Goal: Task Accomplishment & Management: Manage account settings

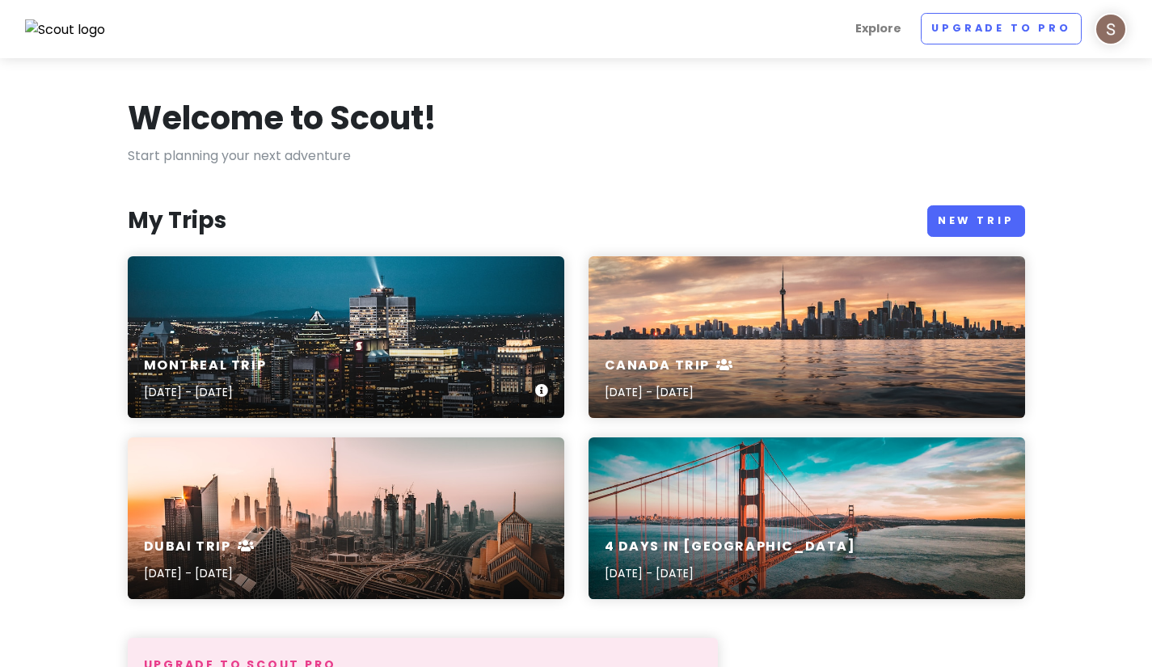
click at [339, 336] on div "Montreal Trip [DATE] - [DATE]" at bounding box center [346, 337] width 437 height 162
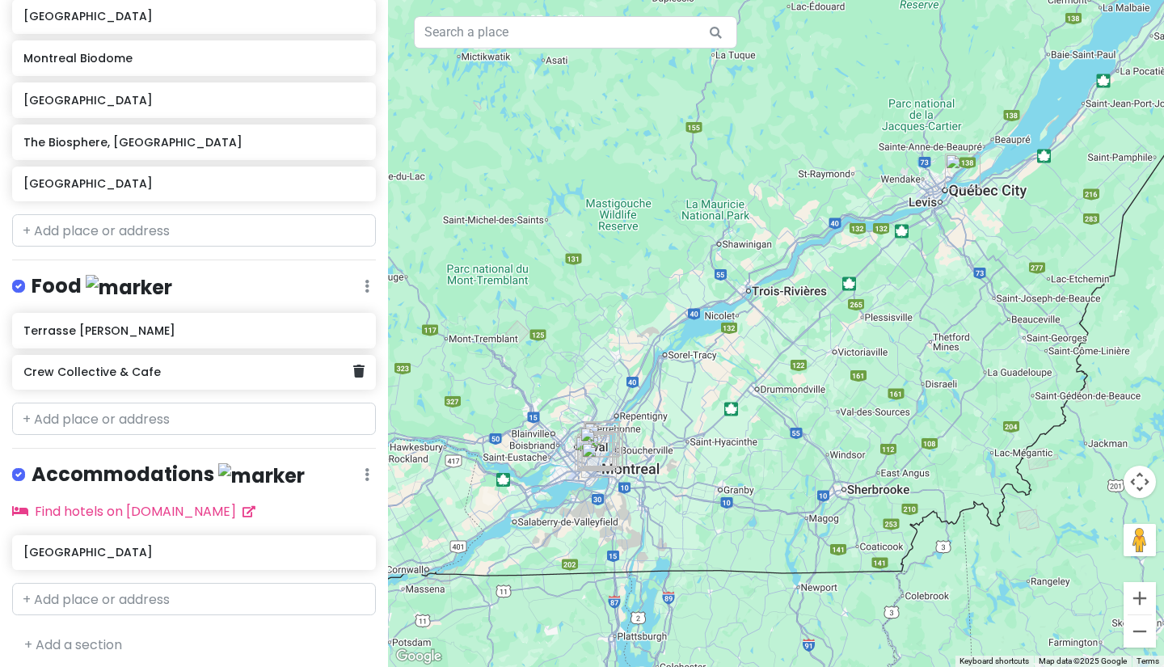
scroll to position [622, 0]
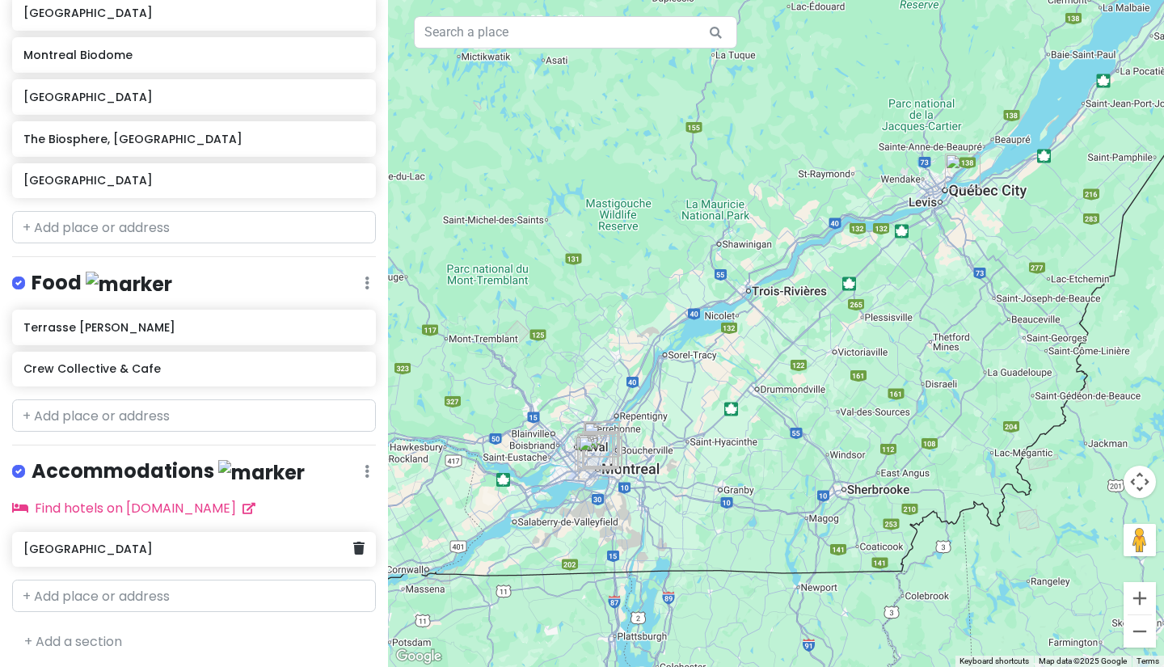
click at [52, 542] on h6 "[GEOGRAPHIC_DATA]" at bounding box center [187, 549] width 329 height 15
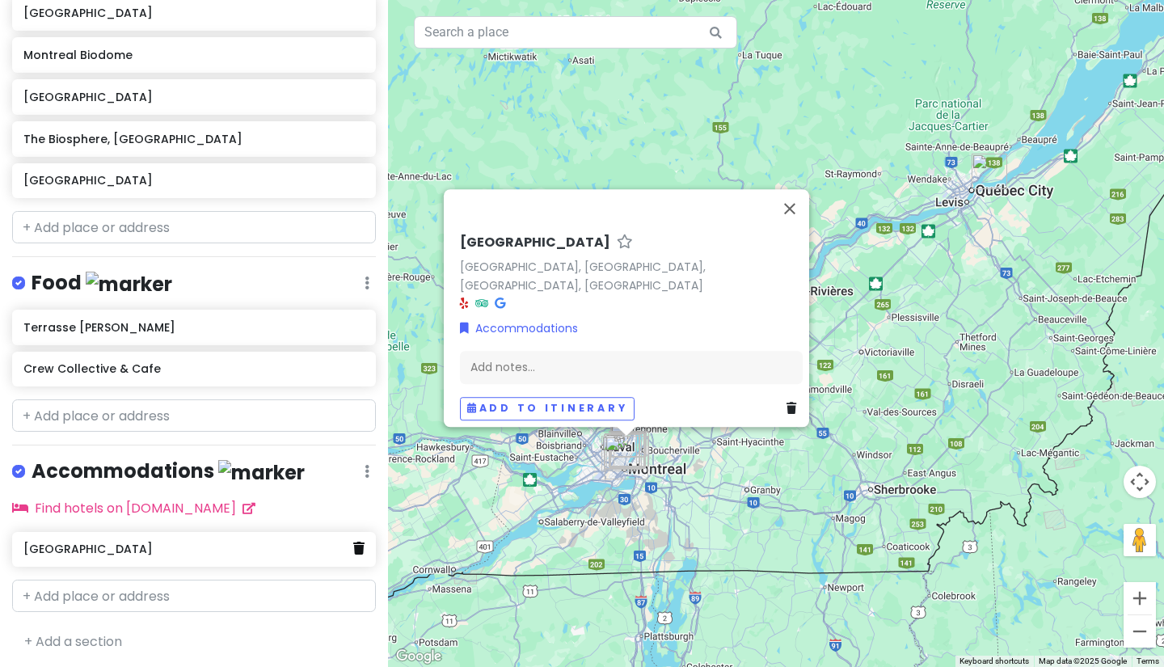
click at [353, 548] on icon at bounding box center [358, 548] width 11 height 13
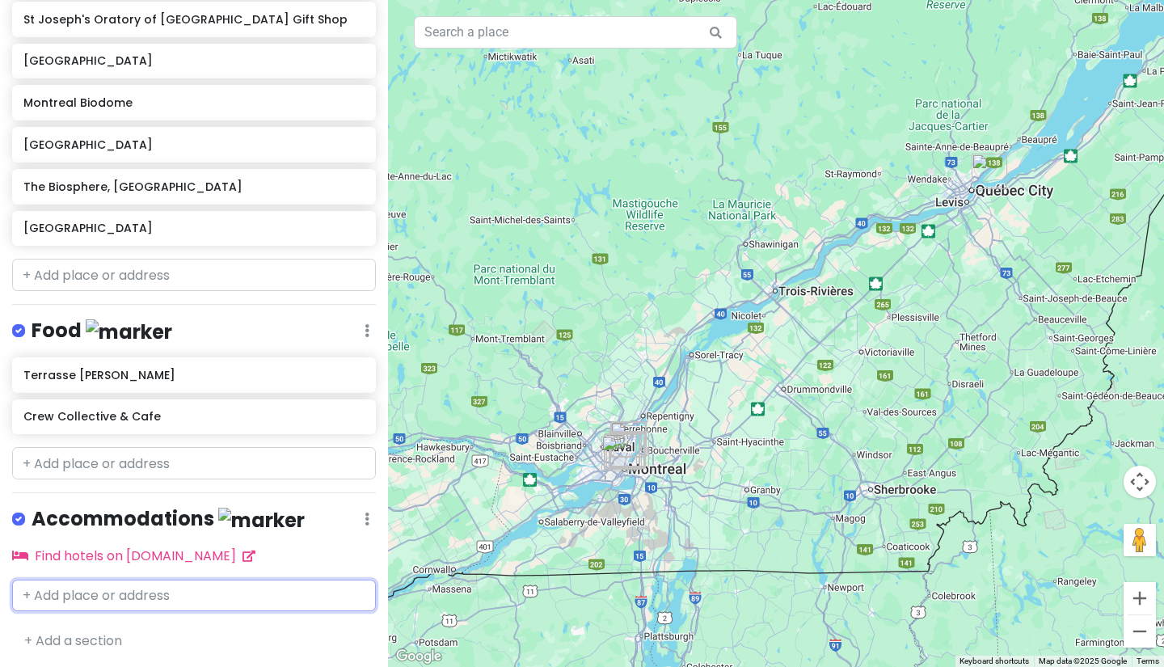
click at [172, 588] on input "text" at bounding box center [194, 596] width 364 height 32
paste input "[STREET_ADDRESS]"
type input "[STREET_ADDRESS]"
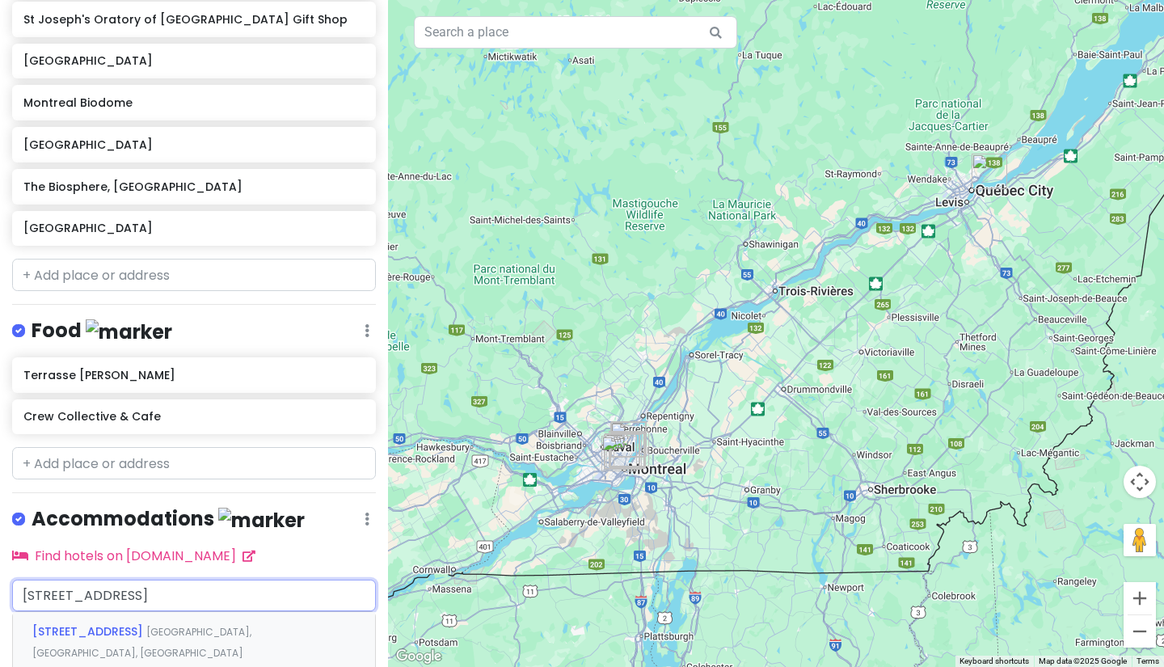
click at [108, 639] on div "[STREET_ADDRESS]" at bounding box center [194, 642] width 362 height 60
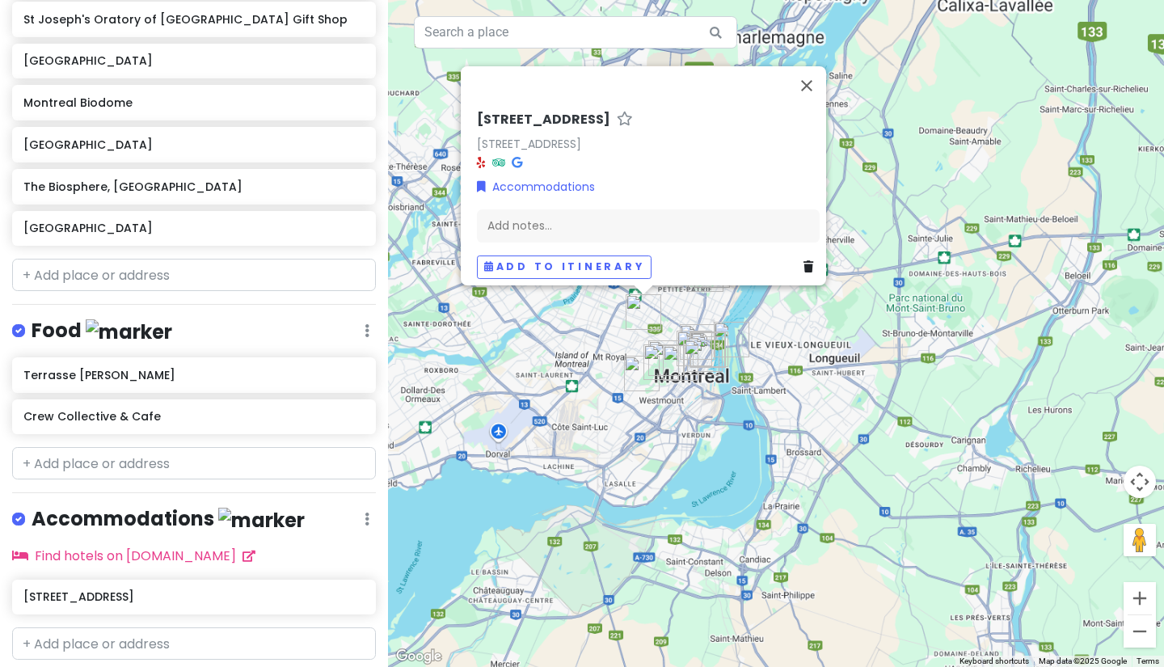
drag, startPoint x: 622, startPoint y: 492, endPoint x: 621, endPoint y: 705, distance: 213.4
click at [621, 666] on html "Montreal Trip Private Change Dates Make a Copy Delete Trip Go Pro ⚡️ Give Feedb…" at bounding box center [582, 333] width 1164 height 667
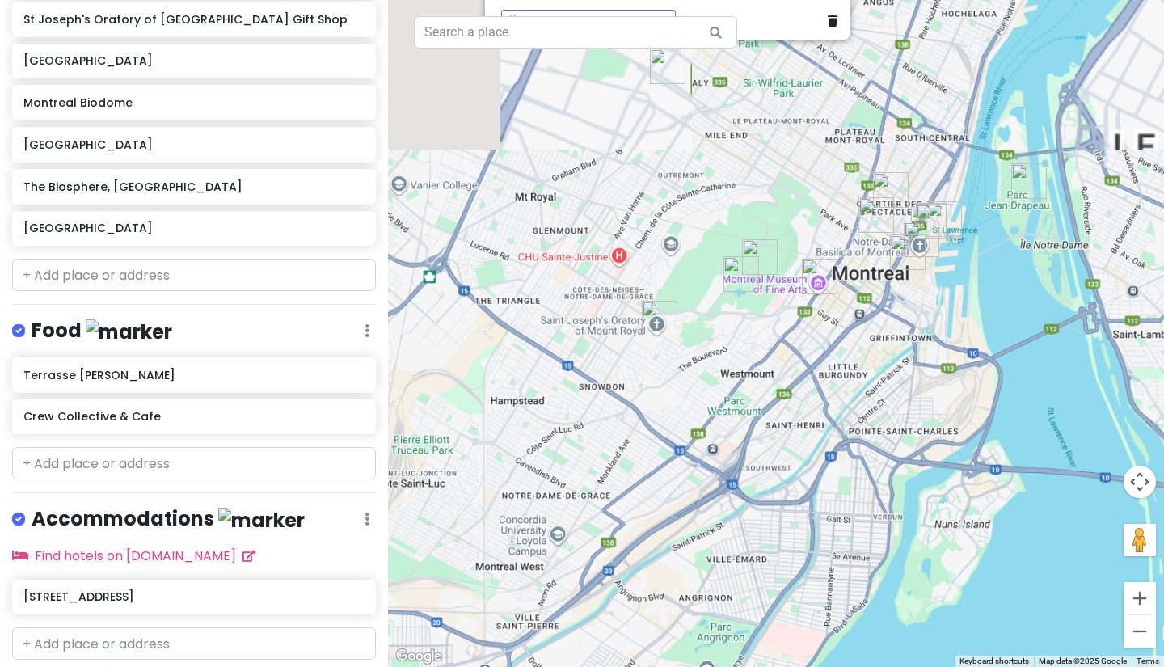
drag, startPoint x: 608, startPoint y: 454, endPoint x: 630, endPoint y: 705, distance: 251.6
click at [630, 666] on html "Montreal Trip Private Change Dates Make a Copy Delete Trip Go Pro ⚡️ Give Feedb…" at bounding box center [582, 333] width 1164 height 667
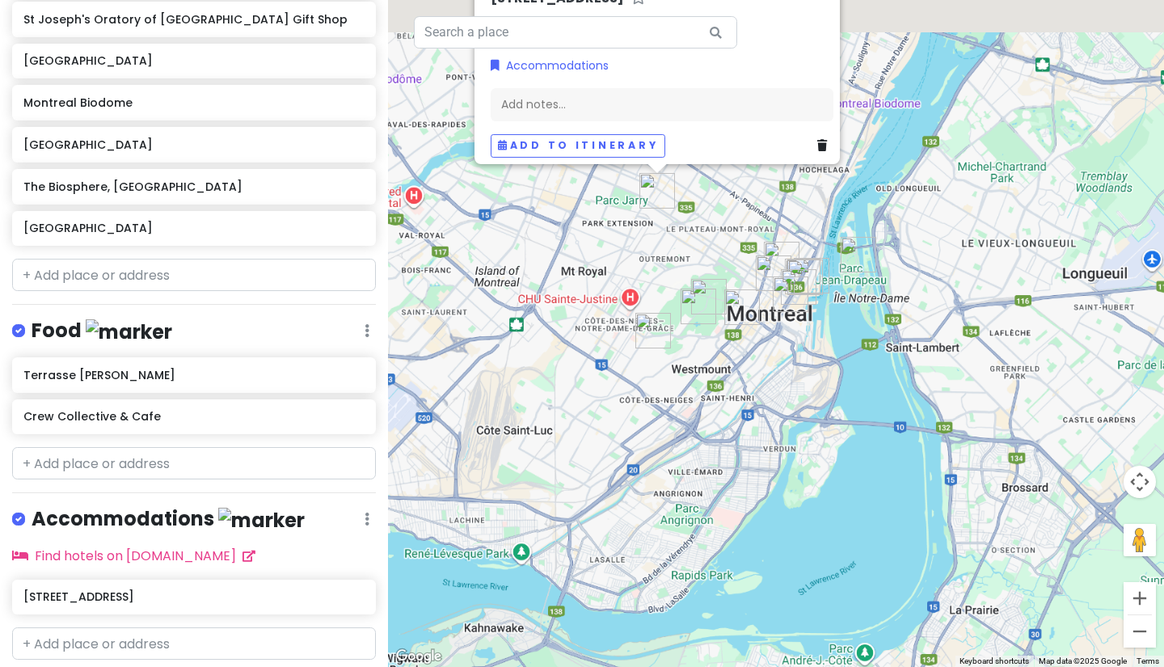
drag, startPoint x: 653, startPoint y: 158, endPoint x: 654, endPoint y: 380, distance: 221.5
click at [654, 380] on div "[STREET_ADDRESS] Accommodations Add notes... Add to itinerary" at bounding box center [776, 333] width 776 height 667
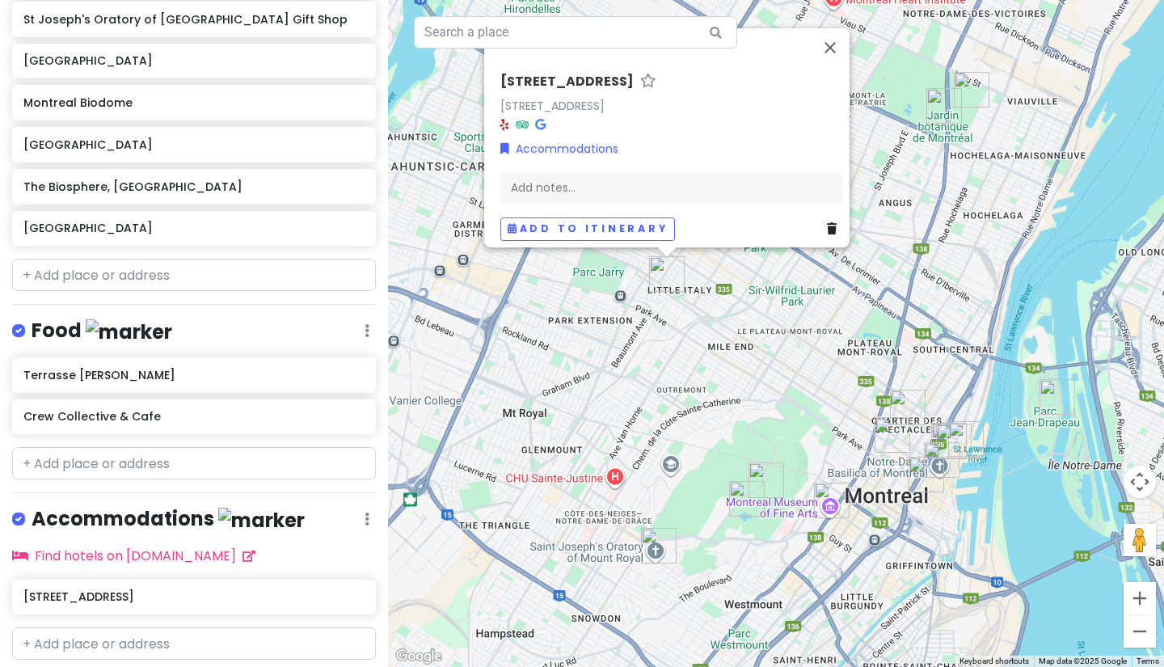
click at [654, 361] on div "[STREET_ADDRESS] Accommodations Add notes... Add to itinerary" at bounding box center [776, 333] width 776 height 667
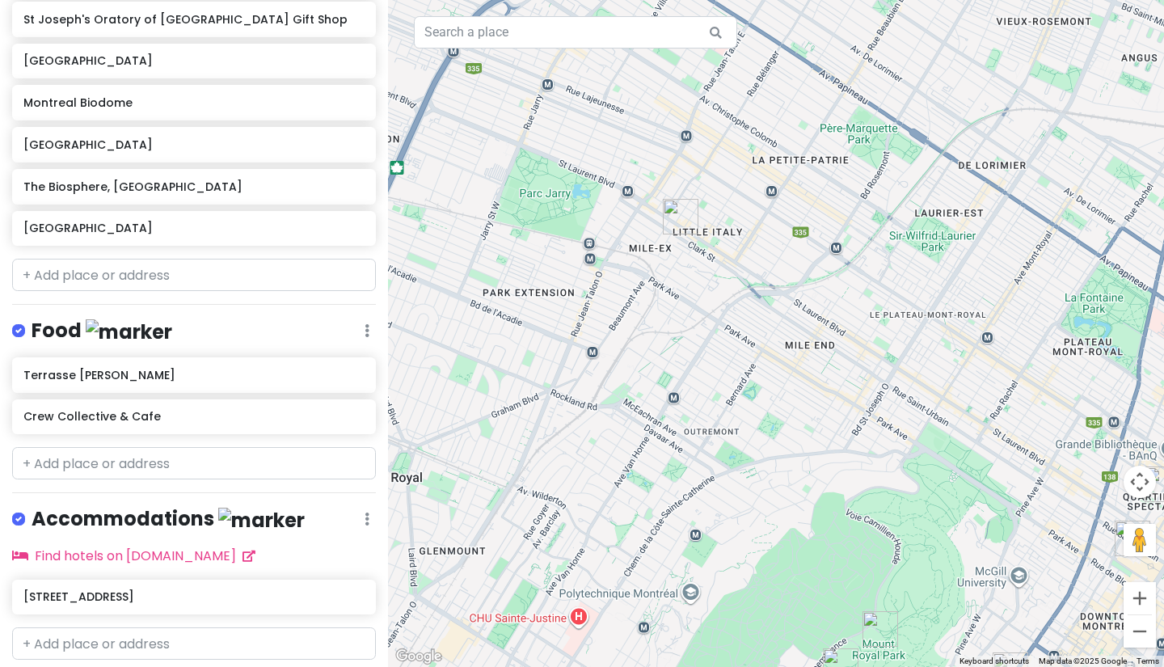
drag, startPoint x: 654, startPoint y: 361, endPoint x: 659, endPoint y: 381, distance: 20.8
click at [659, 381] on div at bounding box center [776, 333] width 776 height 667
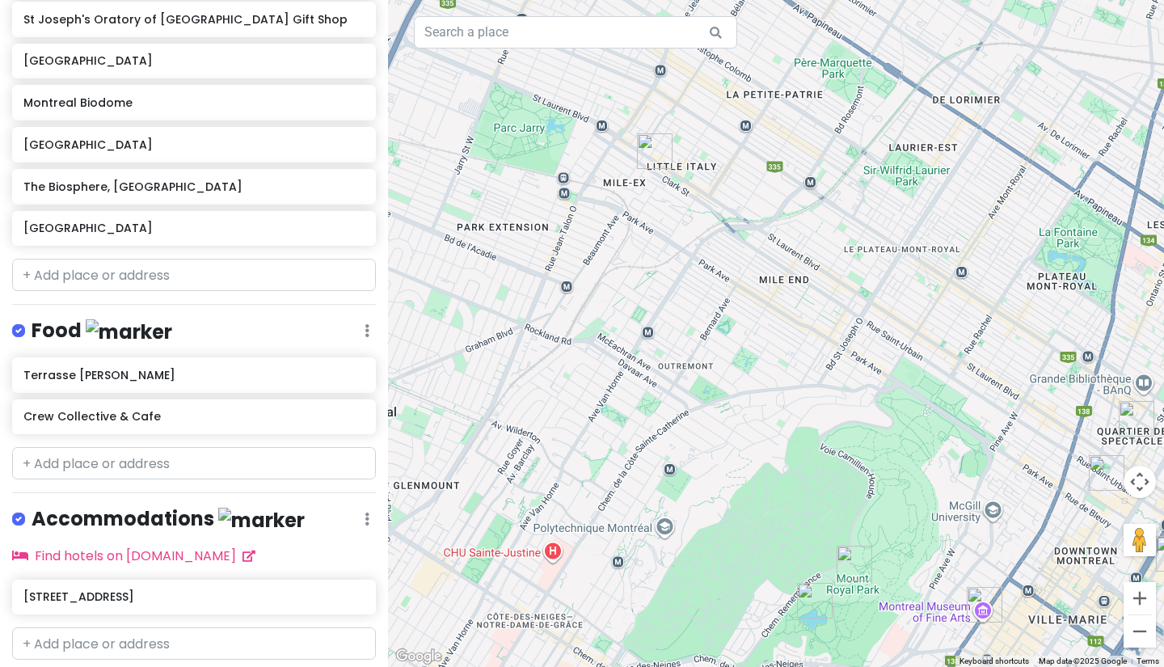
drag, startPoint x: 652, startPoint y: 404, endPoint x: 731, endPoint y: 269, distance: 156.1
click at [711, 302] on div at bounding box center [776, 333] width 776 height 667
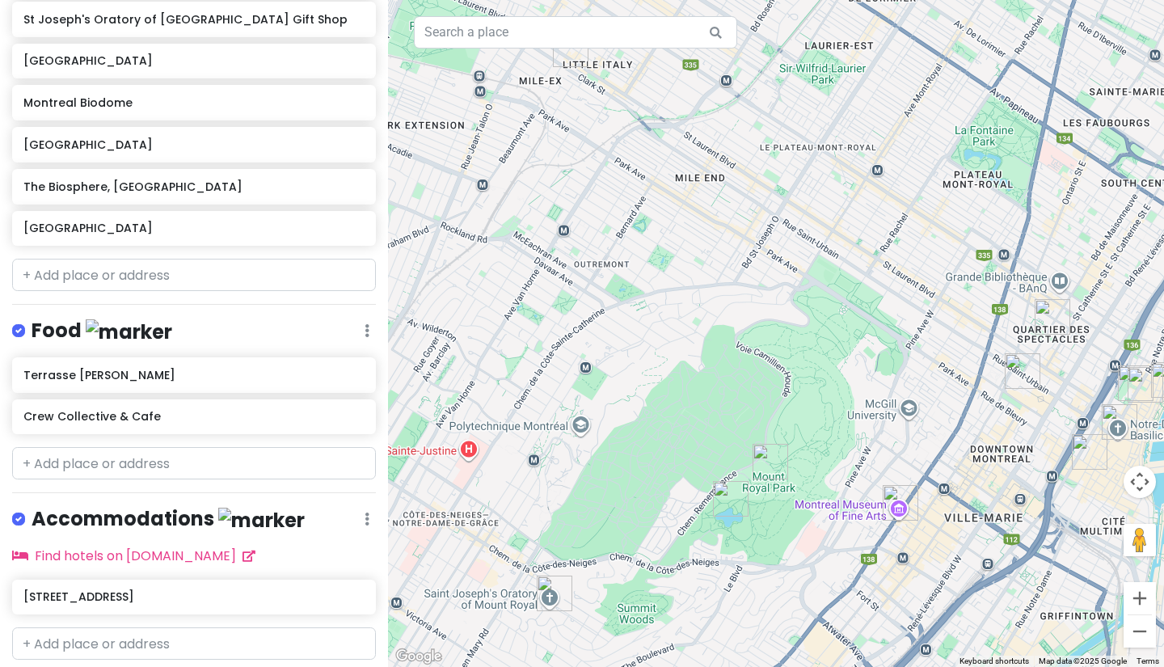
drag, startPoint x: 731, startPoint y: 269, endPoint x: 592, endPoint y: 278, distance: 139.3
click at [592, 278] on div at bounding box center [776, 333] width 776 height 667
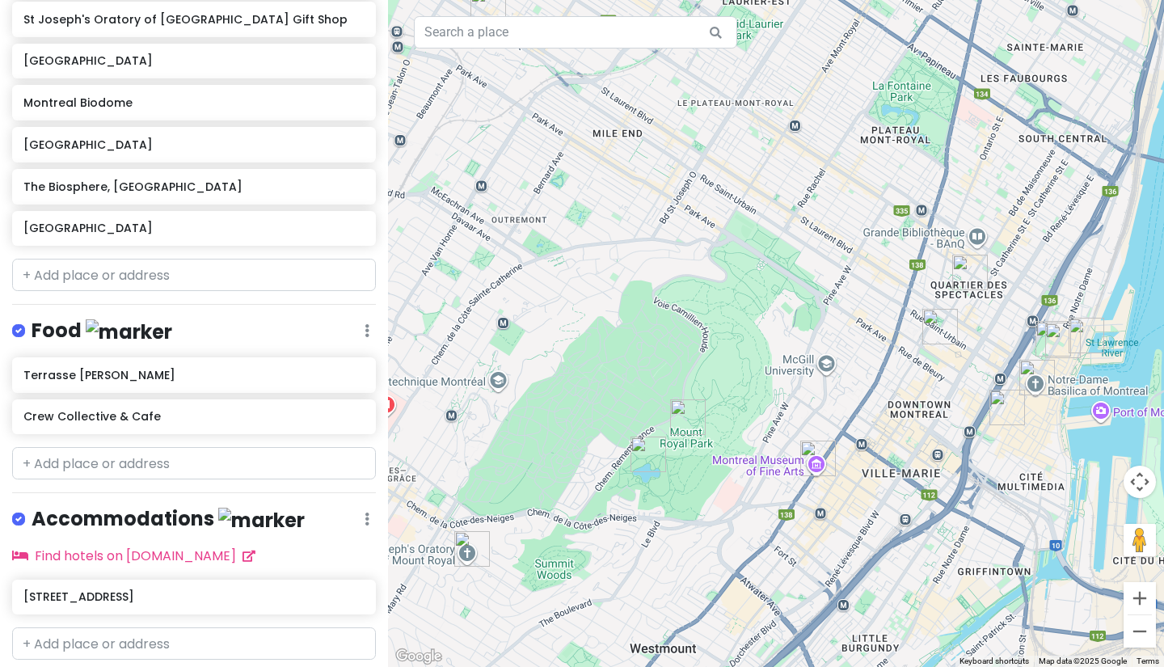
drag, startPoint x: 779, startPoint y: 362, endPoint x: 697, endPoint y: 312, distance: 96.5
click at [697, 312] on div at bounding box center [776, 333] width 776 height 667
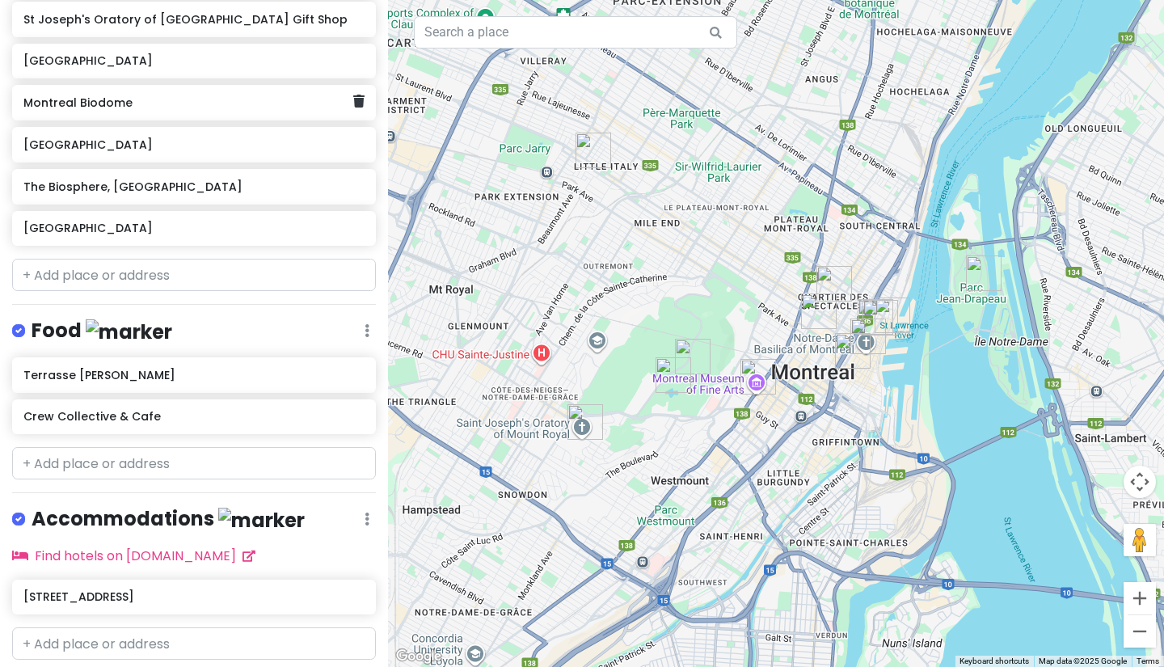
scroll to position [412, 0]
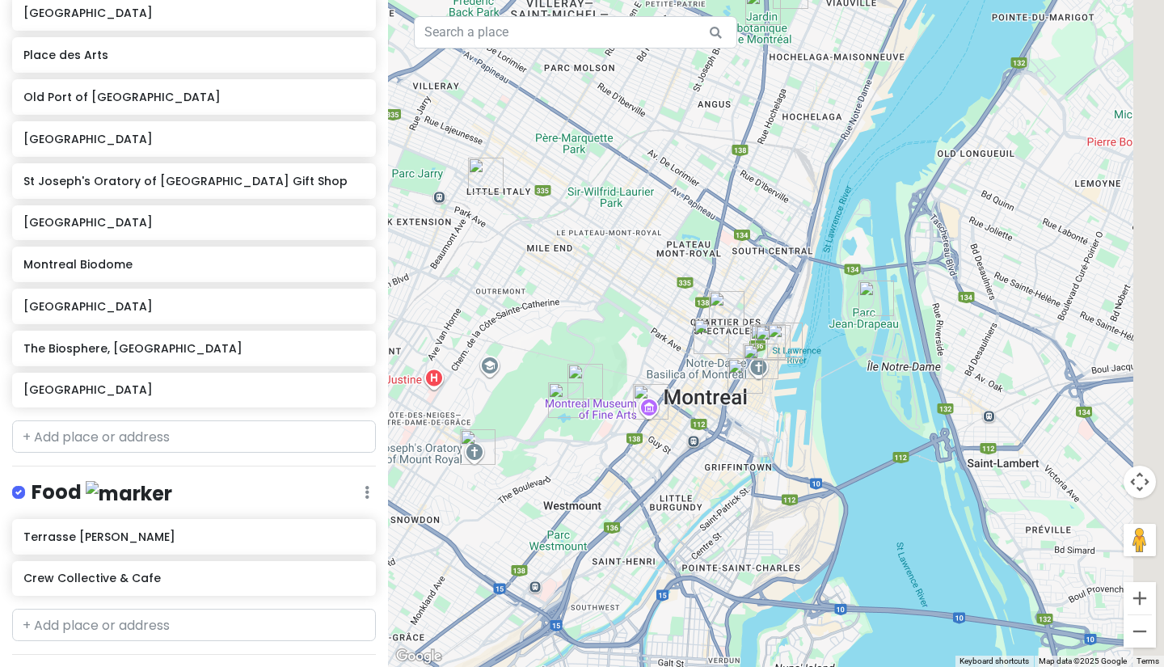
drag, startPoint x: 894, startPoint y: 282, endPoint x: 805, endPoint y: 305, distance: 91.8
click at [806, 305] on div at bounding box center [776, 333] width 776 height 667
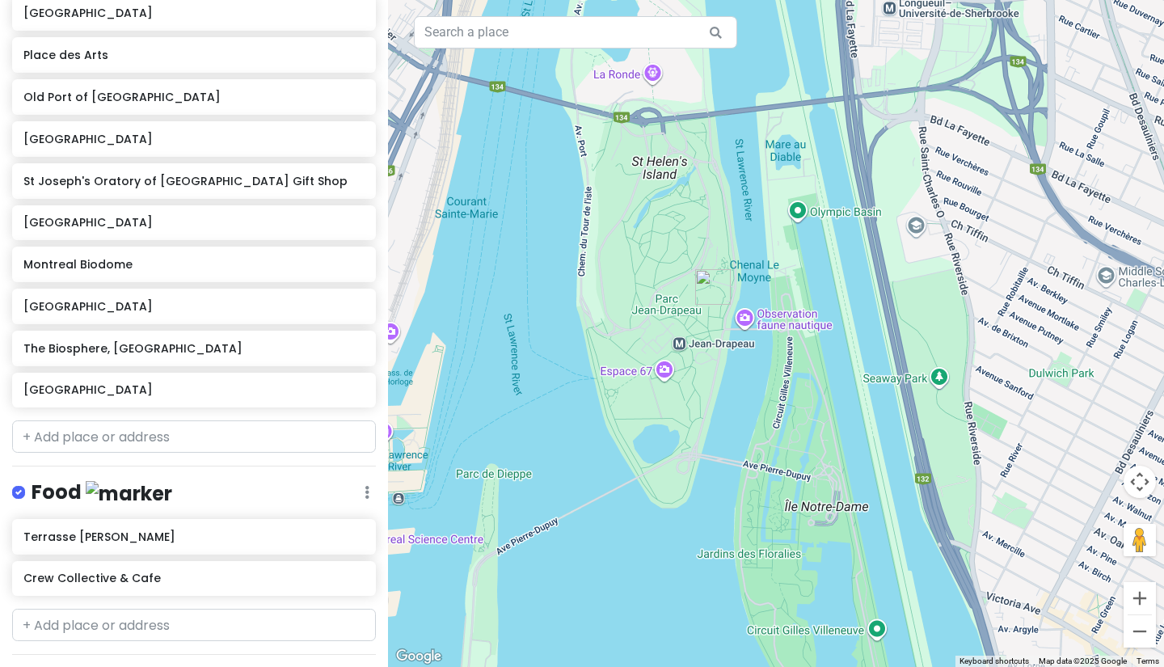
drag, startPoint x: 876, startPoint y: 355, endPoint x: 948, endPoint y: 401, distance: 85.4
click at [948, 401] on div at bounding box center [776, 333] width 776 height 667
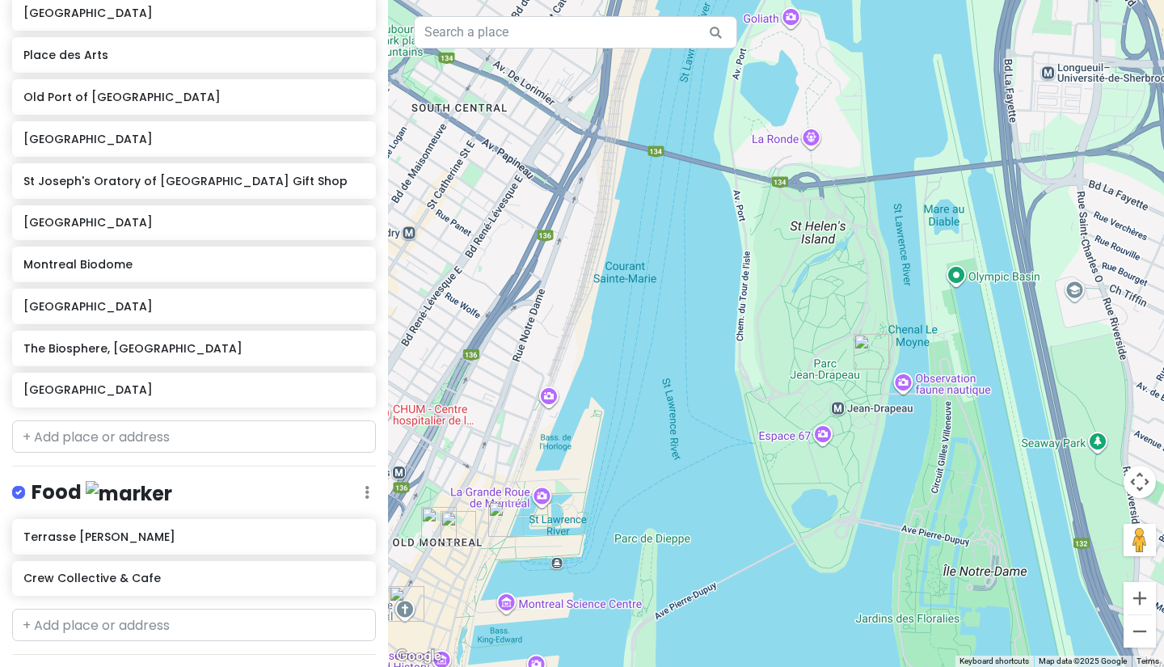
drag, startPoint x: 418, startPoint y: 236, endPoint x: 528, endPoint y: 260, distance: 112.6
click at [528, 260] on div at bounding box center [776, 333] width 776 height 667
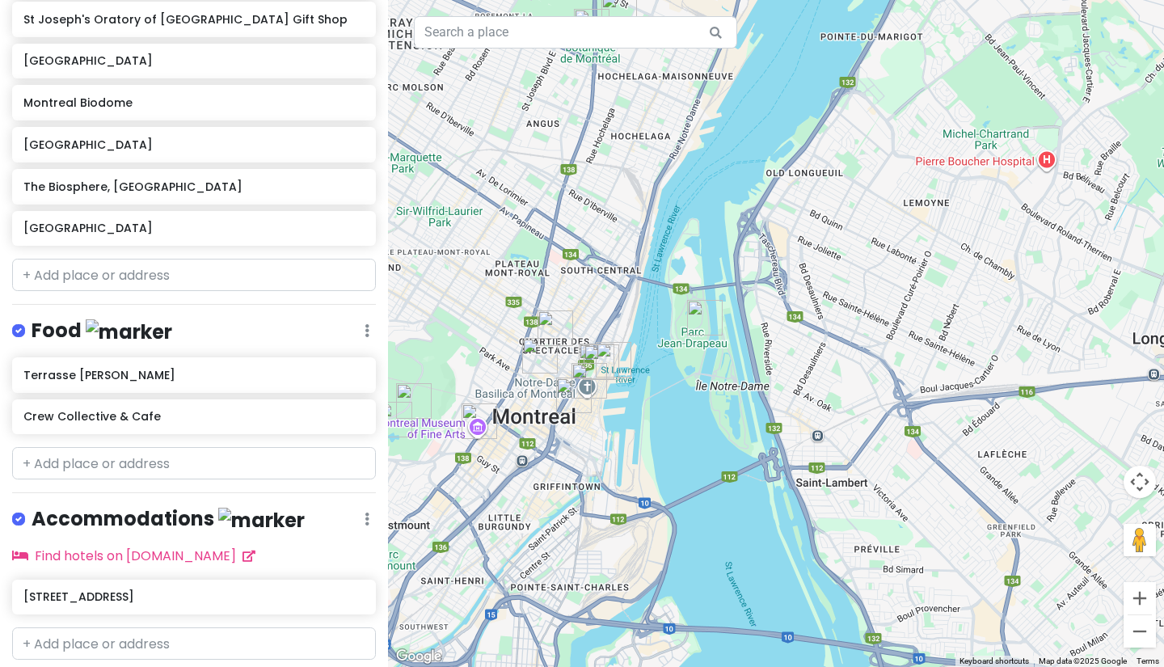
scroll to position [622, 0]
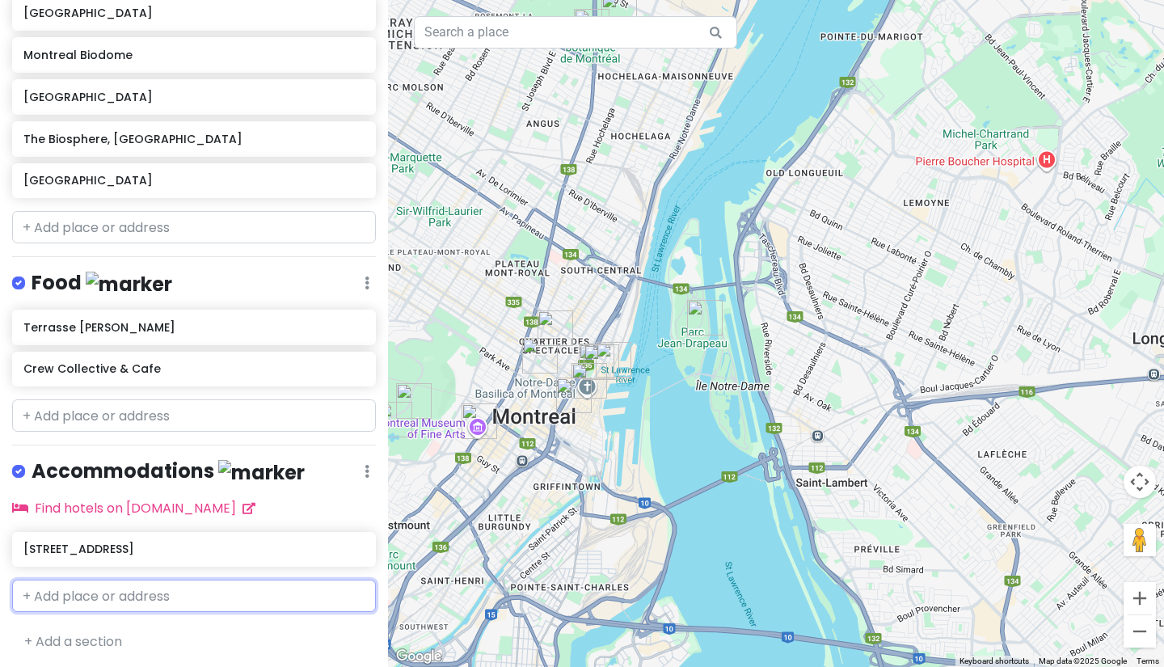
click at [160, 594] on input "text" at bounding box center [194, 596] width 364 height 32
paste input "[STREET_ADDRESS][PERSON_NAME]"
type input "[STREET_ADDRESS][PERSON_NAME]"
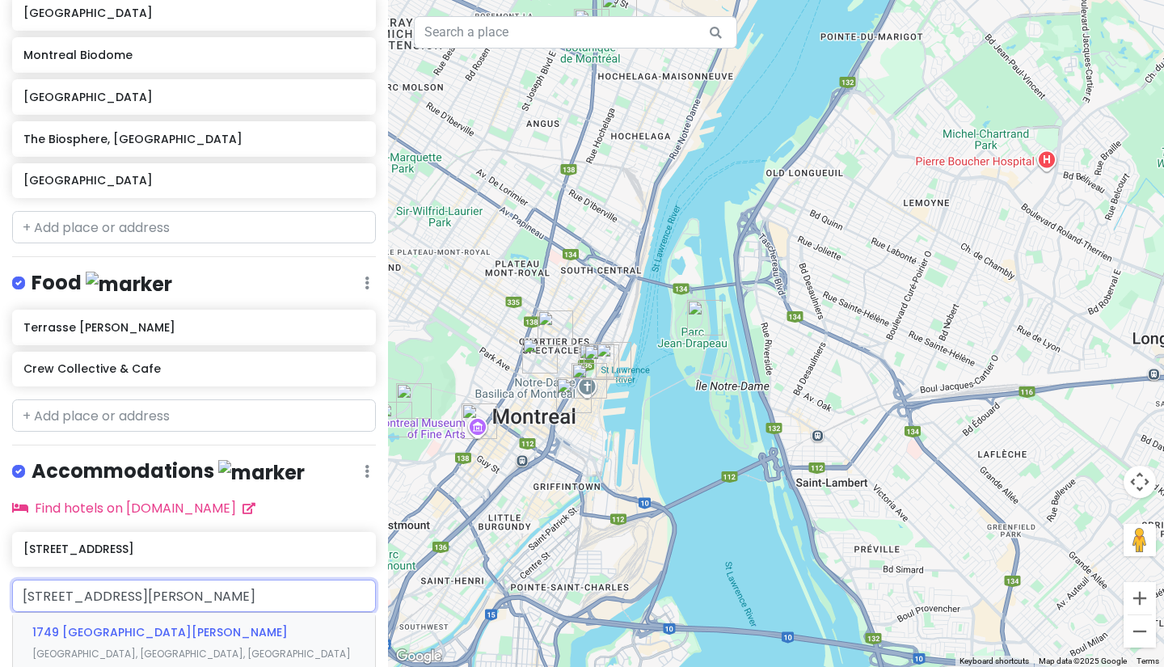
click at [181, 647] on span "[GEOGRAPHIC_DATA], [GEOGRAPHIC_DATA], [GEOGRAPHIC_DATA]" at bounding box center [191, 654] width 319 height 14
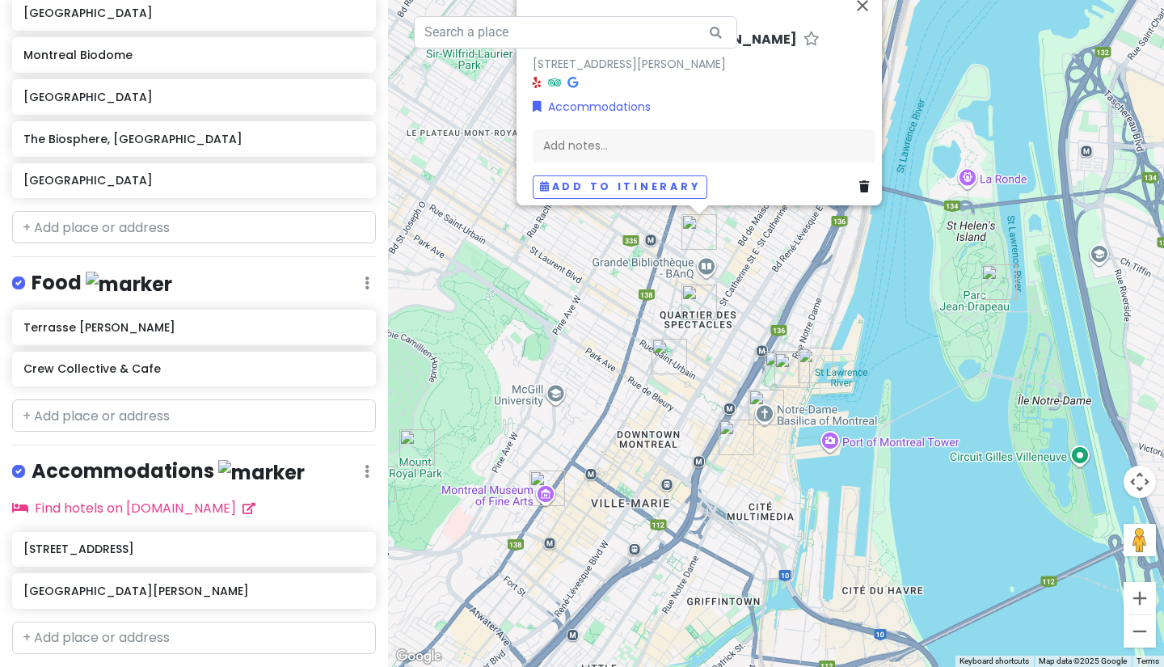
click at [583, 369] on div "[STREET_ADDRESS][PERSON_NAME] [STREET_ADDRESS][PERSON_NAME] Accommodations Add …" at bounding box center [776, 333] width 776 height 667
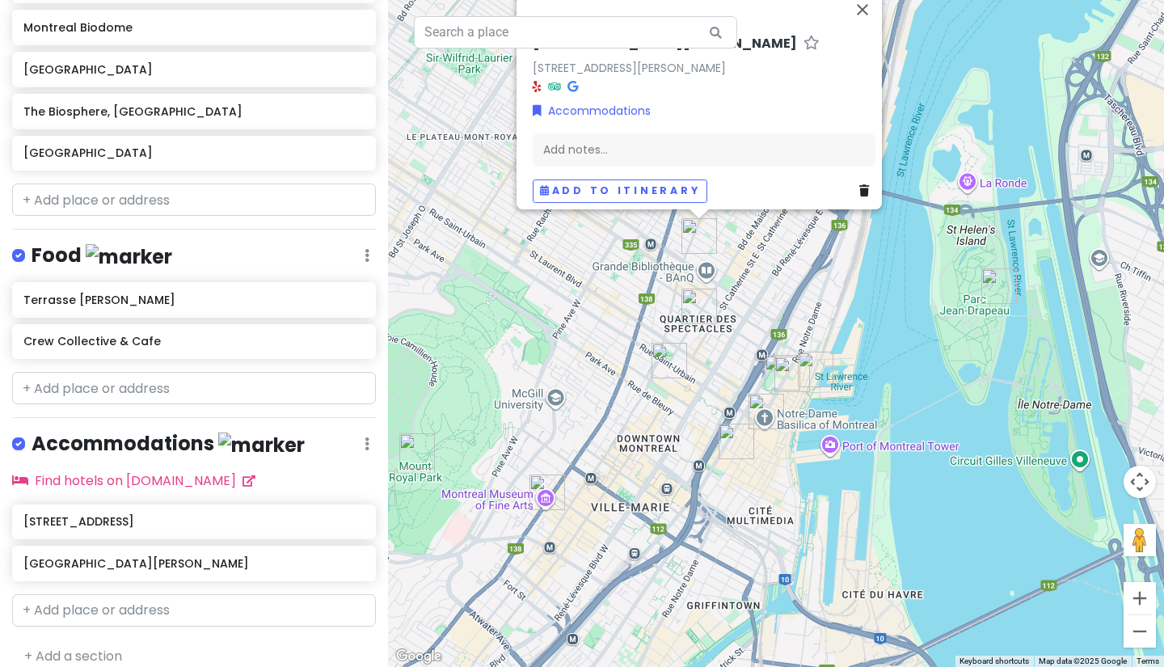
scroll to position [664, 0]
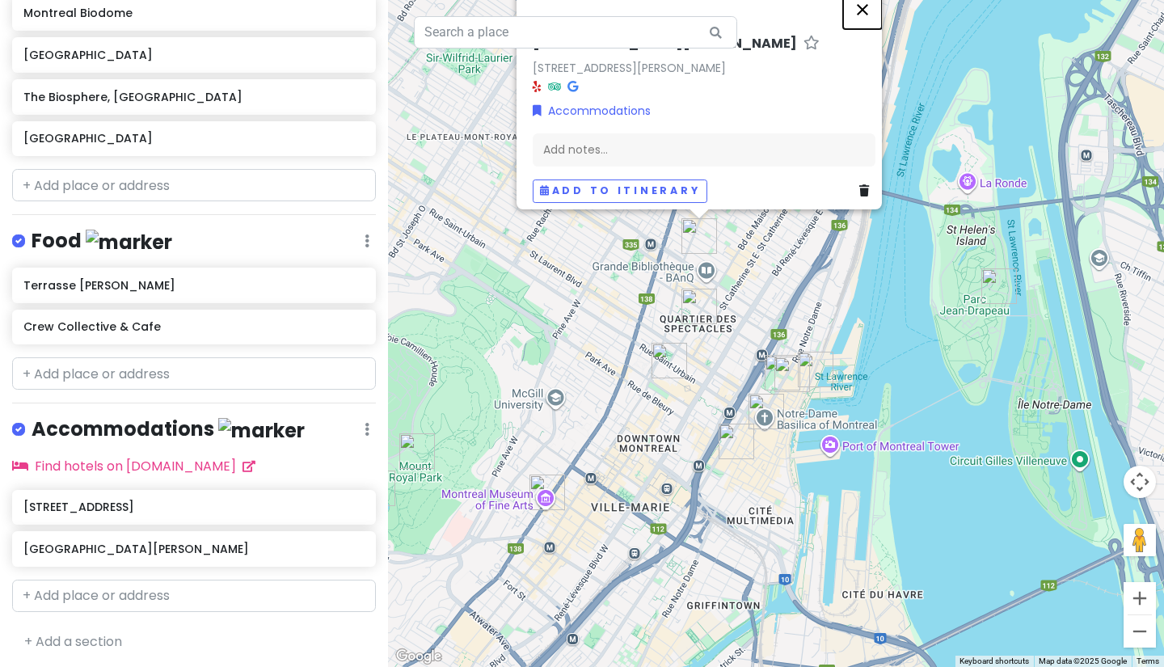
click at [869, 6] on button "Close" at bounding box center [862, 9] width 39 height 39
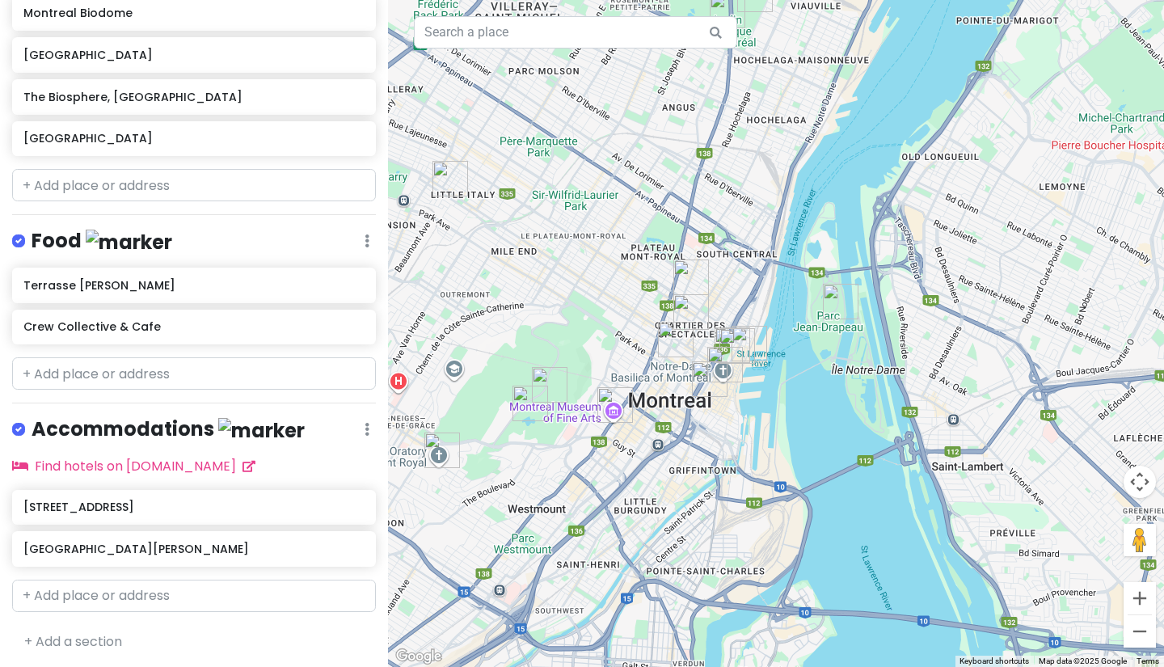
drag, startPoint x: 489, startPoint y: 340, endPoint x: 548, endPoint y: 344, distance: 59.2
click at [548, 344] on div at bounding box center [776, 333] width 776 height 667
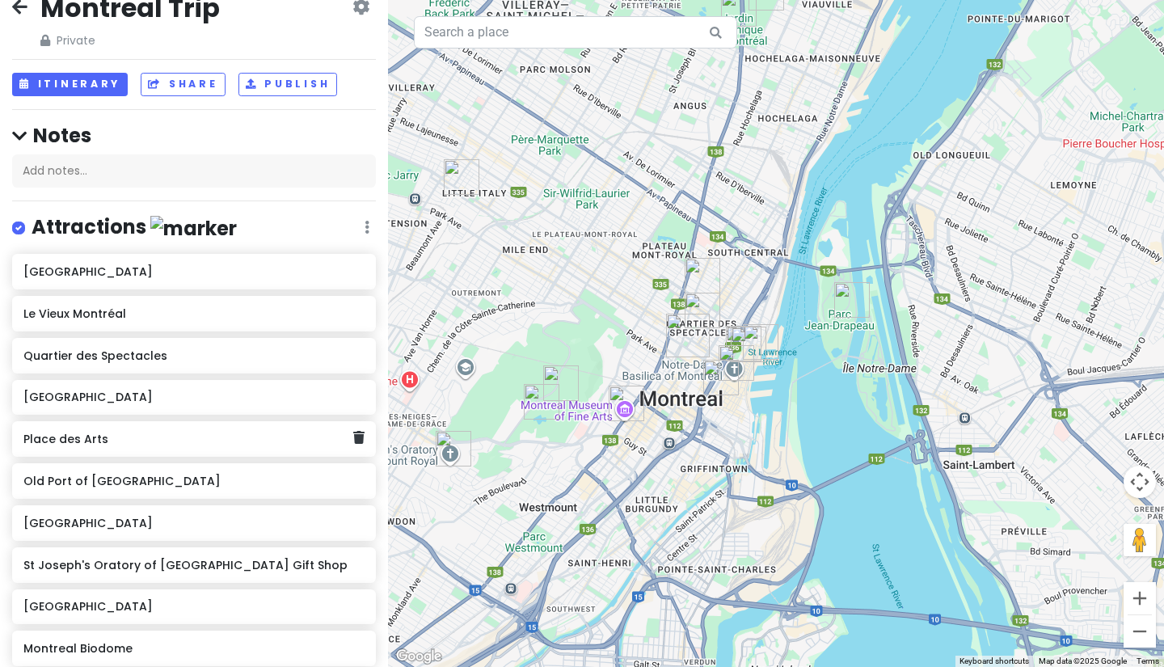
scroll to position [0, 0]
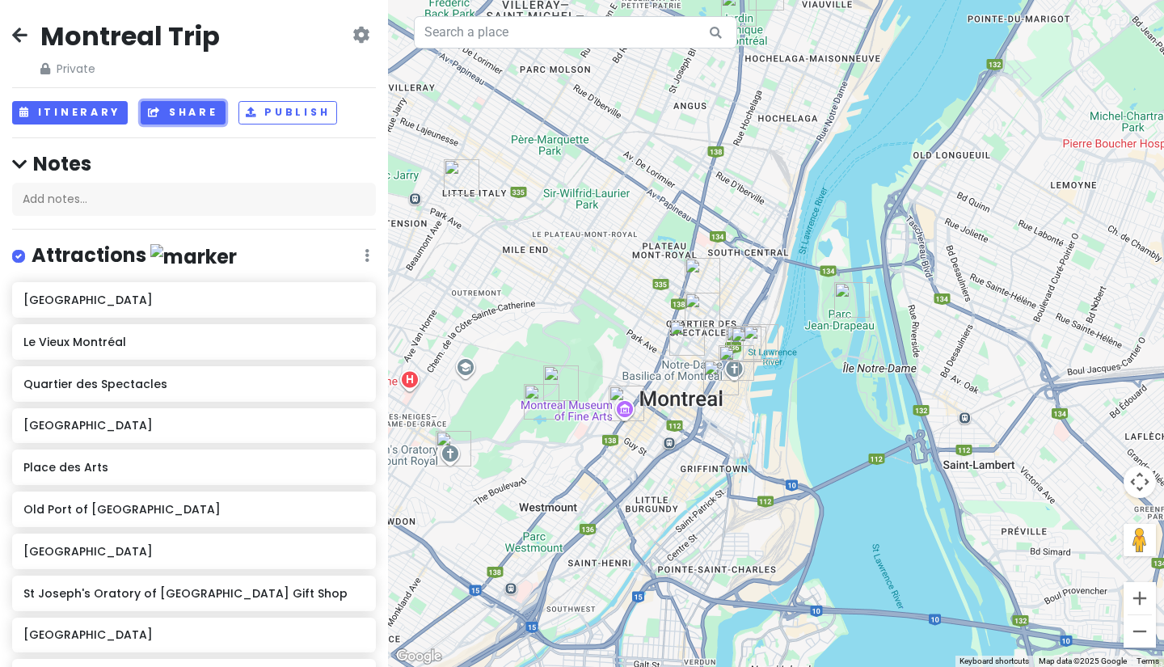
click at [206, 113] on button "Share" at bounding box center [183, 112] width 84 height 23
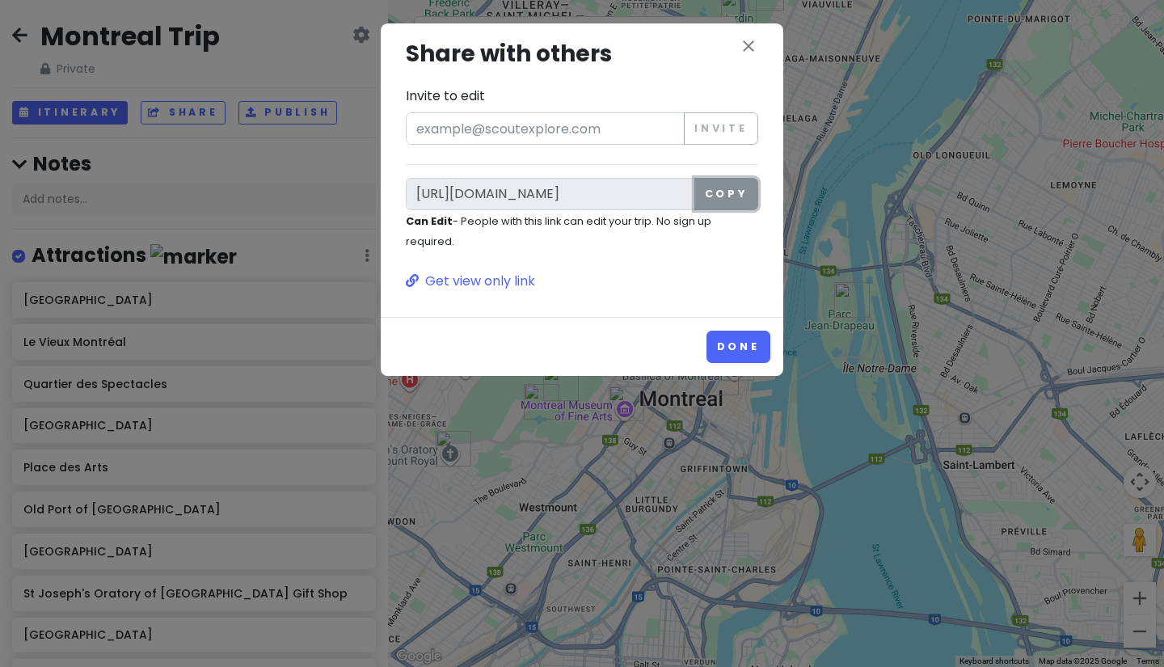
click at [724, 203] on button "Copy" at bounding box center [727, 194] width 64 height 32
click at [760, 354] on button "Done" at bounding box center [739, 347] width 64 height 32
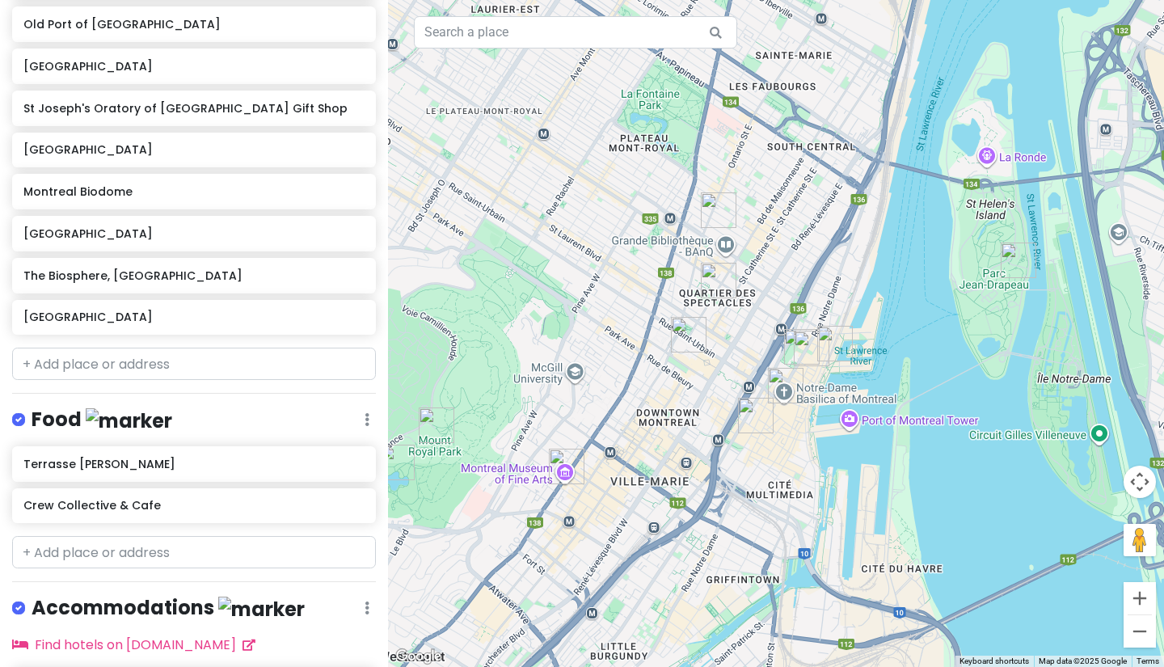
scroll to position [566, 0]
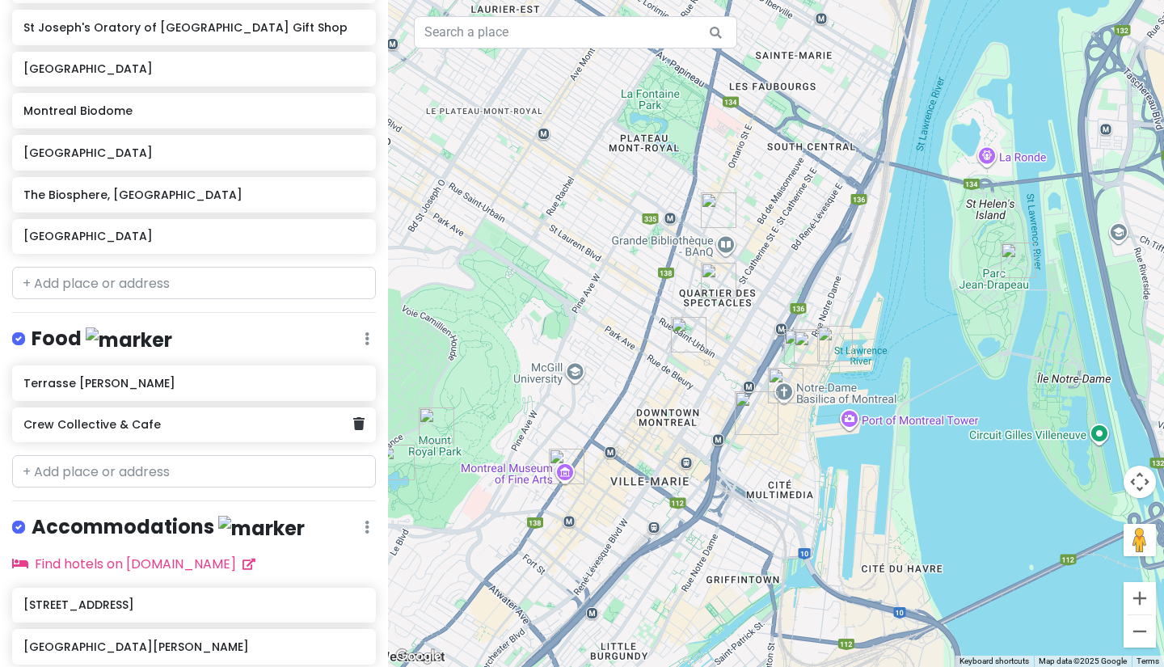
click at [32, 517] on label at bounding box center [32, 517] width 0 height 0
click at [32, 518] on input "checkbox" at bounding box center [37, 522] width 11 height 11
checkbox input "false"
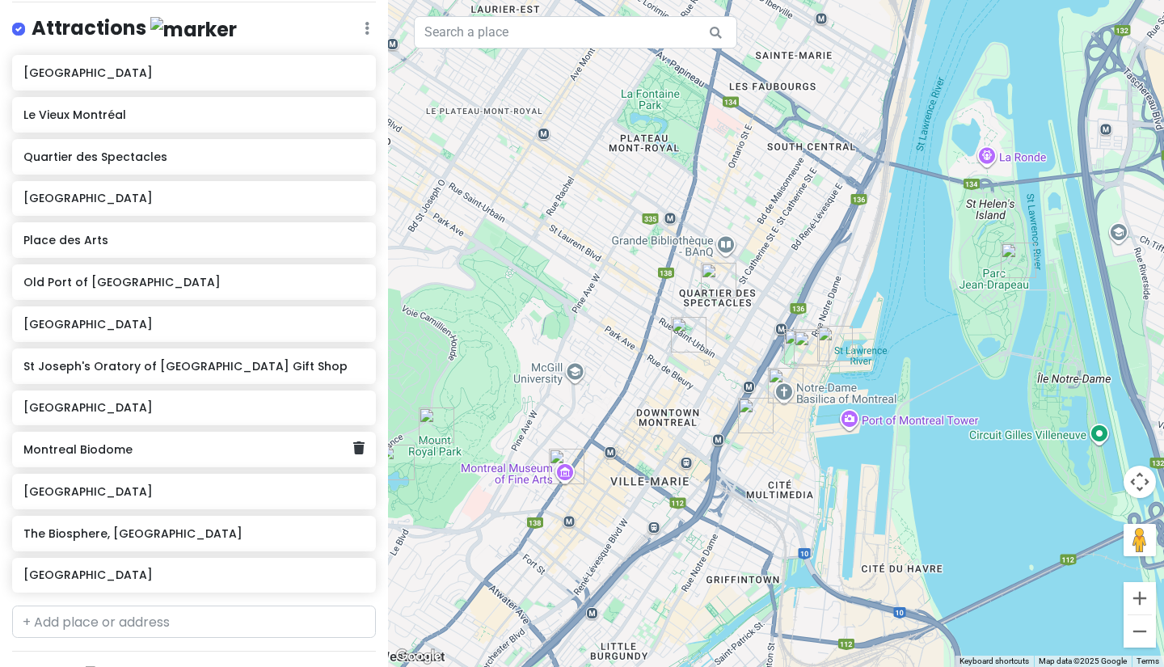
scroll to position [259, 0]
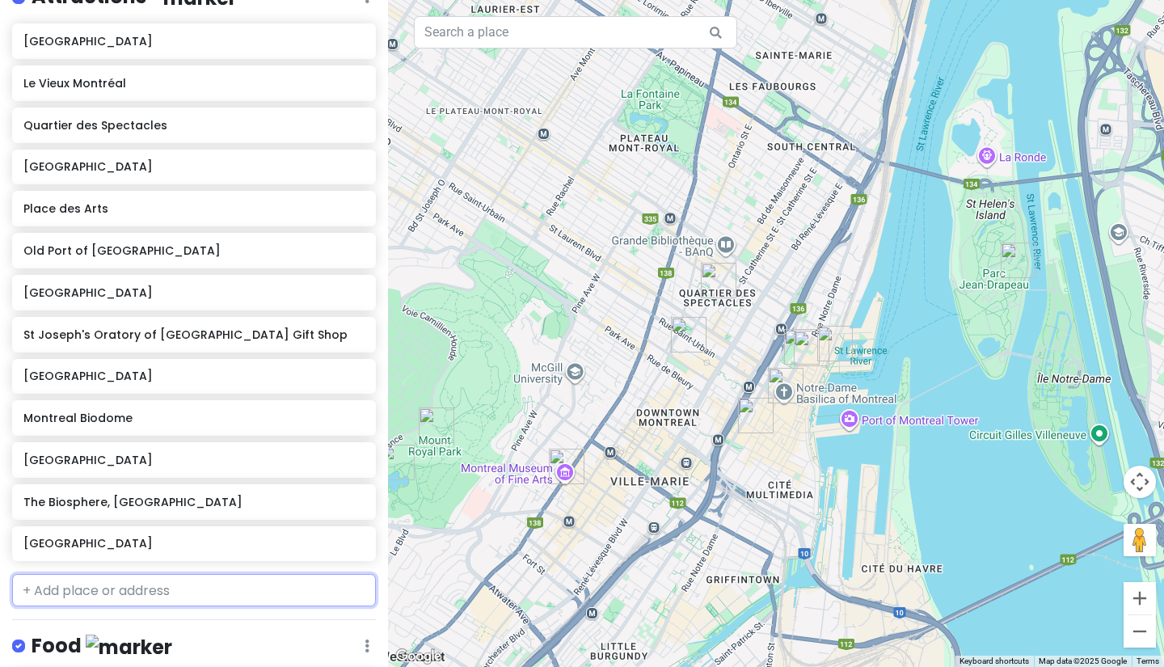
click at [133, 589] on input "text" at bounding box center [194, 590] width 364 height 32
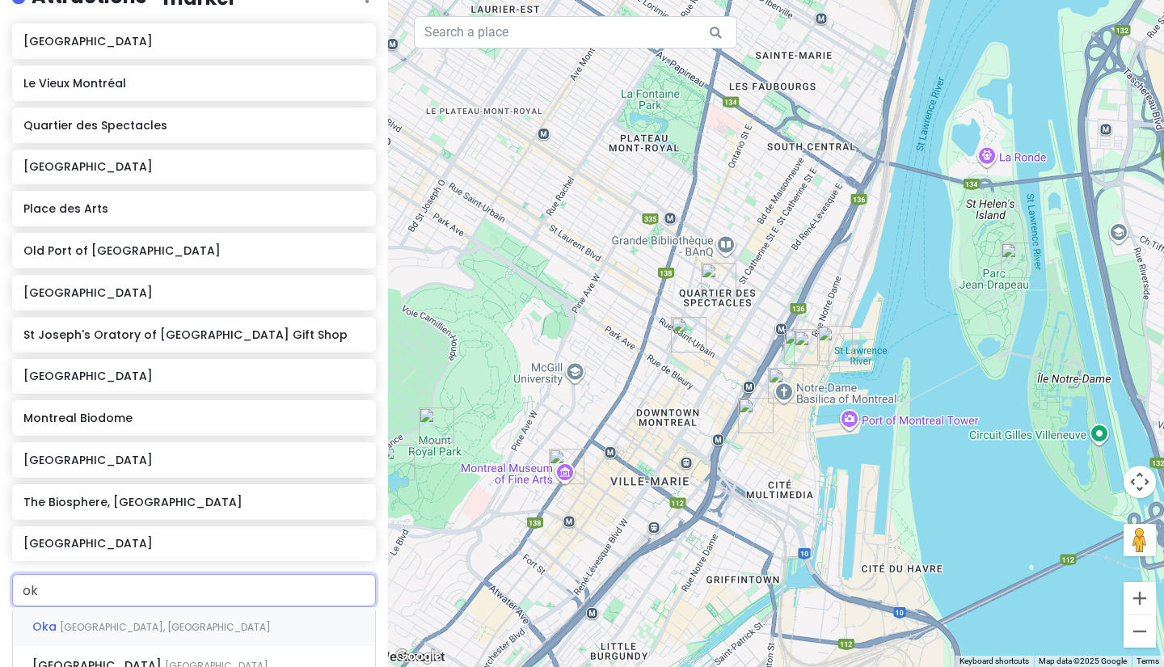
type input "oka"
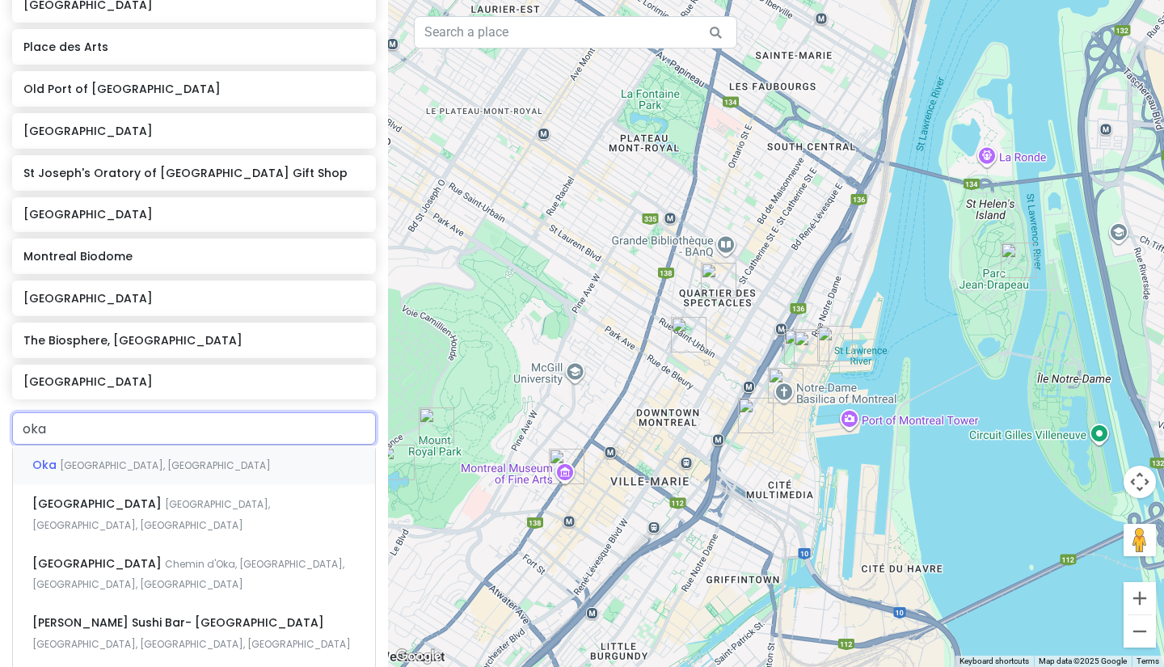
scroll to position [420, 0]
click at [227, 476] on div "Oka [GEOGRAPHIC_DATA], [GEOGRAPHIC_DATA]" at bounding box center [194, 464] width 362 height 39
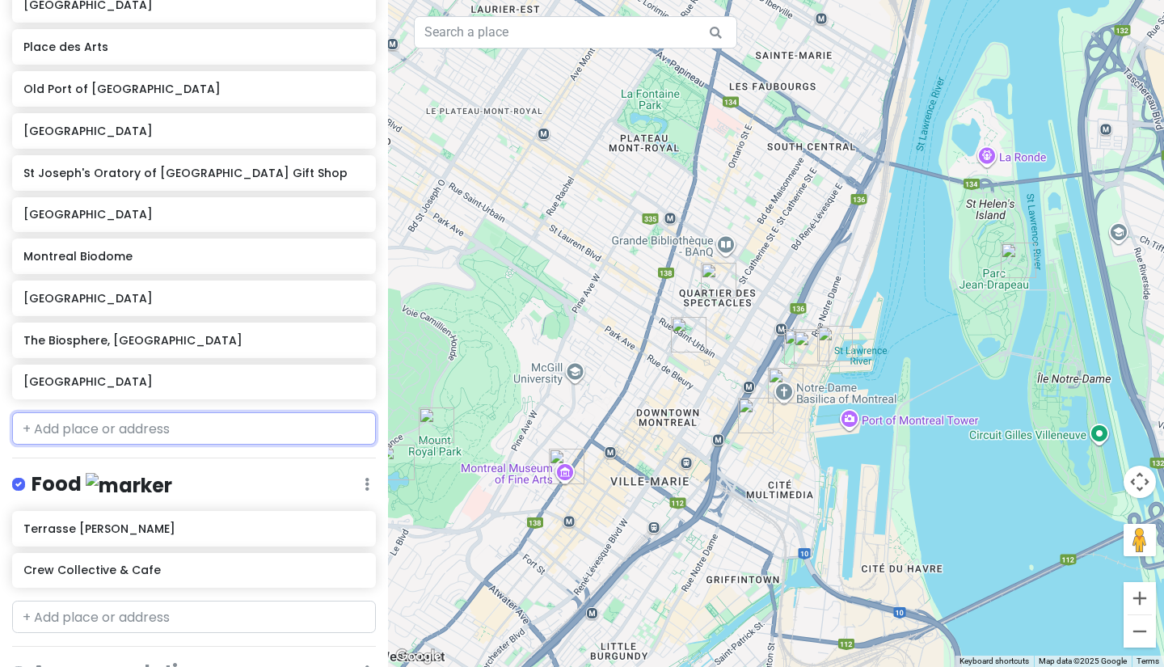
scroll to position [462, 0]
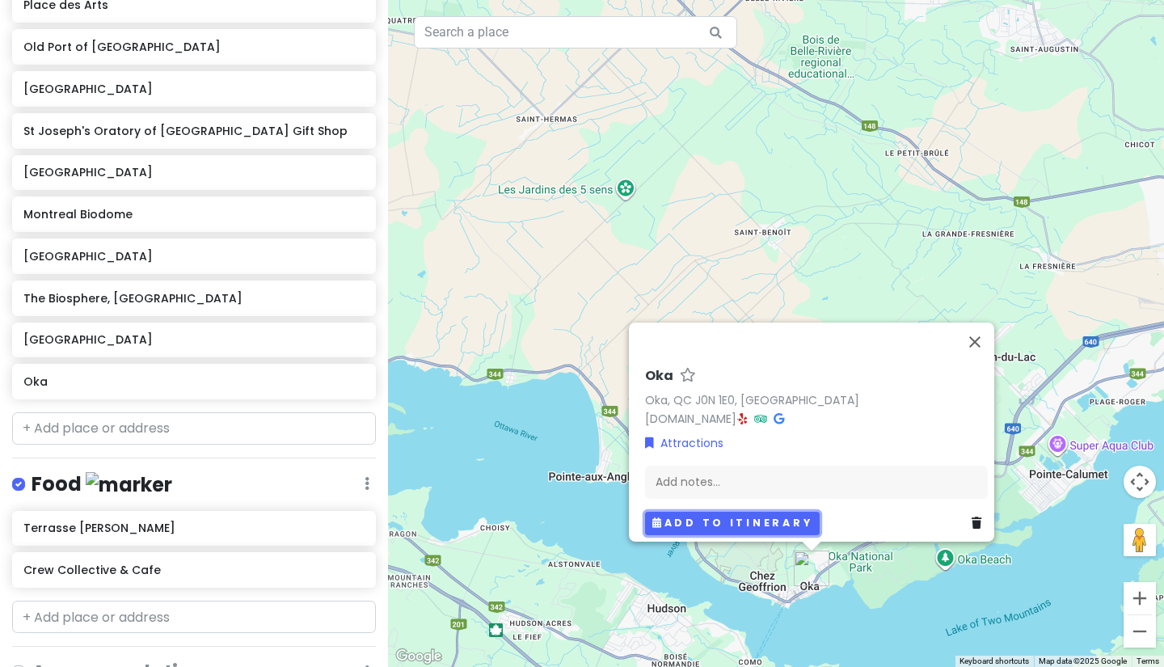
click at [738, 512] on button "Add to itinerary" at bounding box center [732, 523] width 175 height 23
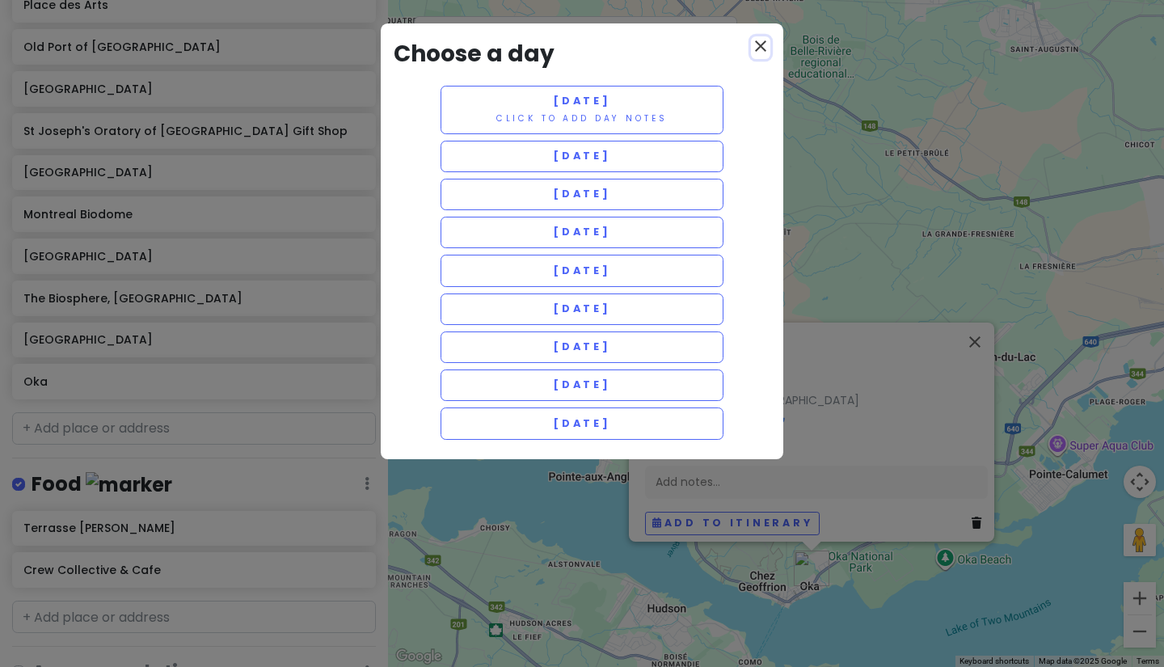
click at [762, 48] on icon "close" at bounding box center [760, 45] width 19 height 19
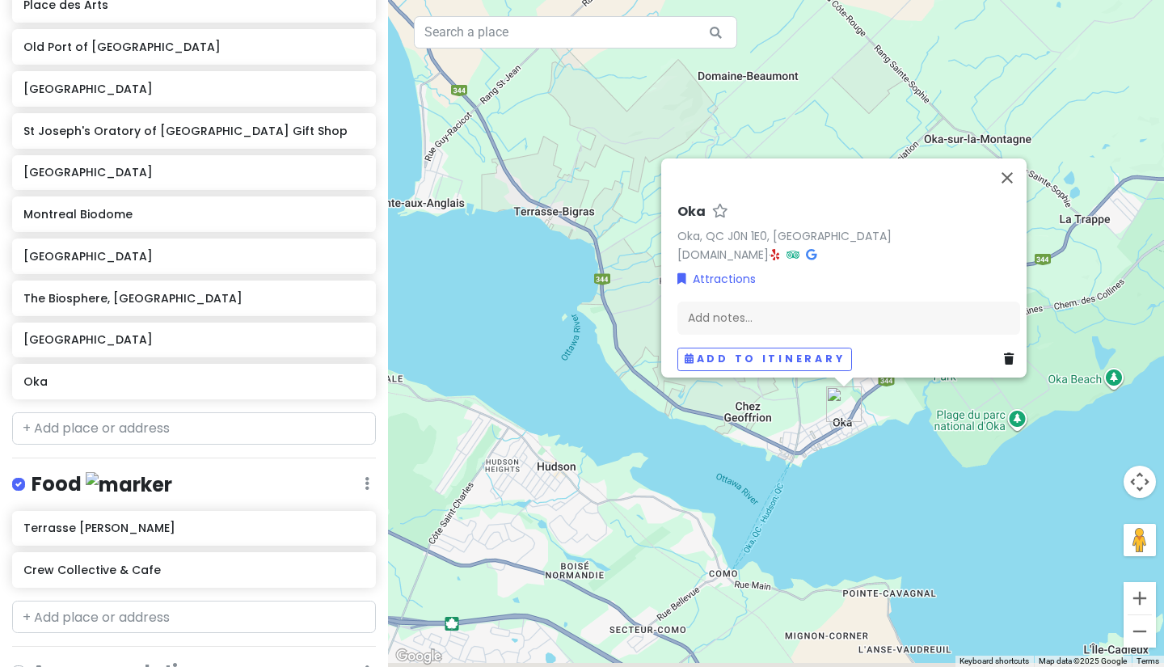
drag, startPoint x: 769, startPoint y: 624, endPoint x: 760, endPoint y: 436, distance: 188.6
click at [758, 436] on div "[PERSON_NAME][GEOGRAPHIC_DATA] [DOMAIN_NAME] · Attractions Add notes... Add to …" at bounding box center [776, 333] width 776 height 667
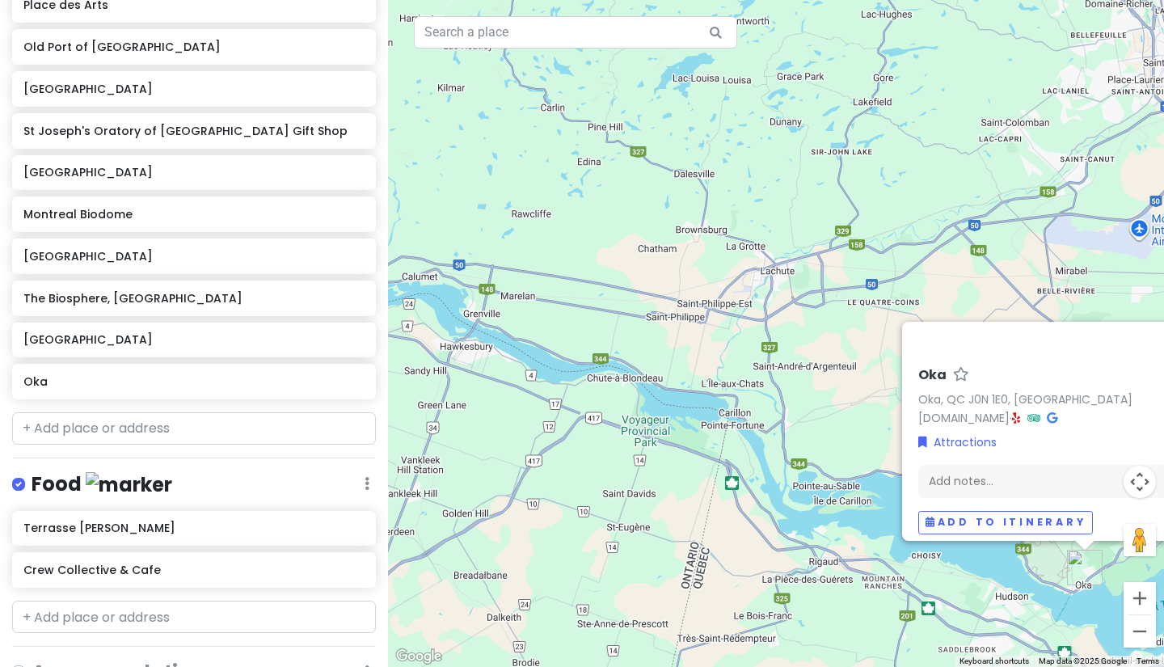
drag, startPoint x: 576, startPoint y: 475, endPoint x: 940, endPoint y: 638, distance: 398.5
click at [940, 638] on div "[PERSON_NAME][GEOGRAPHIC_DATA] [DOMAIN_NAME] · Attractions Add notes... Add to …" at bounding box center [776, 333] width 776 height 667
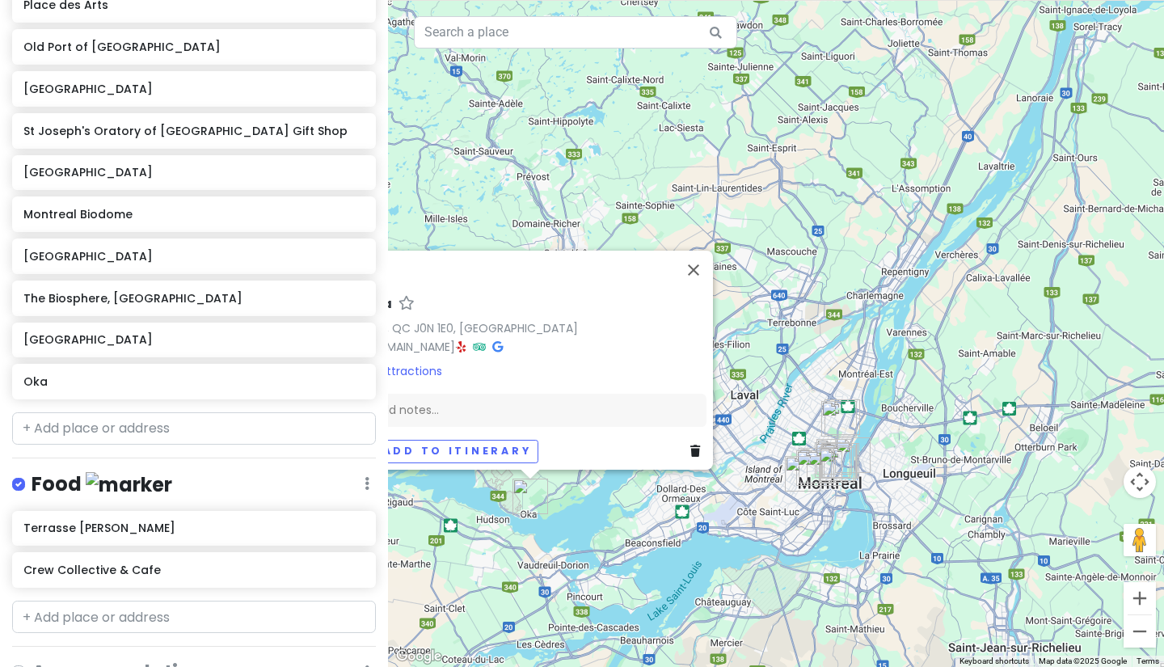
drag, startPoint x: 800, startPoint y: 486, endPoint x: 619, endPoint y: 523, distance: 184.9
click at [619, 523] on div "[PERSON_NAME][GEOGRAPHIC_DATA] [DOMAIN_NAME] · Attractions Add notes... Add to …" at bounding box center [776, 333] width 776 height 667
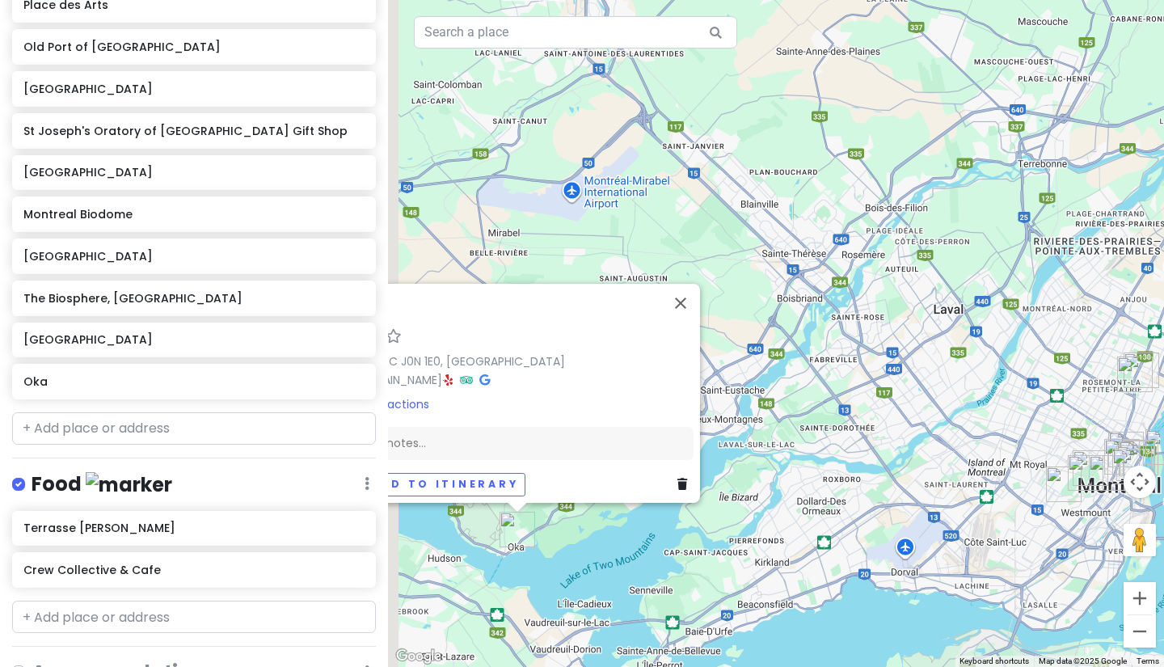
drag, startPoint x: 632, startPoint y: 521, endPoint x: 766, endPoint y: 554, distance: 137.5
click at [766, 554] on div "[PERSON_NAME][GEOGRAPHIC_DATA] [DOMAIN_NAME] · Attractions Add notes... Add to …" at bounding box center [776, 333] width 776 height 667
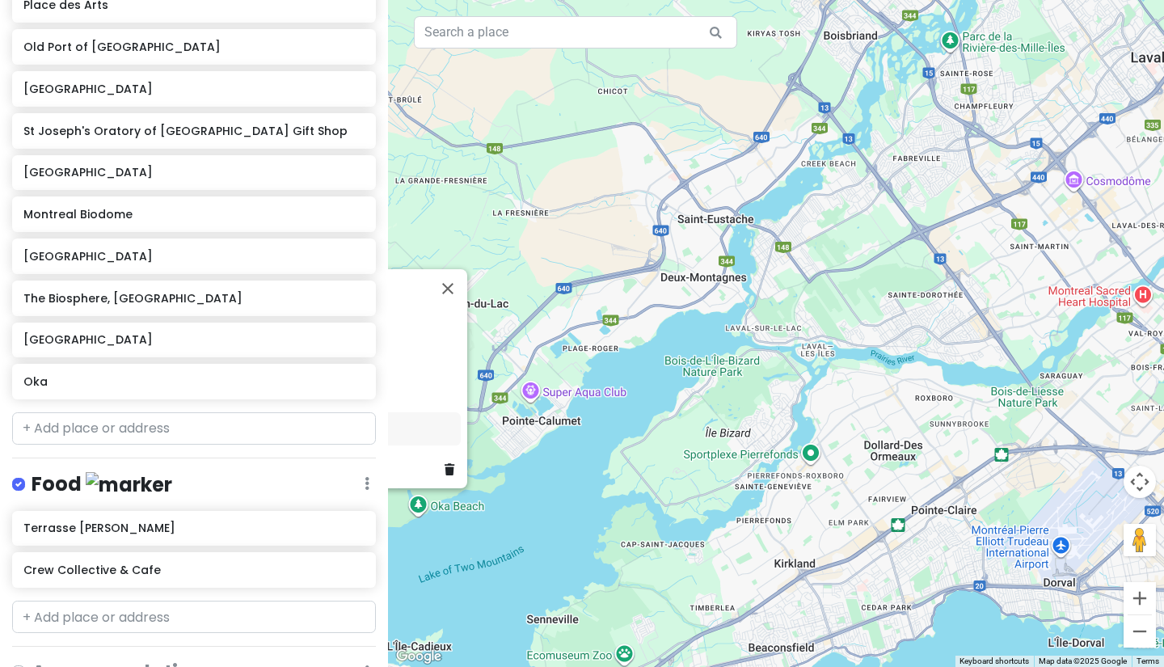
drag, startPoint x: 776, startPoint y: 524, endPoint x: 885, endPoint y: 528, distance: 108.4
click at [876, 528] on div "[PERSON_NAME][GEOGRAPHIC_DATA] [DOMAIN_NAME] · Attractions Add notes... Add to …" at bounding box center [776, 333] width 776 height 667
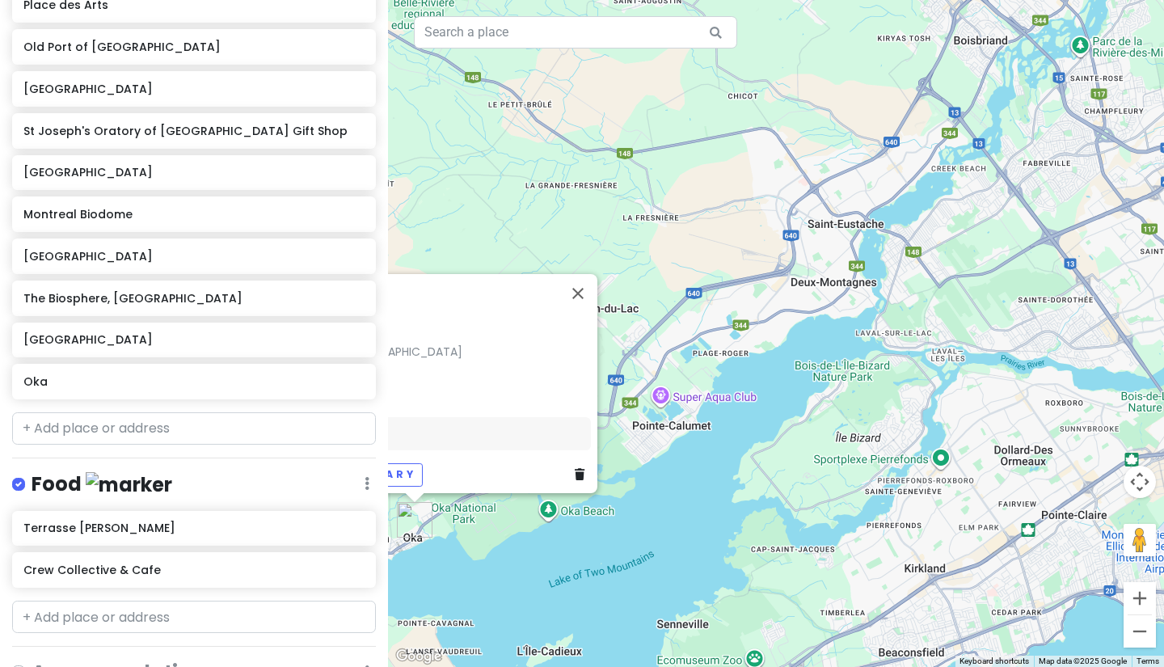
click at [894, 524] on div "[PERSON_NAME][GEOGRAPHIC_DATA] [DOMAIN_NAME] · Attractions Add notes... Add to …" at bounding box center [776, 333] width 776 height 667
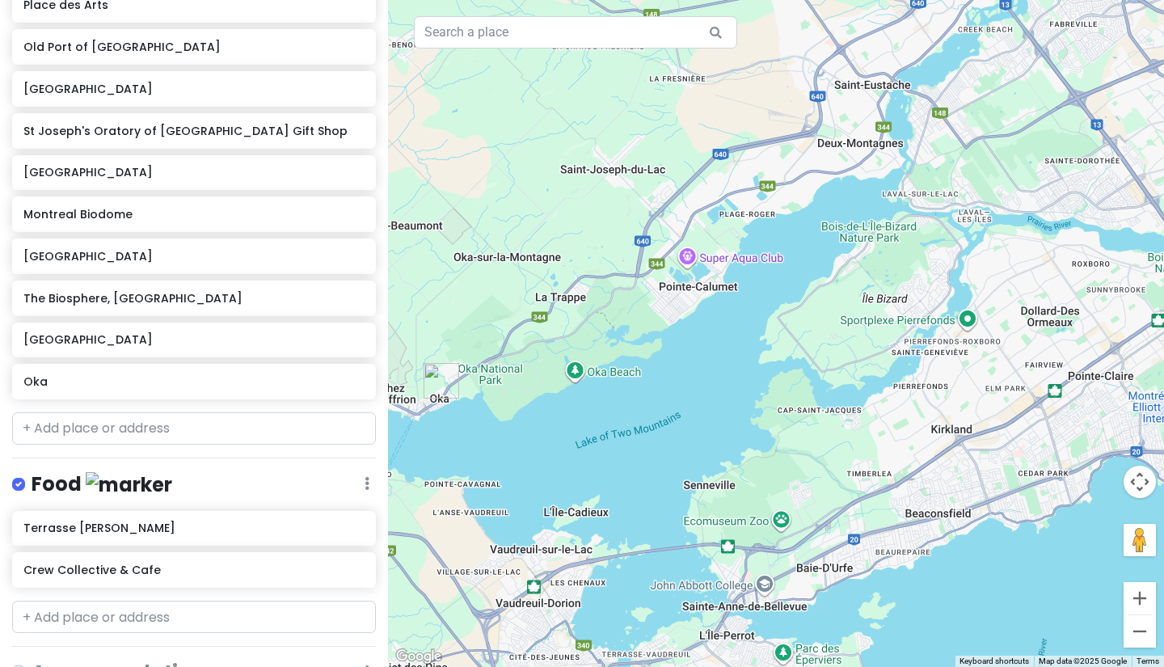
drag, startPoint x: 860, startPoint y: 517, endPoint x: 796, endPoint y: 378, distance: 153.4
click at [796, 378] on div at bounding box center [776, 333] width 776 height 667
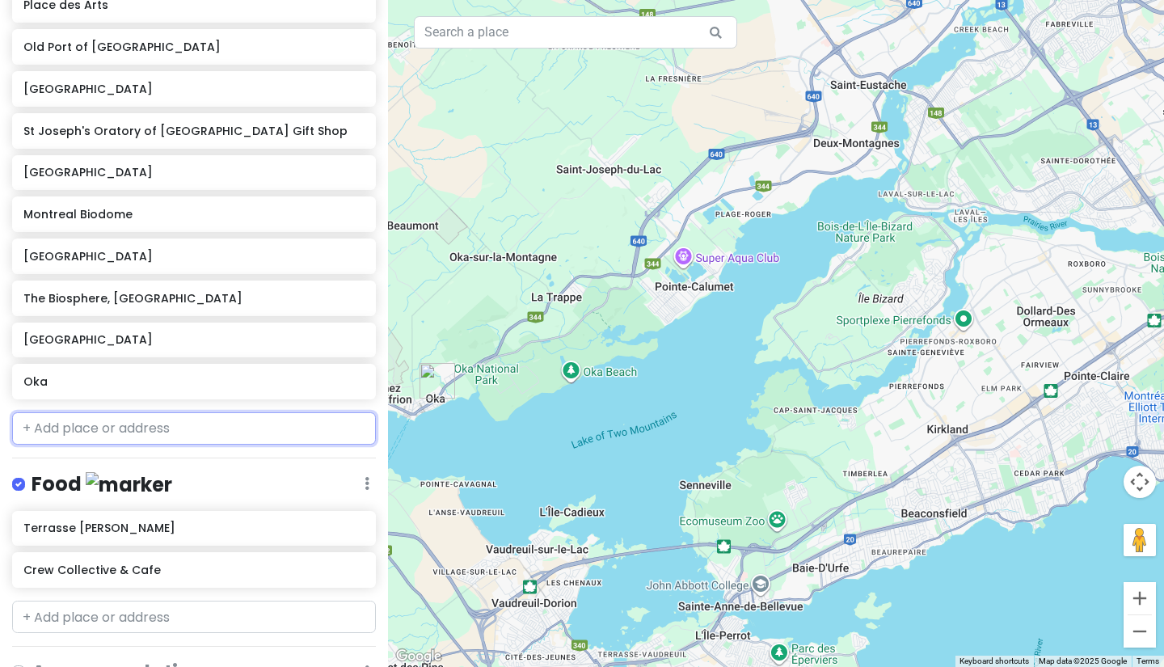
click at [186, 437] on input "text" at bounding box center [194, 428] width 364 height 32
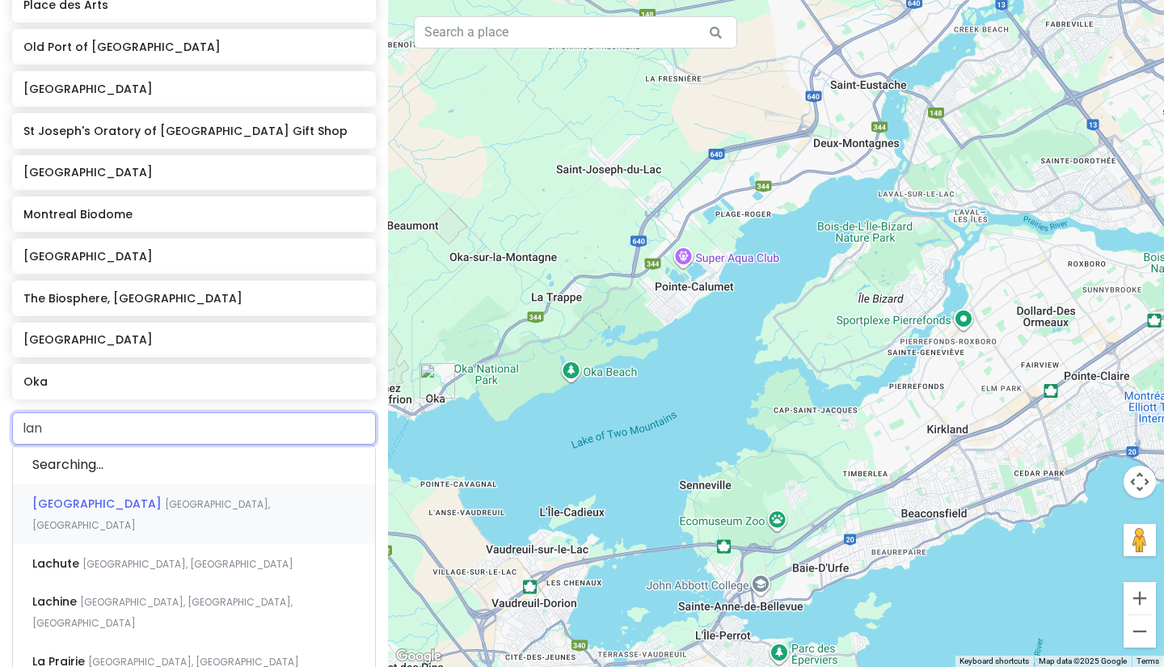
type input "[PERSON_NAME]"
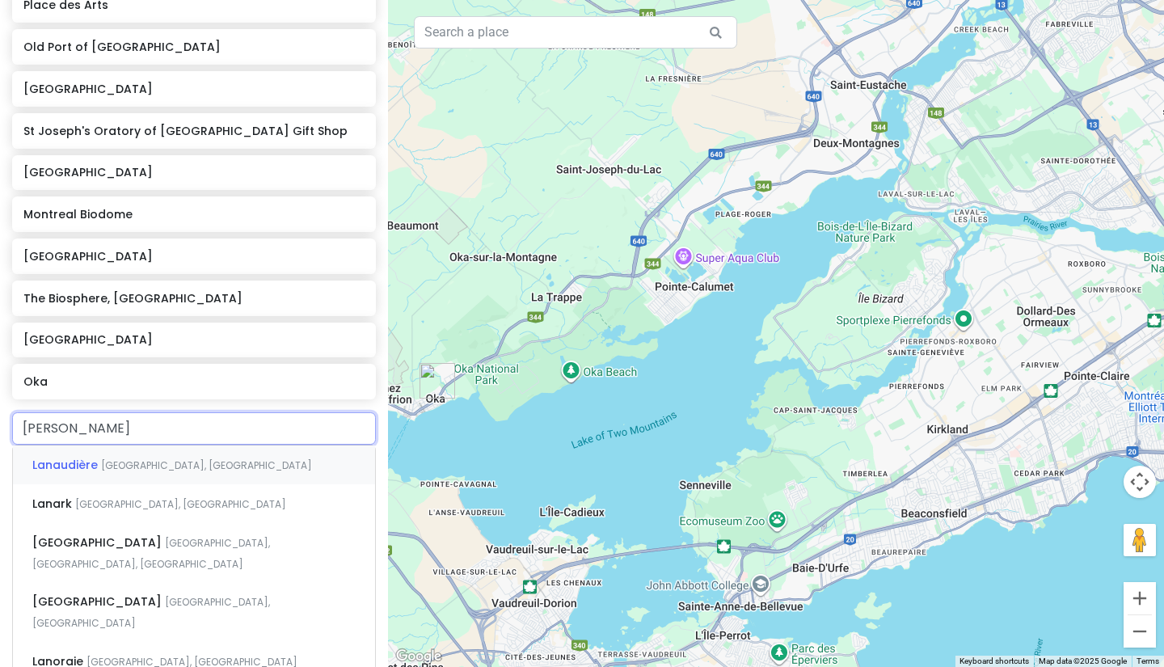
click at [198, 466] on div "Lanaudière [GEOGRAPHIC_DATA], [GEOGRAPHIC_DATA]" at bounding box center [194, 464] width 362 height 39
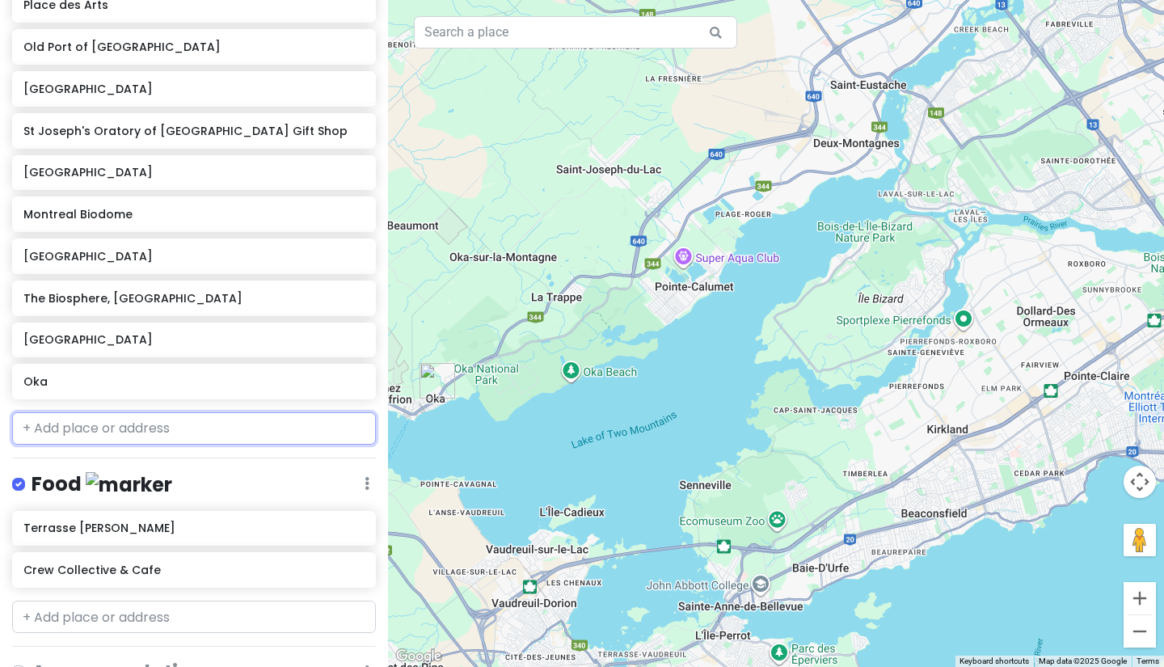
scroll to position [505, 0]
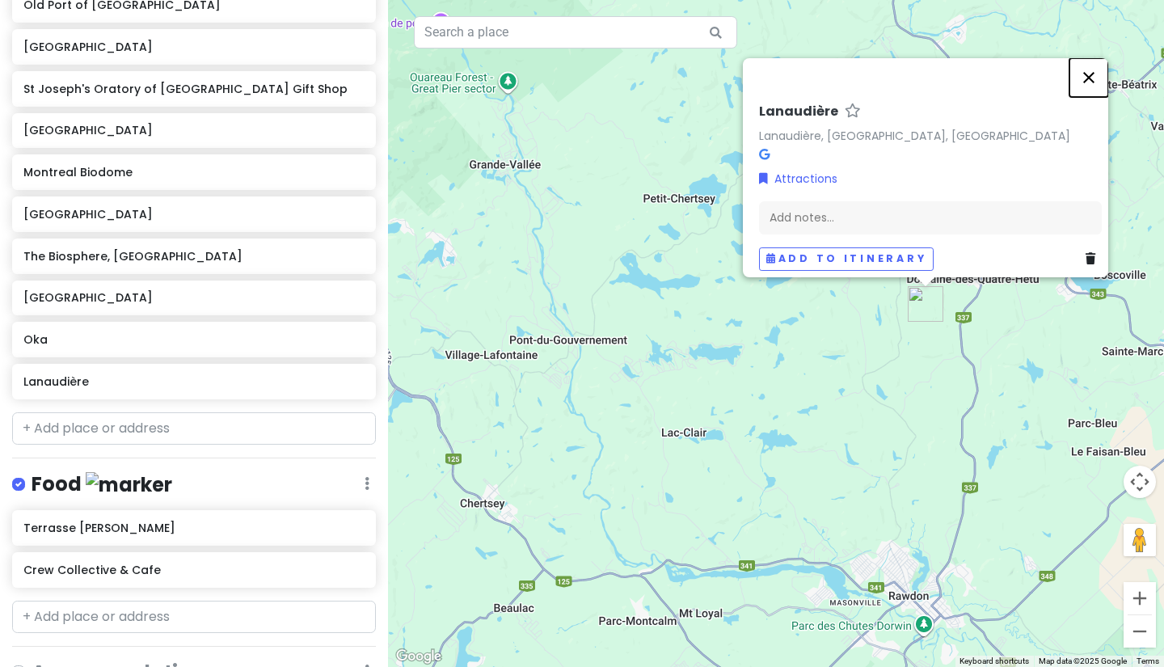
click at [1087, 60] on button "Close" at bounding box center [1089, 77] width 39 height 39
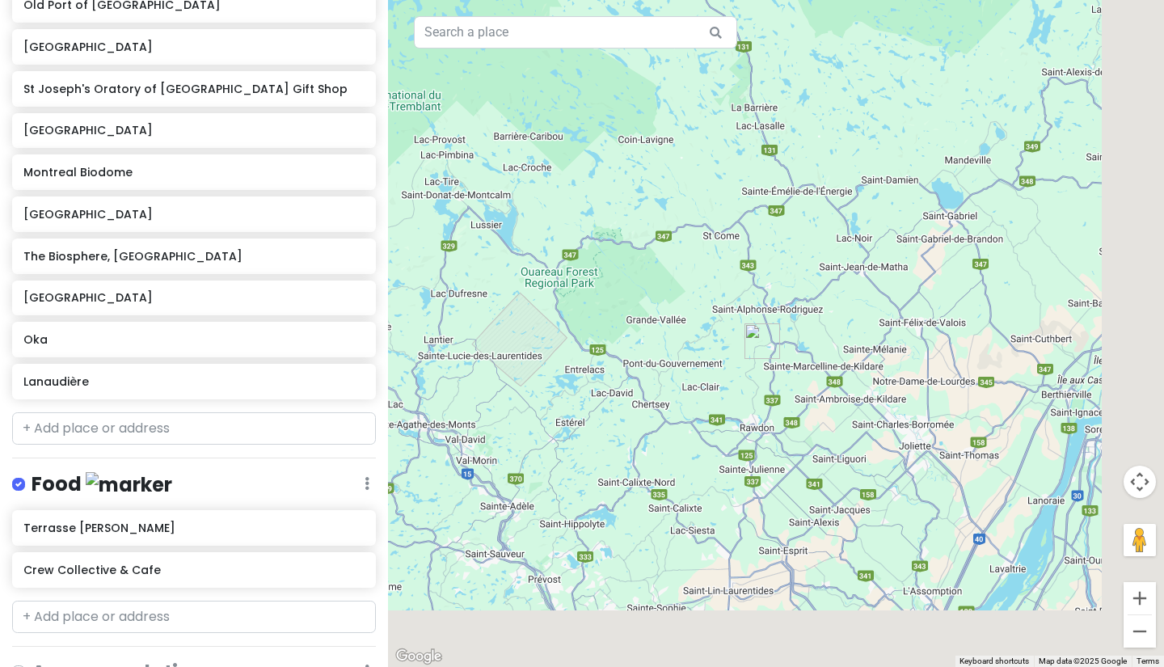
drag, startPoint x: 867, startPoint y: 513, endPoint x: 702, endPoint y: 400, distance: 200.0
click at [702, 400] on div at bounding box center [776, 333] width 776 height 667
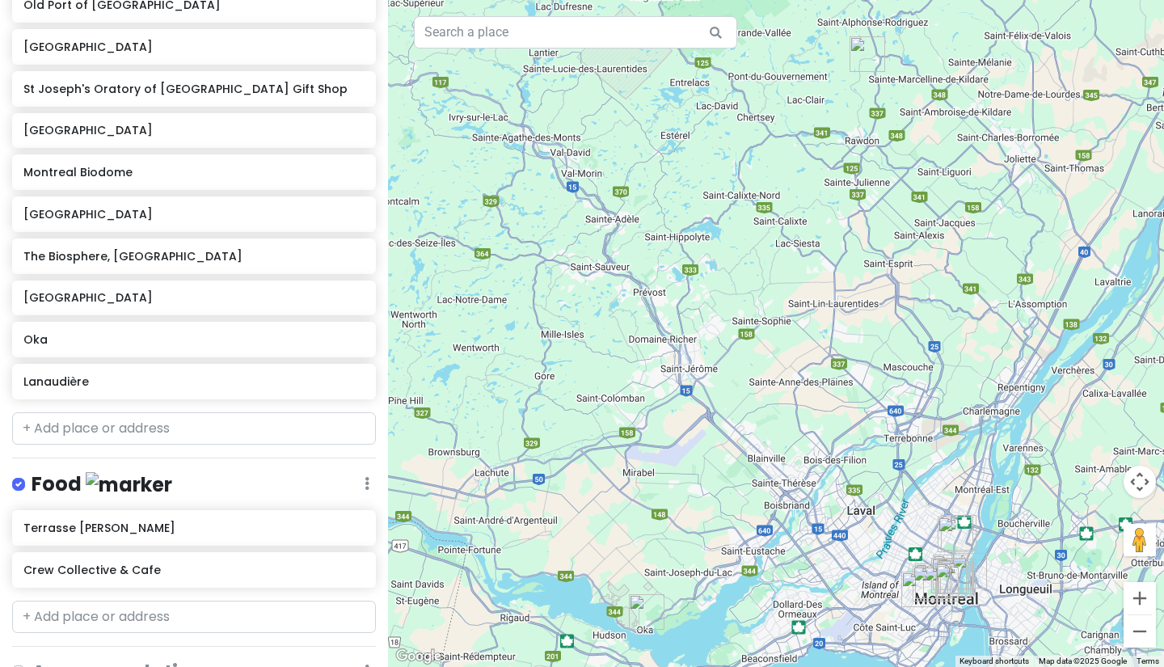
drag, startPoint x: 721, startPoint y: 424, endPoint x: 847, endPoint y: 302, distance: 175.0
click at [847, 302] on div at bounding box center [776, 333] width 776 height 667
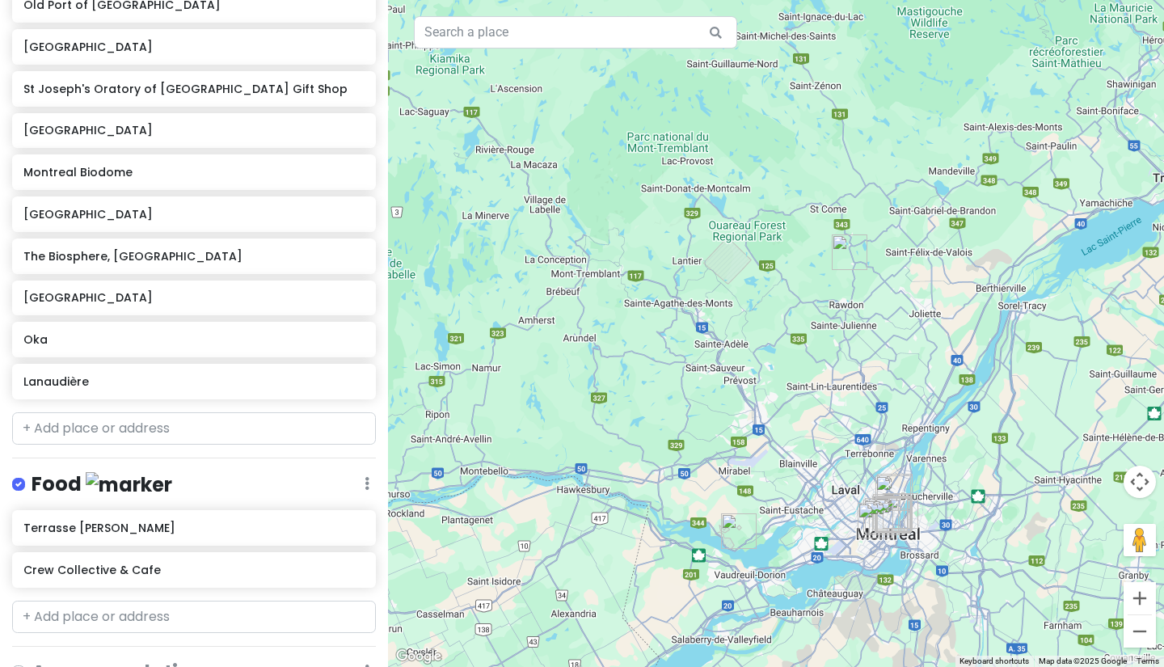
drag, startPoint x: 788, startPoint y: 334, endPoint x: 796, endPoint y: 375, distance: 42.0
click at [796, 375] on div at bounding box center [776, 333] width 776 height 667
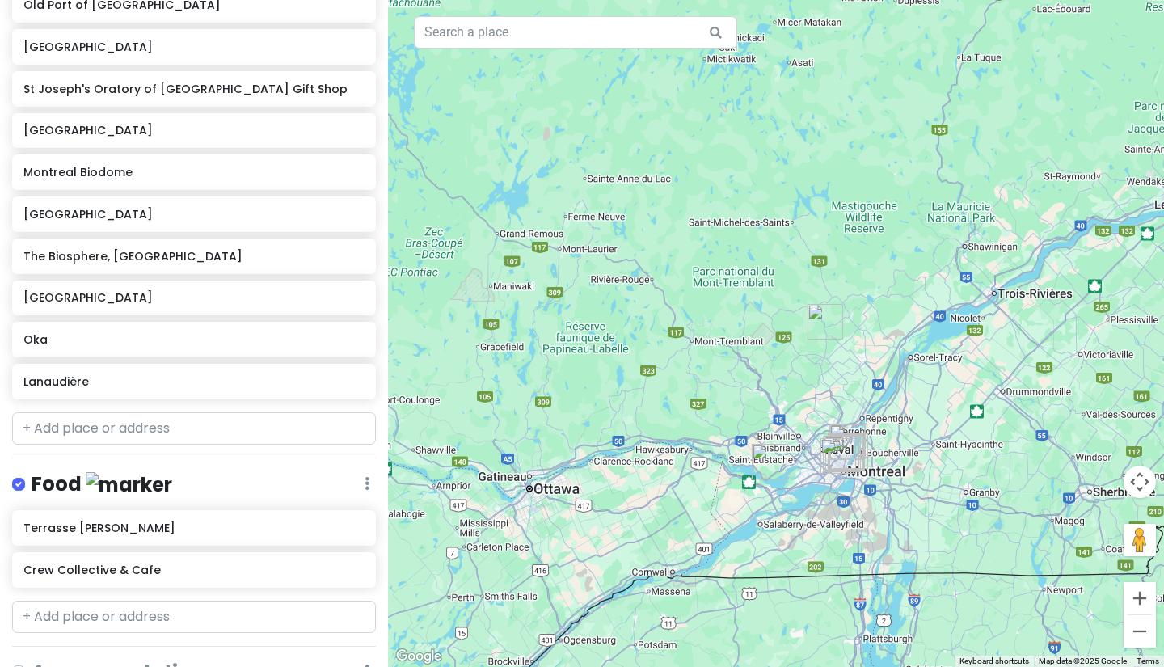
drag, startPoint x: 739, startPoint y: 356, endPoint x: 750, endPoint y: 416, distance: 60.9
click at [750, 416] on div at bounding box center [776, 333] width 776 height 667
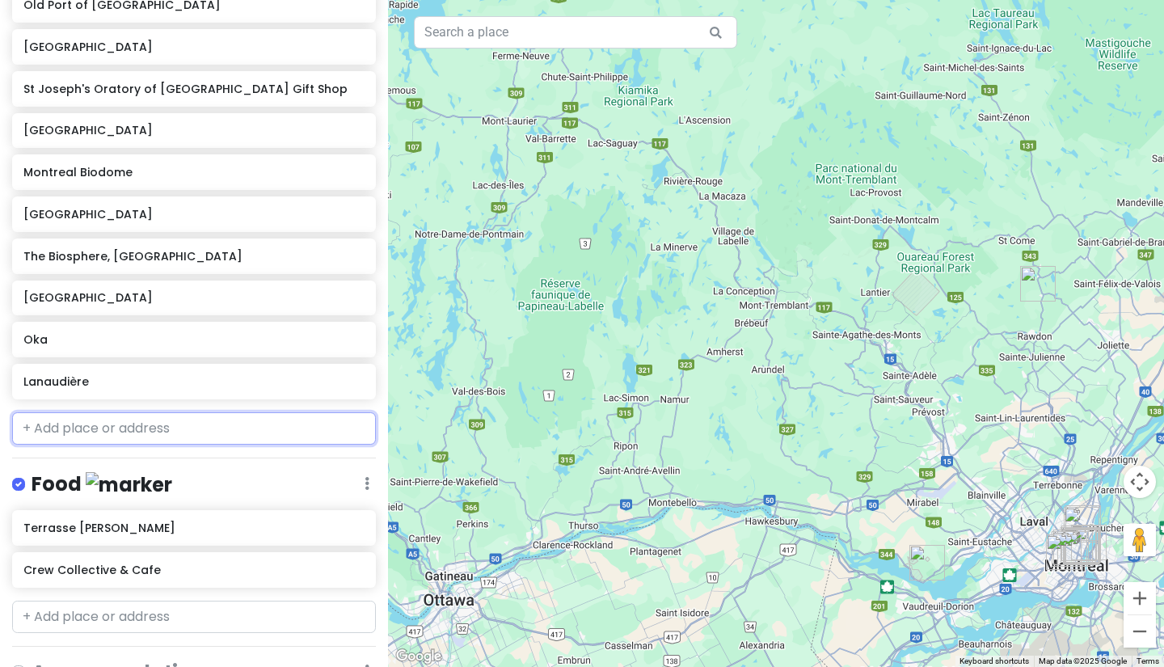
drag, startPoint x: 196, startPoint y: 422, endPoint x: 180, endPoint y: 416, distance: 16.7
click at [196, 422] on input "text" at bounding box center [194, 428] width 364 height 32
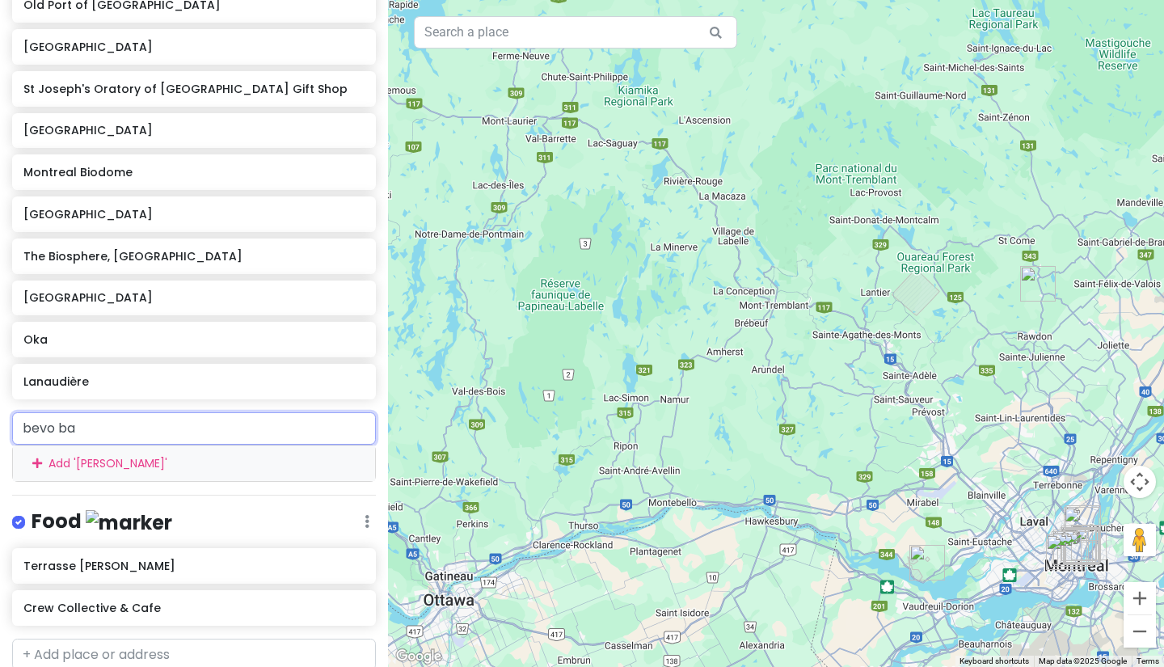
type input "bevo bar"
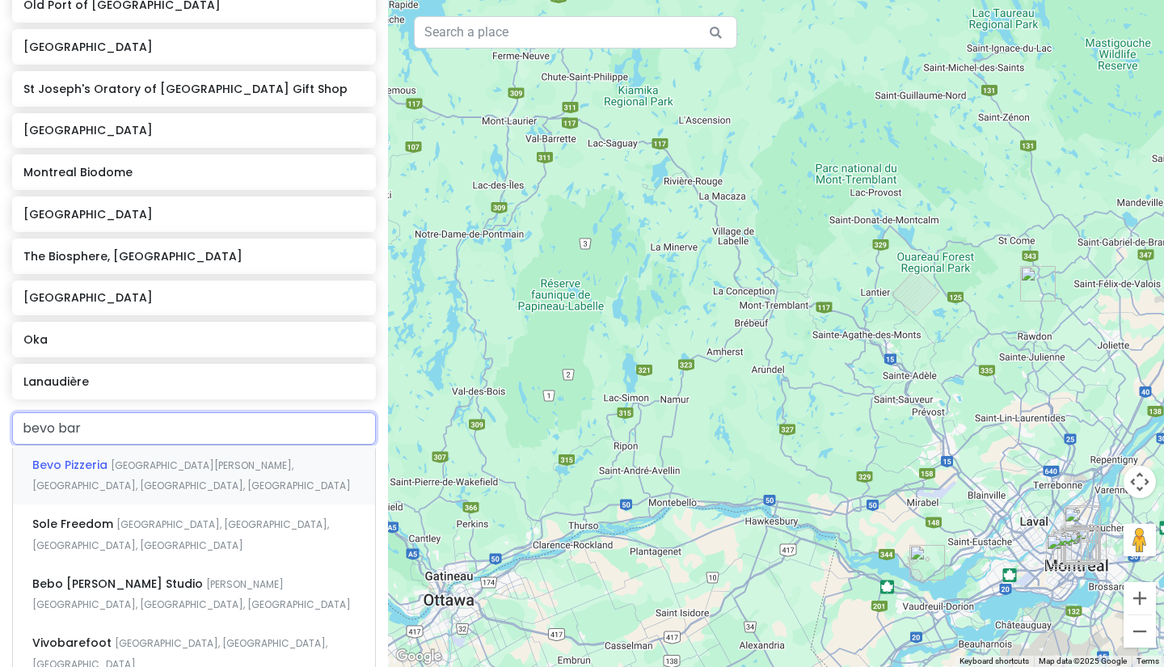
click at [203, 467] on span "[GEOGRAPHIC_DATA][PERSON_NAME], [GEOGRAPHIC_DATA], [GEOGRAPHIC_DATA], [GEOGRAPH…" at bounding box center [191, 475] width 319 height 35
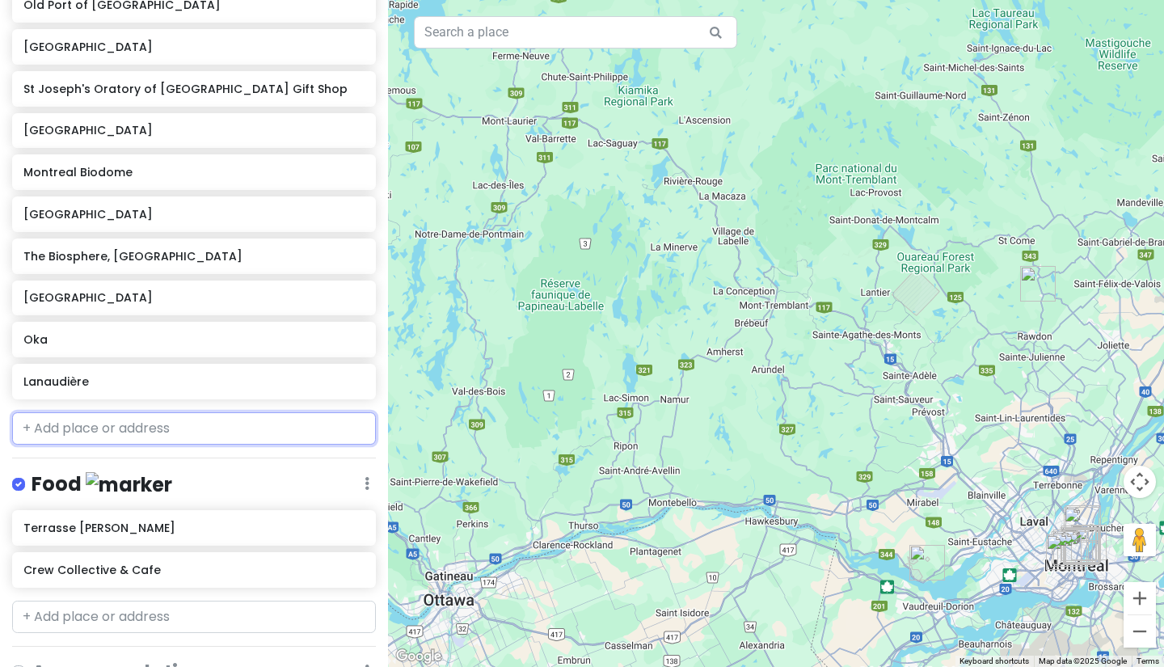
scroll to position [546, 0]
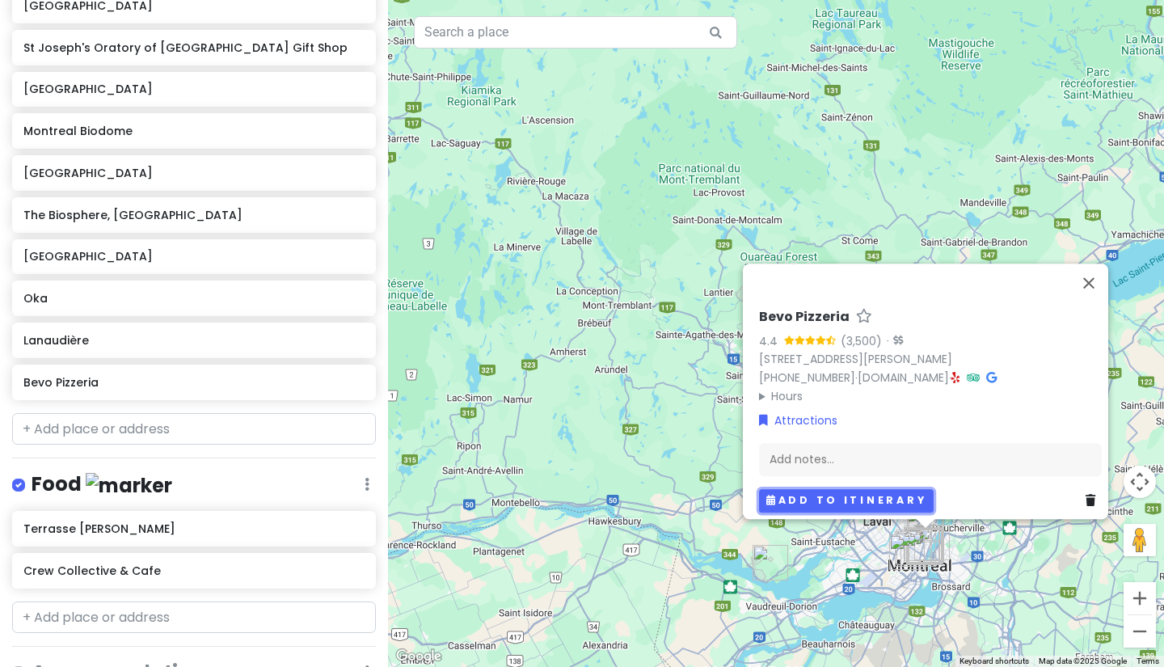
click at [890, 490] on button "Add to itinerary" at bounding box center [846, 500] width 175 height 23
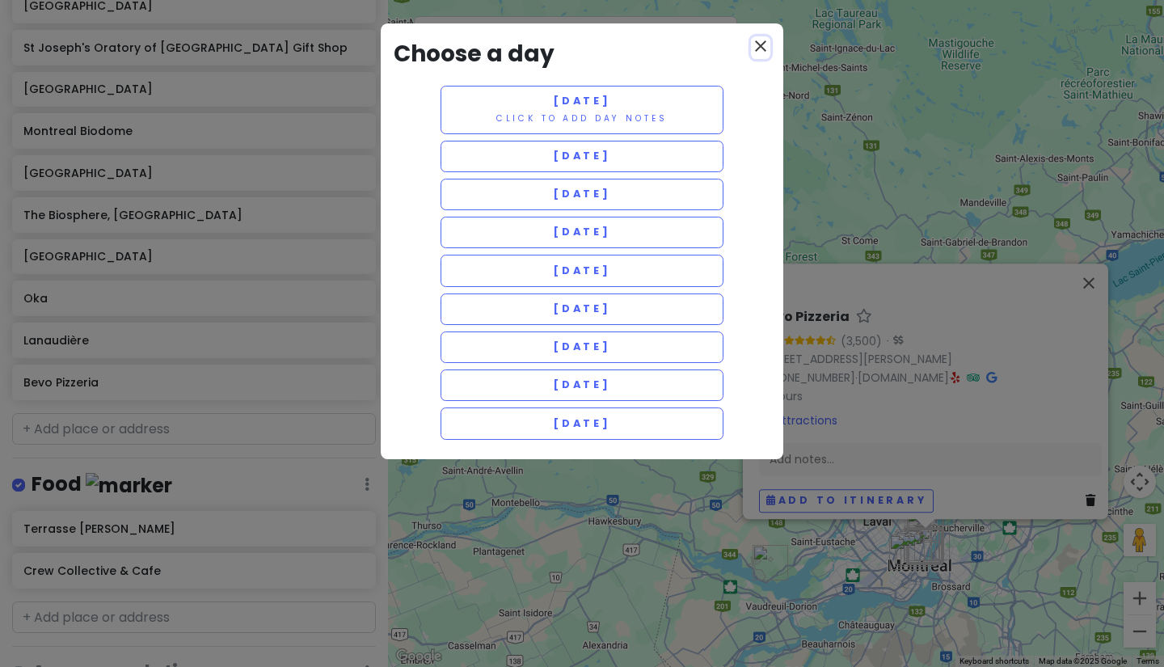
click at [763, 47] on icon "close" at bounding box center [760, 45] width 19 height 19
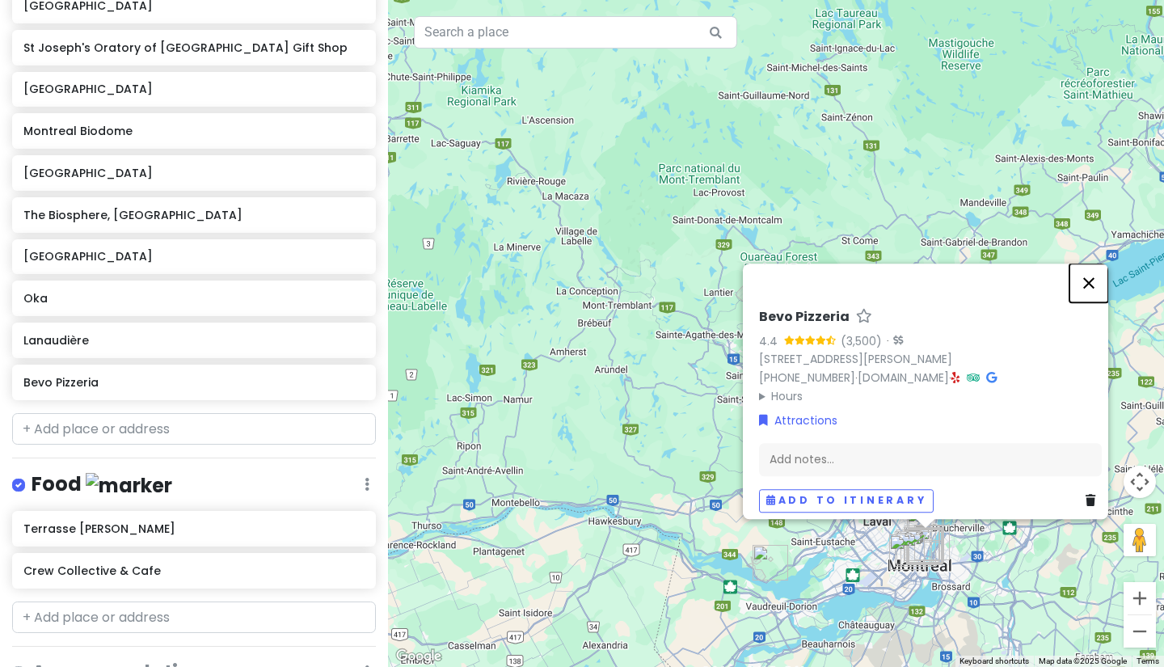
click at [1100, 280] on button "Close" at bounding box center [1089, 283] width 39 height 39
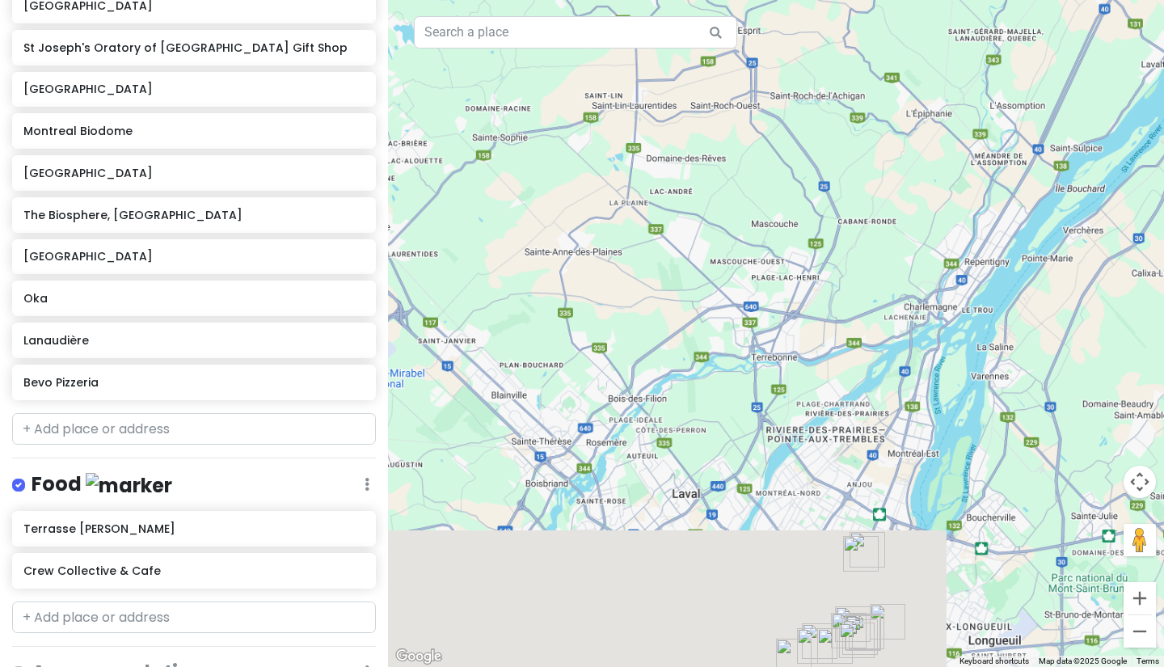
drag, startPoint x: 906, startPoint y: 557, endPoint x: 933, endPoint y: 135, distance: 422.9
click at [933, 137] on div at bounding box center [776, 333] width 776 height 667
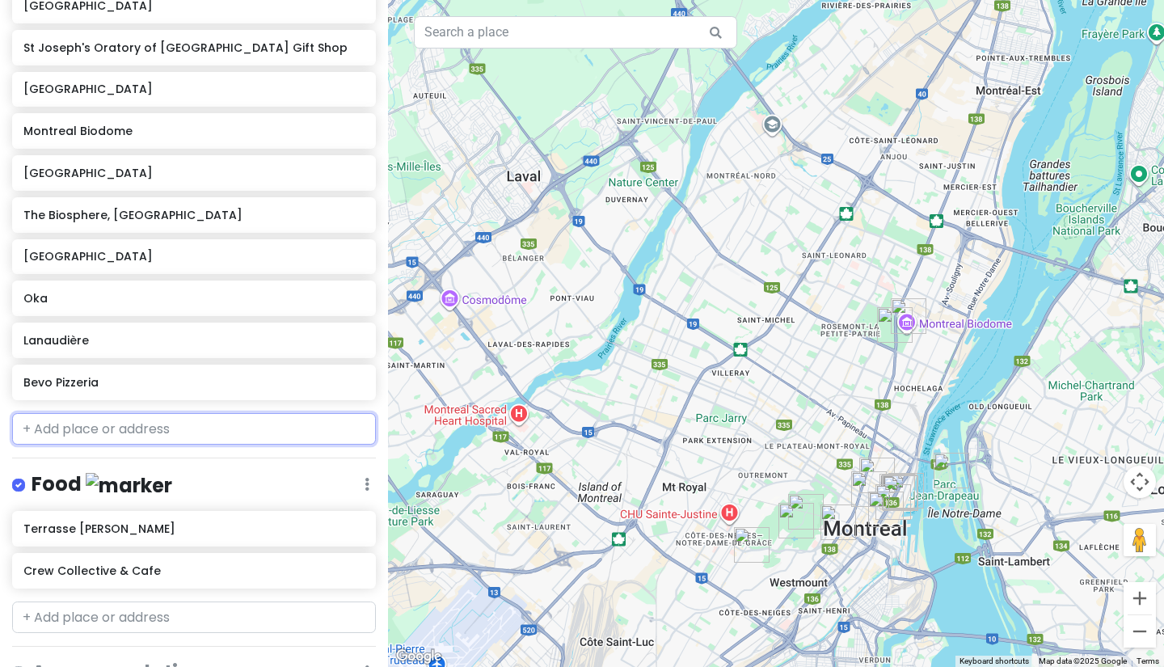
click at [200, 420] on input "text" at bounding box center [194, 429] width 364 height 32
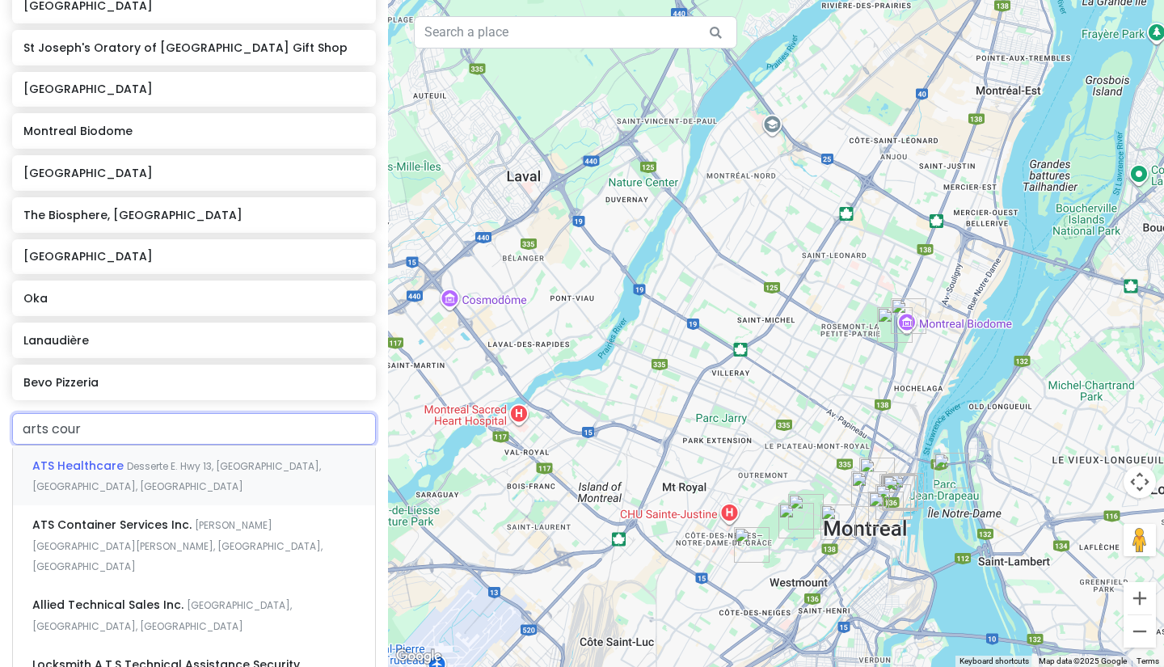
type input "arts court"
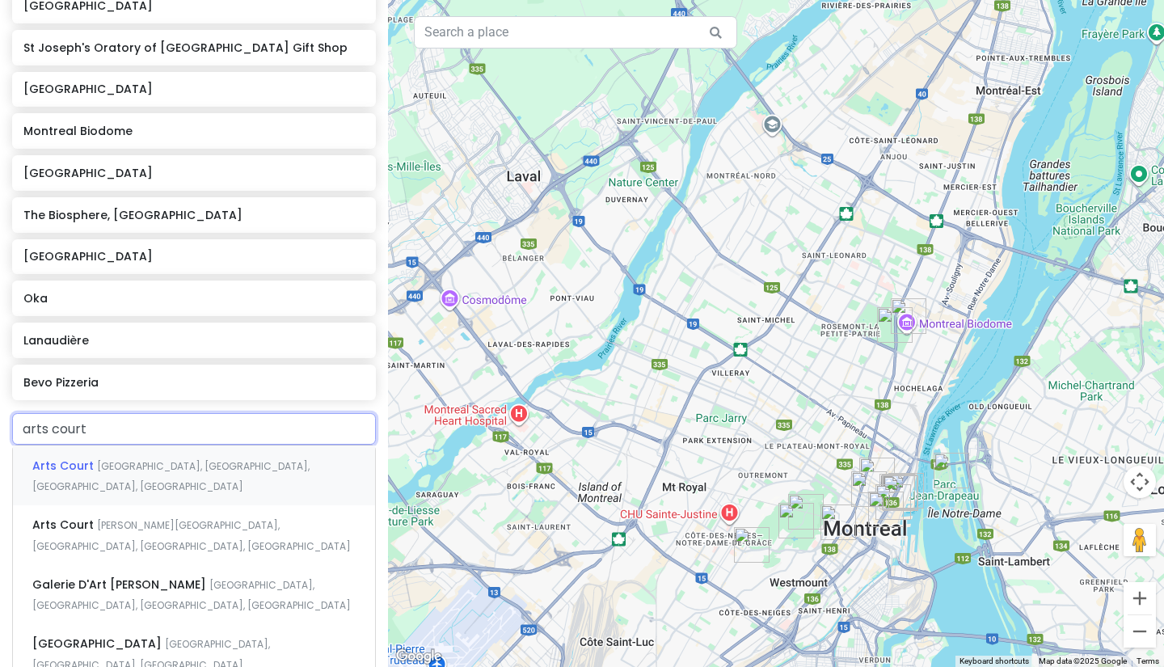
click at [233, 475] on div "Arts Court [GEOGRAPHIC_DATA], [GEOGRAPHIC_DATA], [GEOGRAPHIC_DATA], [GEOGRAPHIC…" at bounding box center [194, 475] width 362 height 60
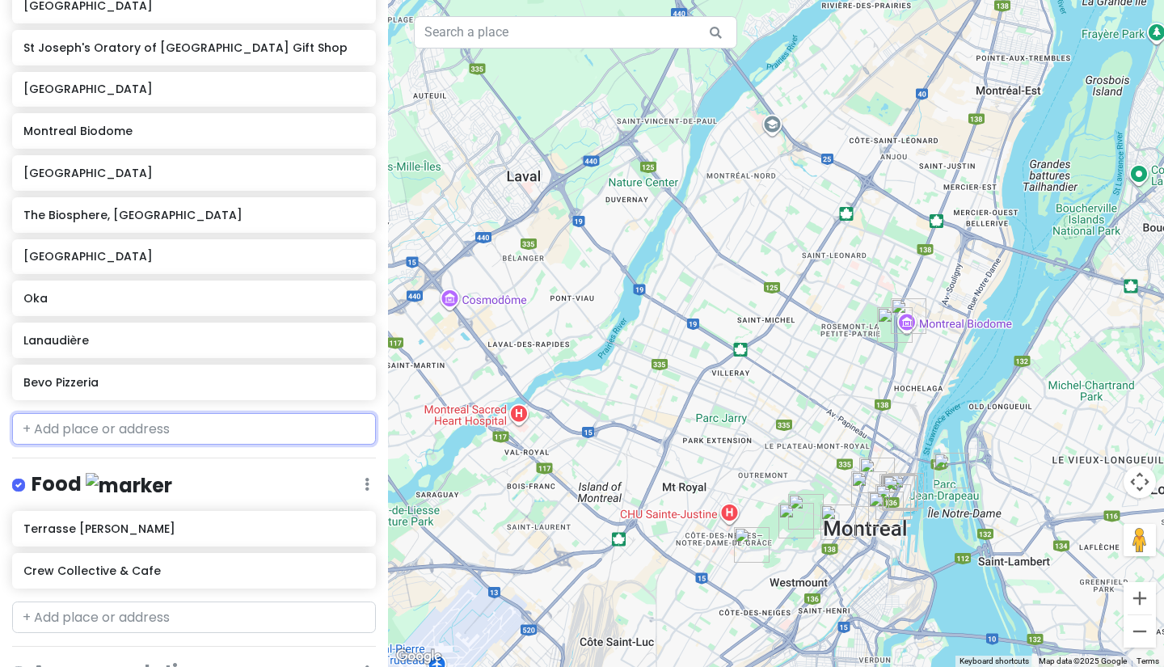
scroll to position [588, 0]
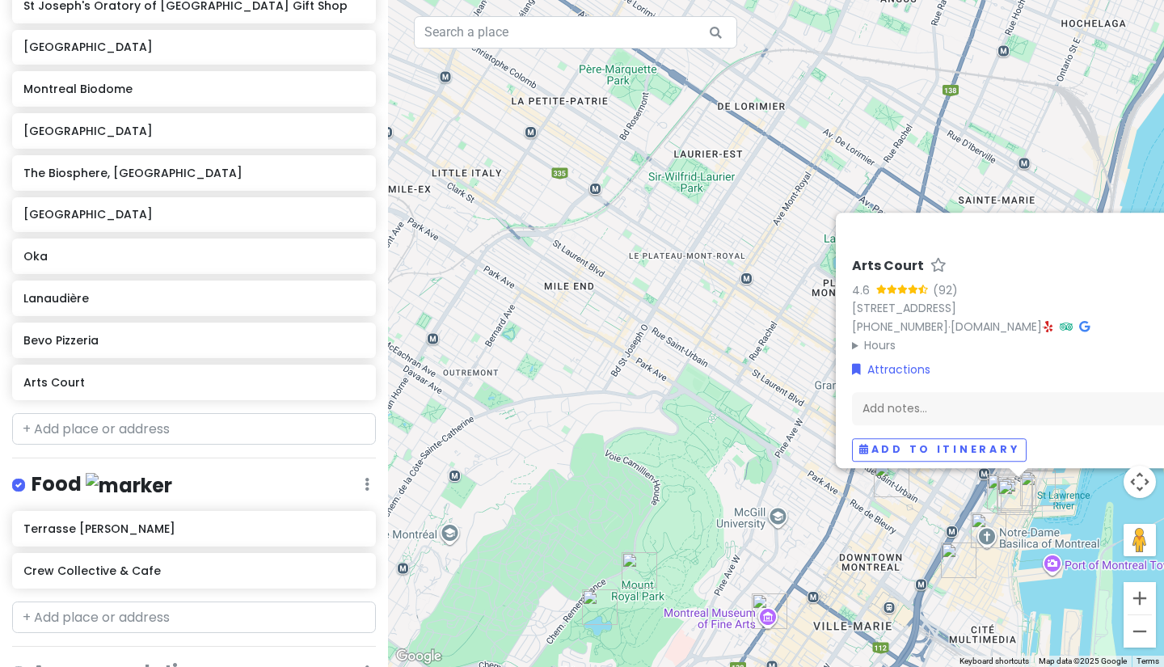
drag, startPoint x: 883, startPoint y: 548, endPoint x: 825, endPoint y: 552, distance: 57.5
click at [825, 552] on div "Arts Court 4.6 (92) [STREET_ADDRESS] [PHONE_NUMBER] · [DOMAIN_NAME] · Hours [DA…" at bounding box center [776, 333] width 776 height 667
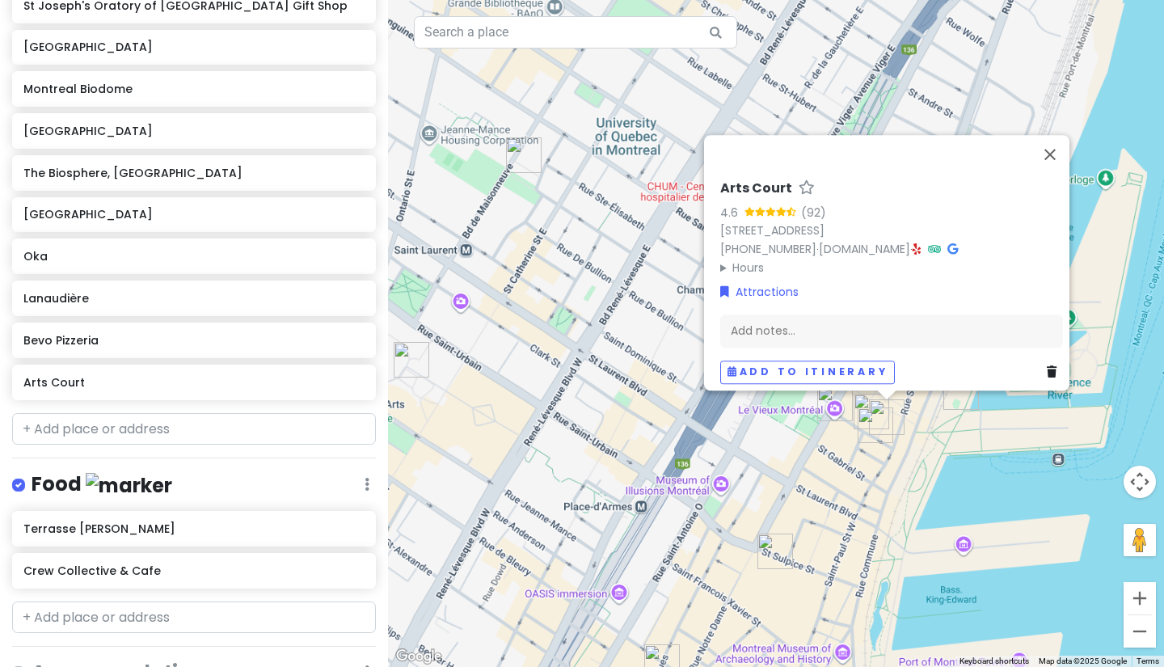
drag, startPoint x: 834, startPoint y: 552, endPoint x: 445, endPoint y: 563, distance: 389.8
click at [445, 563] on div "Arts Court 4.6 (92) [STREET_ADDRESS] [PHONE_NUMBER] · [DOMAIN_NAME] · Hours [DA…" at bounding box center [776, 333] width 776 height 667
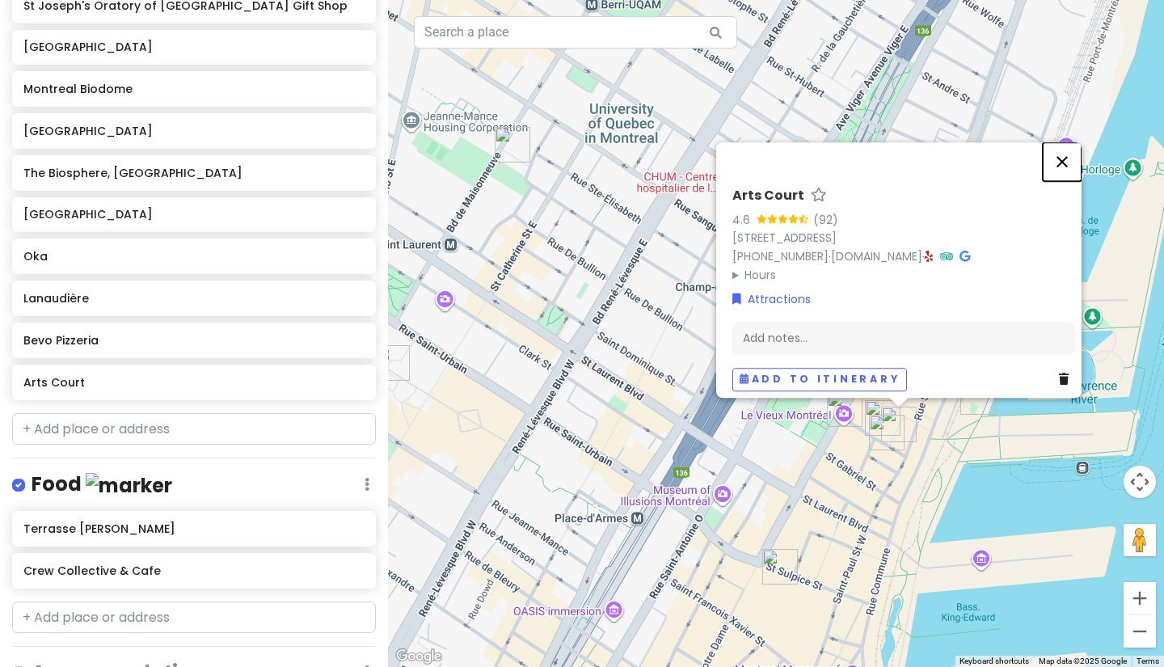
click at [1064, 150] on button "Close" at bounding box center [1062, 161] width 39 height 39
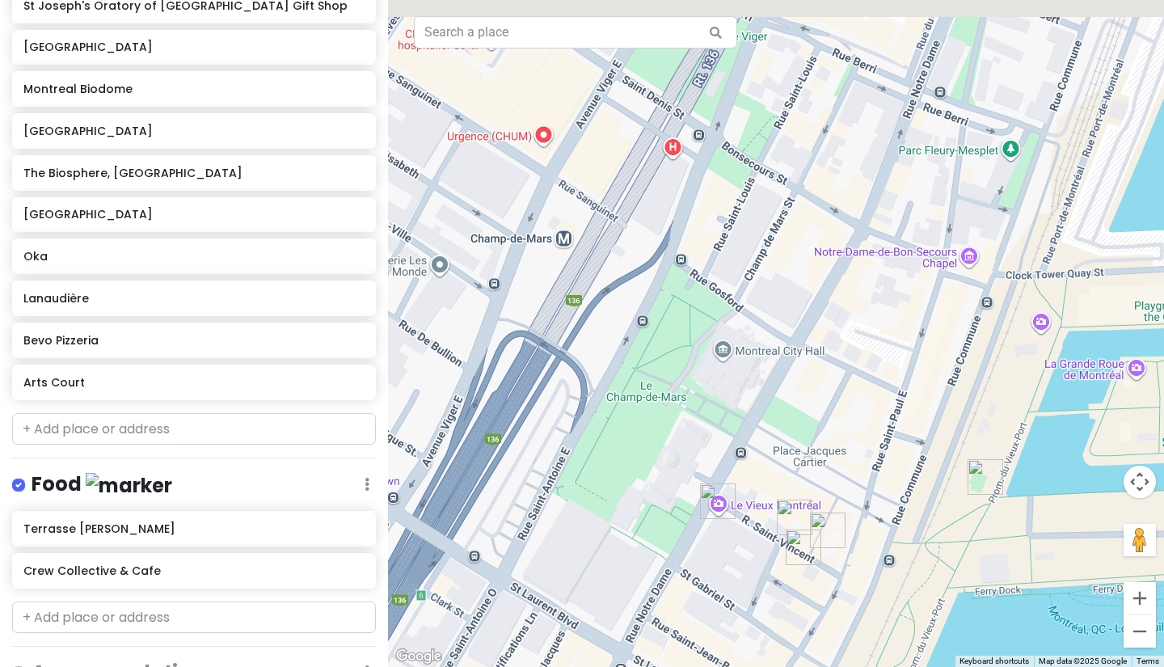
drag, startPoint x: 876, startPoint y: 370, endPoint x: 937, endPoint y: 399, distance: 67.3
click at [937, 399] on div at bounding box center [776, 333] width 776 height 667
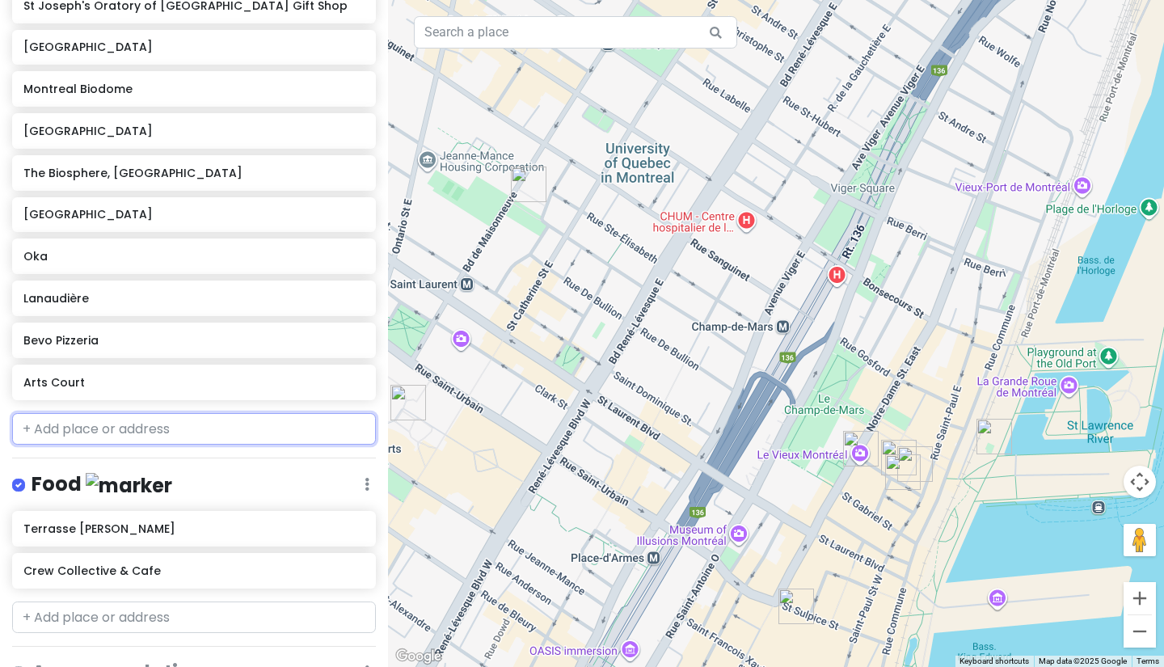
click at [78, 437] on input "text" at bounding box center [194, 429] width 364 height 32
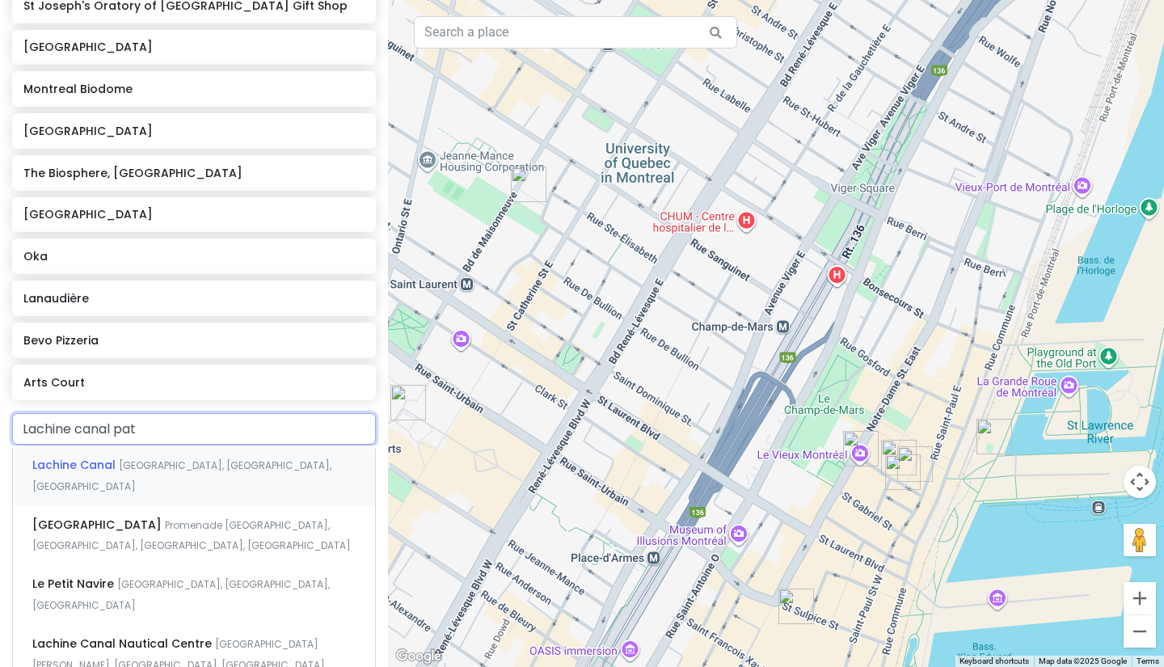
type input "Lachine canal path"
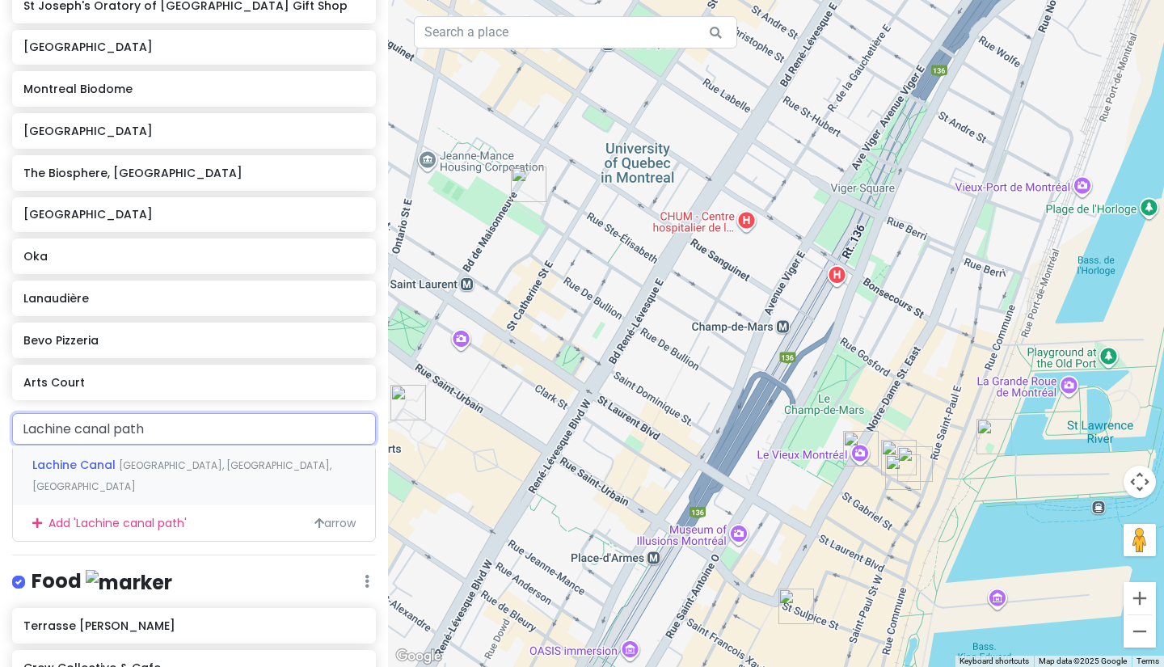
click at [90, 463] on span "Lachine Canal" at bounding box center [75, 465] width 87 height 16
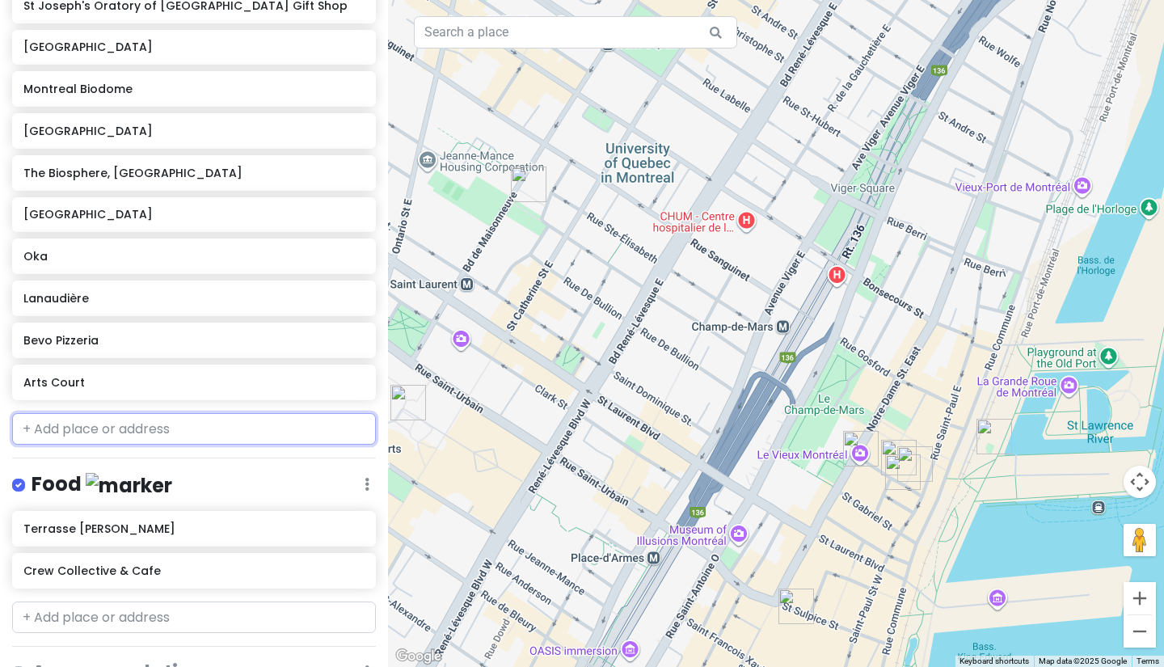
scroll to position [630, 0]
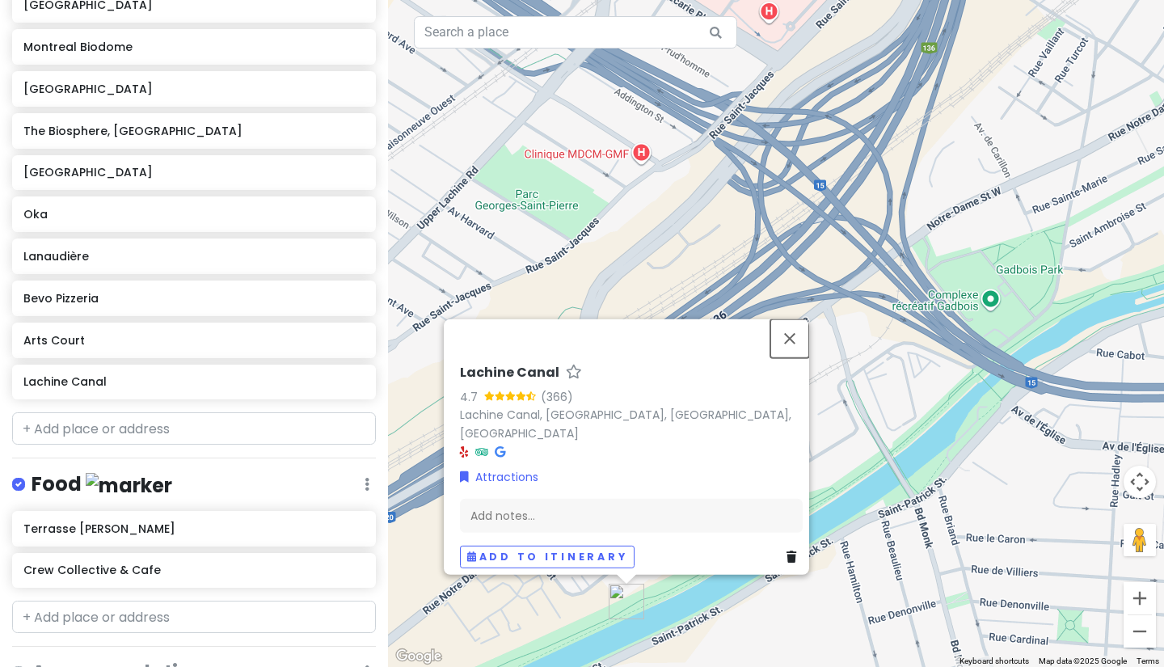
click at [796, 342] on button "Close" at bounding box center [790, 338] width 39 height 39
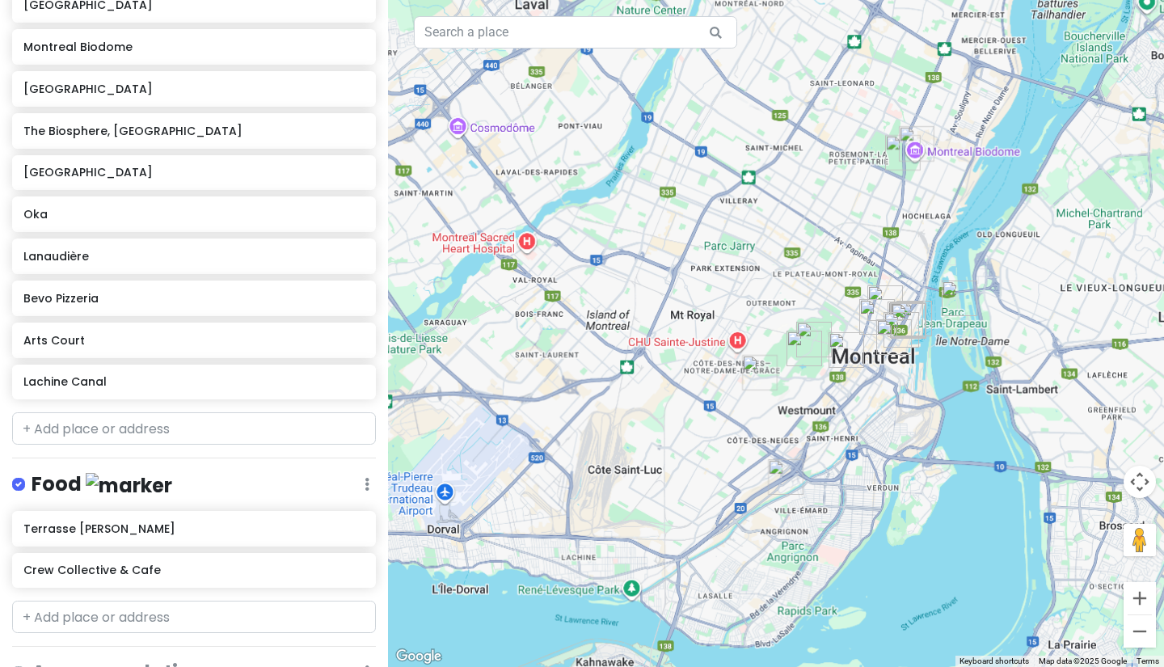
drag, startPoint x: 745, startPoint y: 599, endPoint x: 786, endPoint y: 522, distance: 87.2
click at [786, 522] on div at bounding box center [776, 333] width 776 height 667
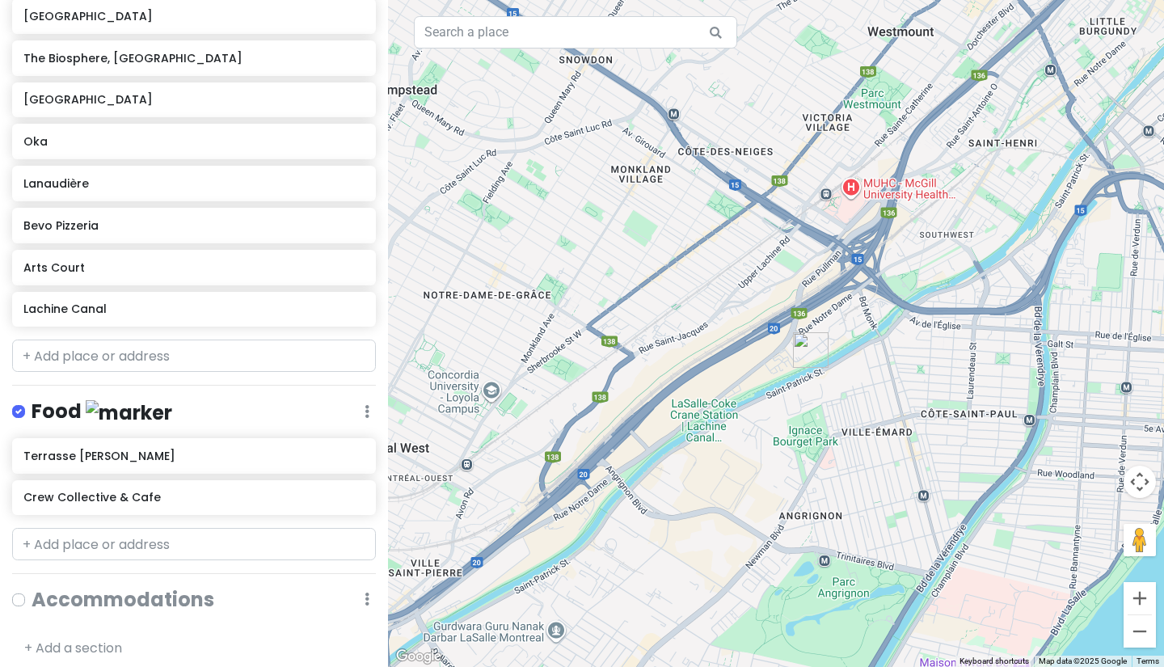
scroll to position [711, 0]
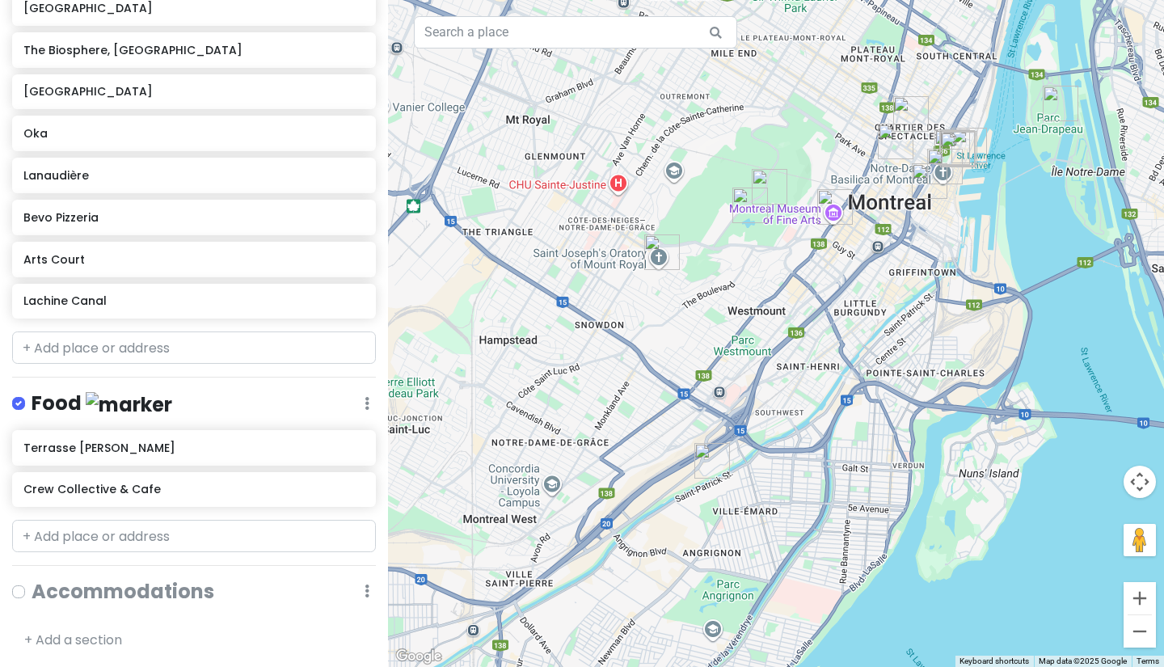
drag, startPoint x: 518, startPoint y: 428, endPoint x: 581, endPoint y: 533, distance: 122.2
click at [581, 533] on div at bounding box center [776, 333] width 776 height 667
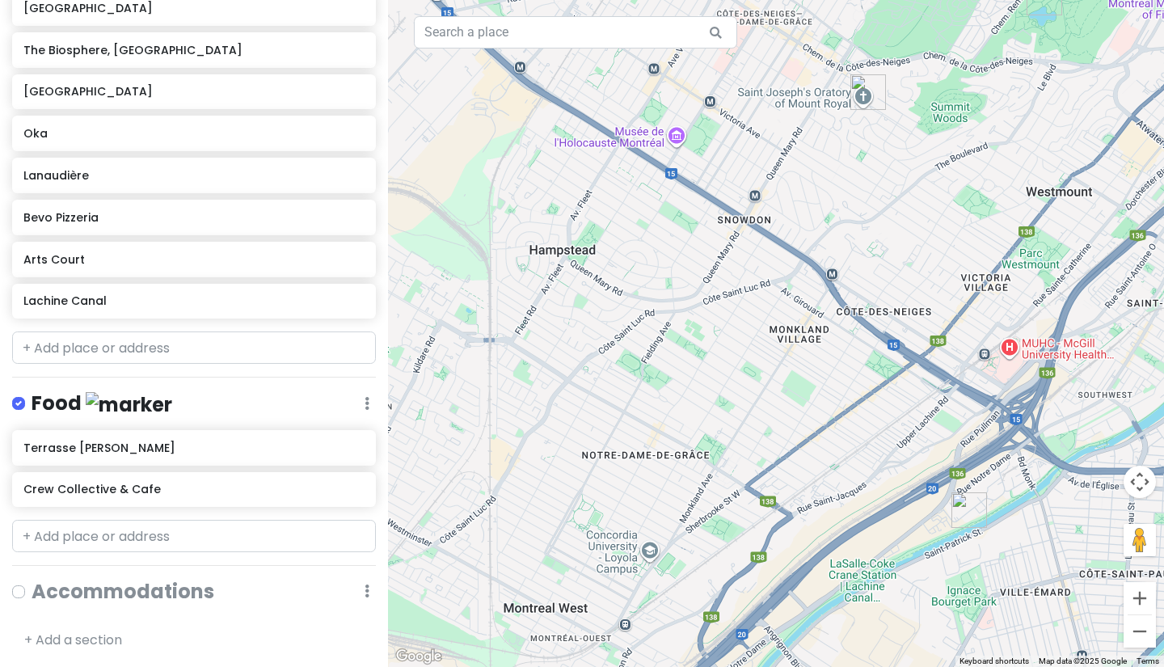
drag, startPoint x: 572, startPoint y: 482, endPoint x: 670, endPoint y: 518, distance: 104.4
click at [670, 518] on div at bounding box center [776, 333] width 776 height 667
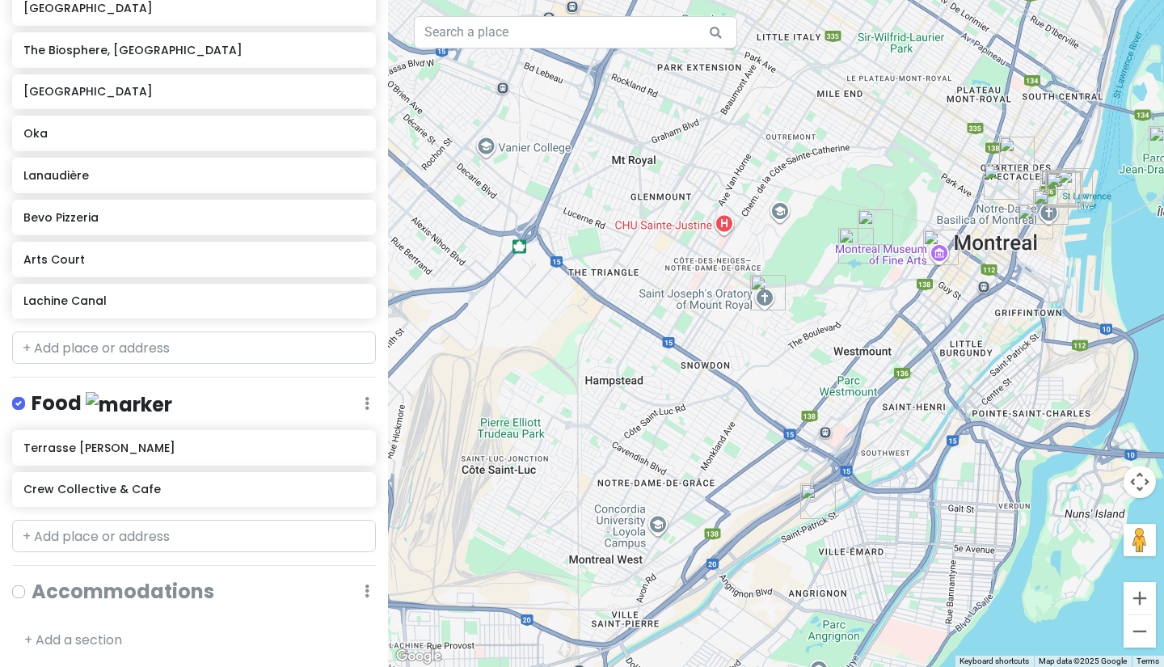
click at [668, 517] on div at bounding box center [776, 333] width 776 height 667
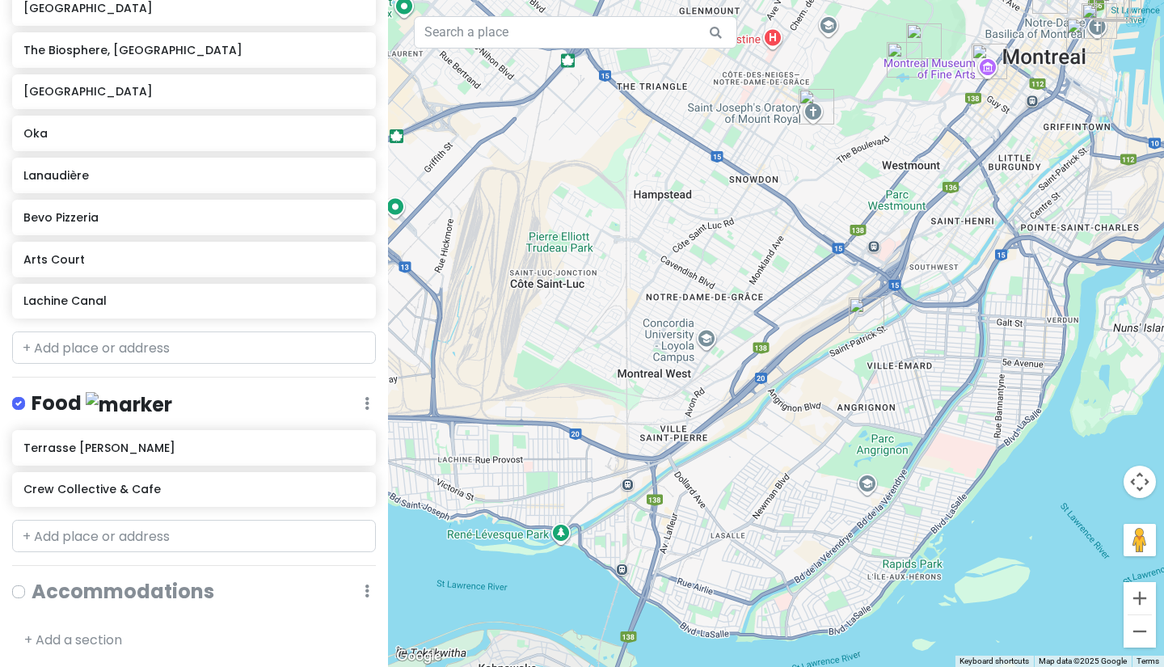
drag, startPoint x: 627, startPoint y: 557, endPoint x: 678, endPoint y: 371, distance: 192.8
click at [678, 371] on div at bounding box center [776, 333] width 776 height 667
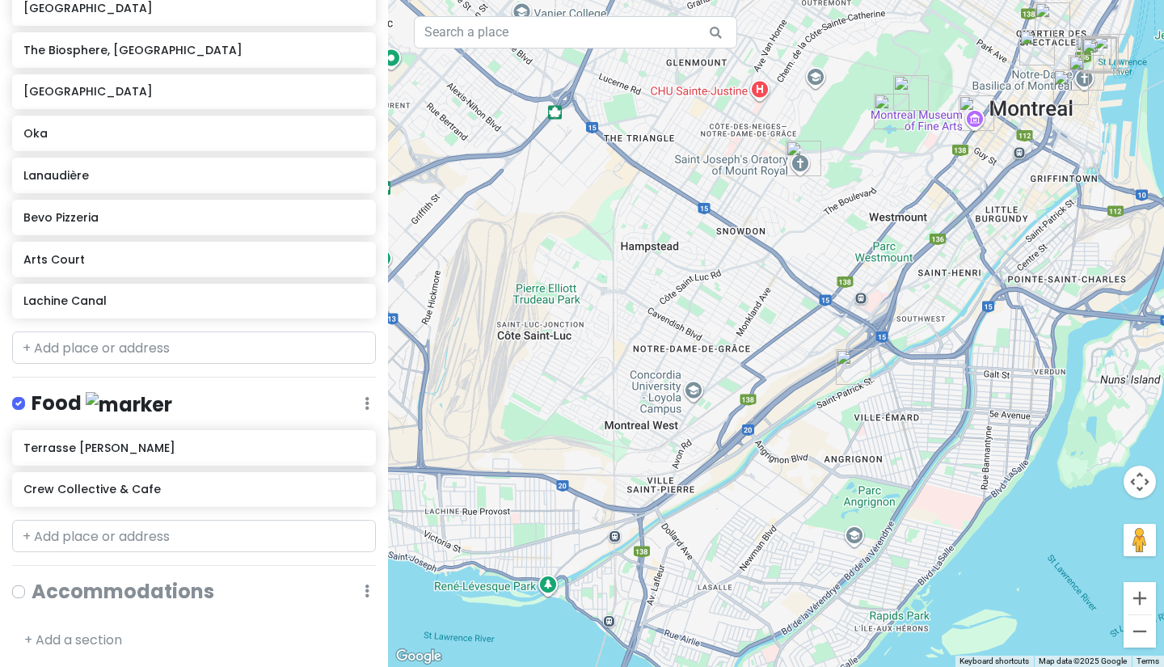
drag, startPoint x: 656, startPoint y: 381, endPoint x: 634, endPoint y: 451, distance: 73.6
click at [635, 450] on div at bounding box center [776, 333] width 776 height 667
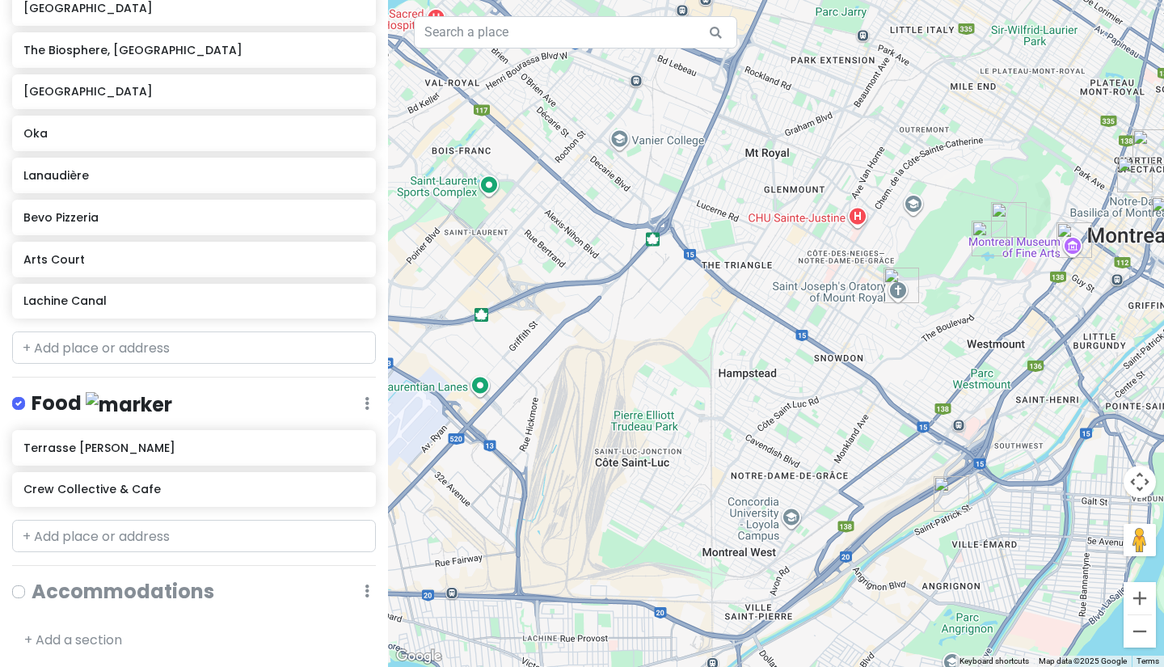
drag, startPoint x: 635, startPoint y: 451, endPoint x: 741, endPoint y: 570, distance: 159.2
click at [741, 570] on div at bounding box center [776, 333] width 776 height 667
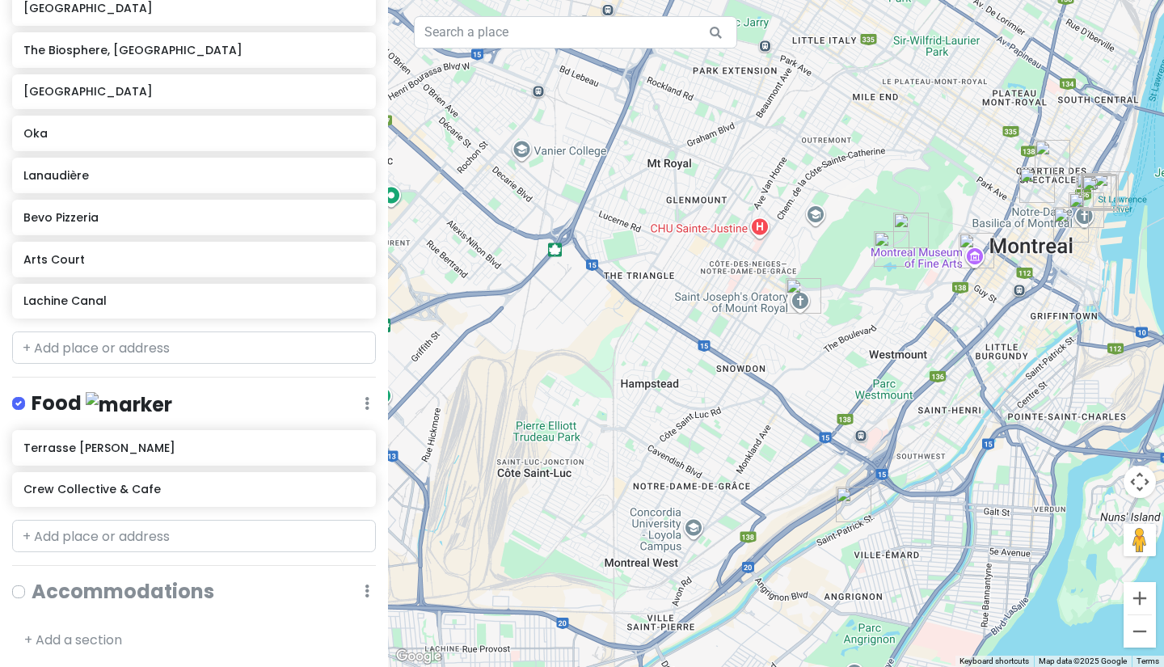
drag, startPoint x: 640, startPoint y: 462, endPoint x: 538, endPoint y: 472, distance: 102.4
click at [538, 472] on div at bounding box center [776, 333] width 776 height 667
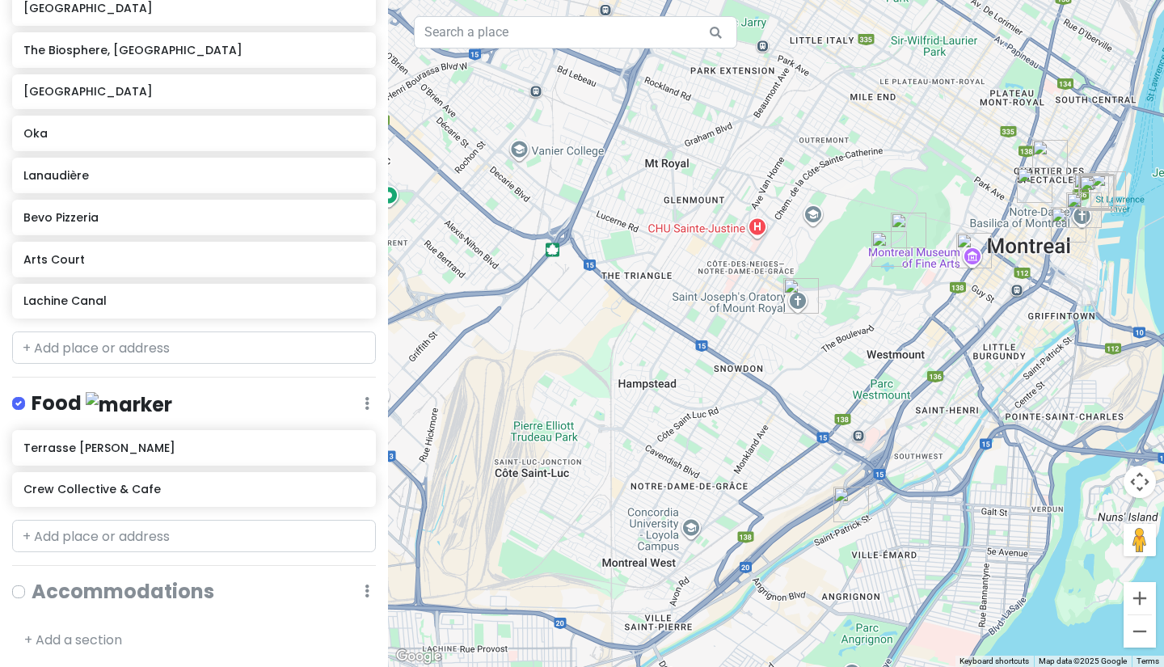
drag, startPoint x: 904, startPoint y: 467, endPoint x: 780, endPoint y: 464, distance: 123.7
click at [780, 464] on div at bounding box center [776, 333] width 776 height 667
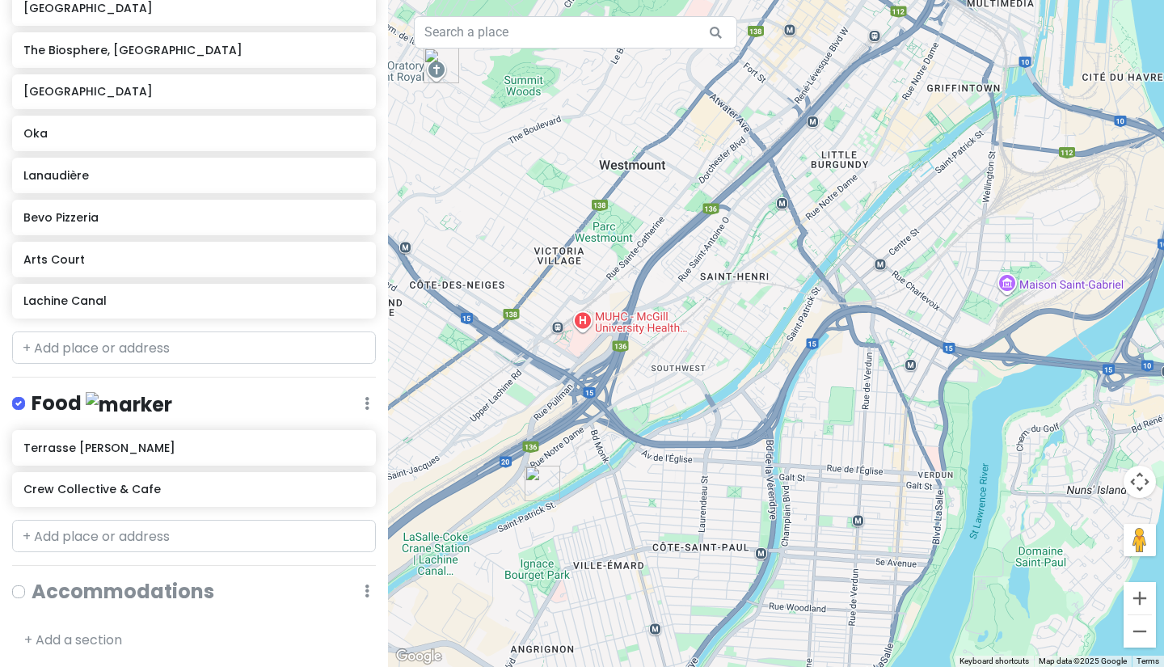
drag, startPoint x: 780, startPoint y: 463, endPoint x: 683, endPoint y: 403, distance: 114.0
click at [683, 403] on div at bounding box center [776, 333] width 776 height 667
click at [69, 336] on input "text" at bounding box center [194, 347] width 364 height 32
paste input "[PERSON_NAME]-Back Park"
type input "[PERSON_NAME]-Back Park"
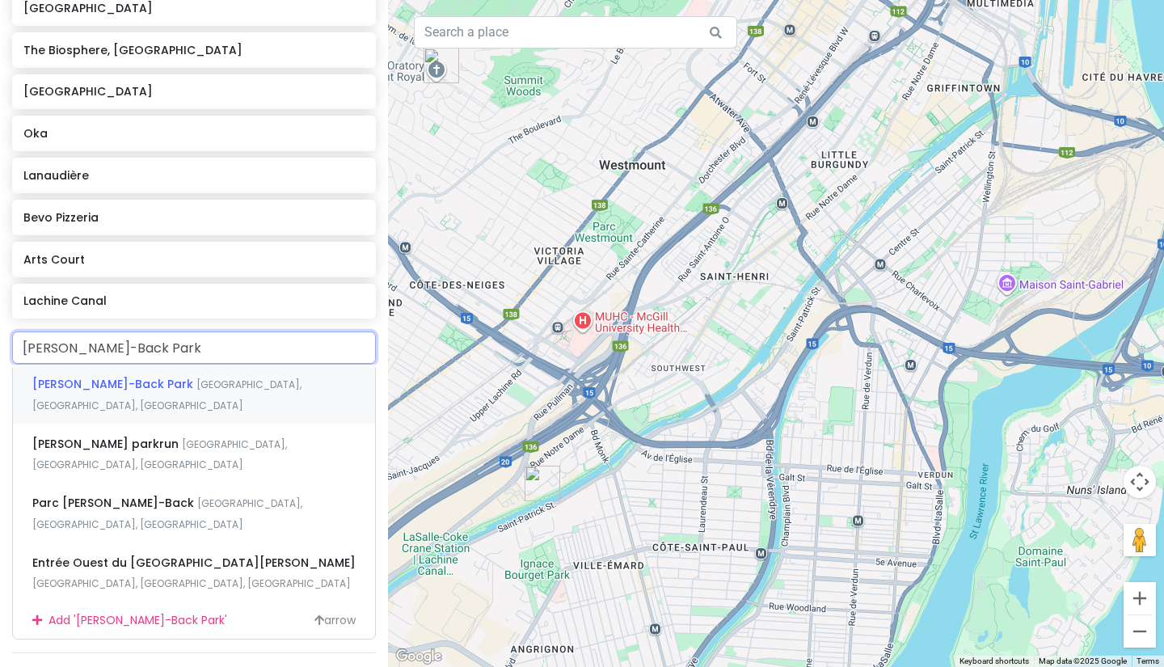
click at [110, 382] on span "[PERSON_NAME]-Back Park" at bounding box center [114, 384] width 164 height 16
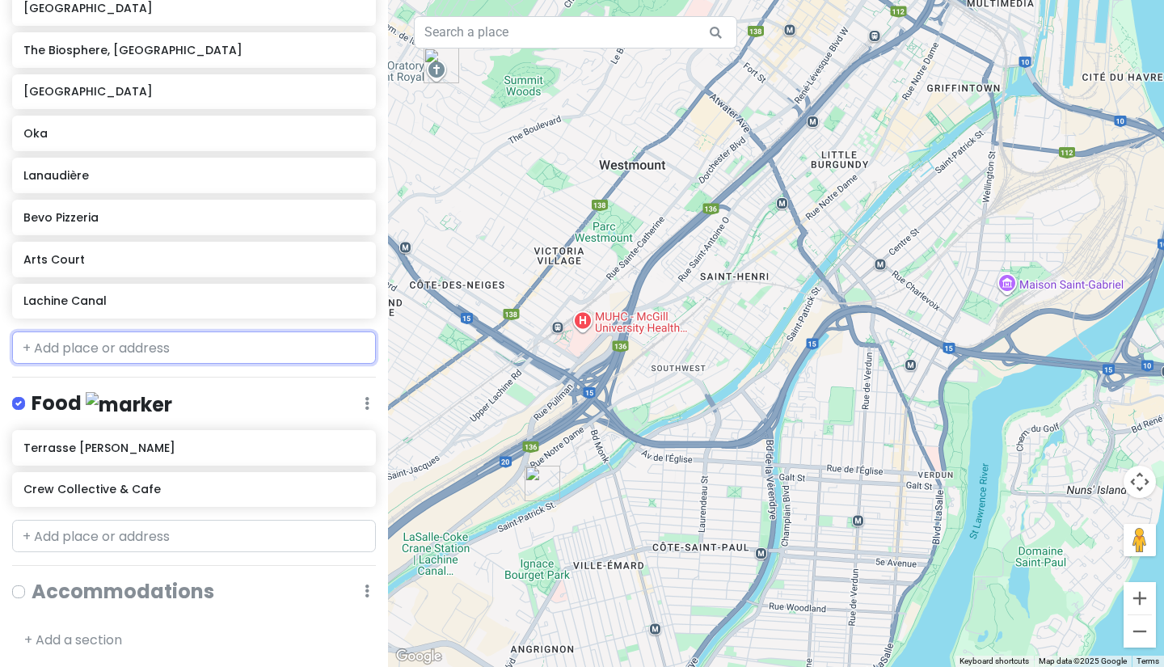
scroll to position [753, 0]
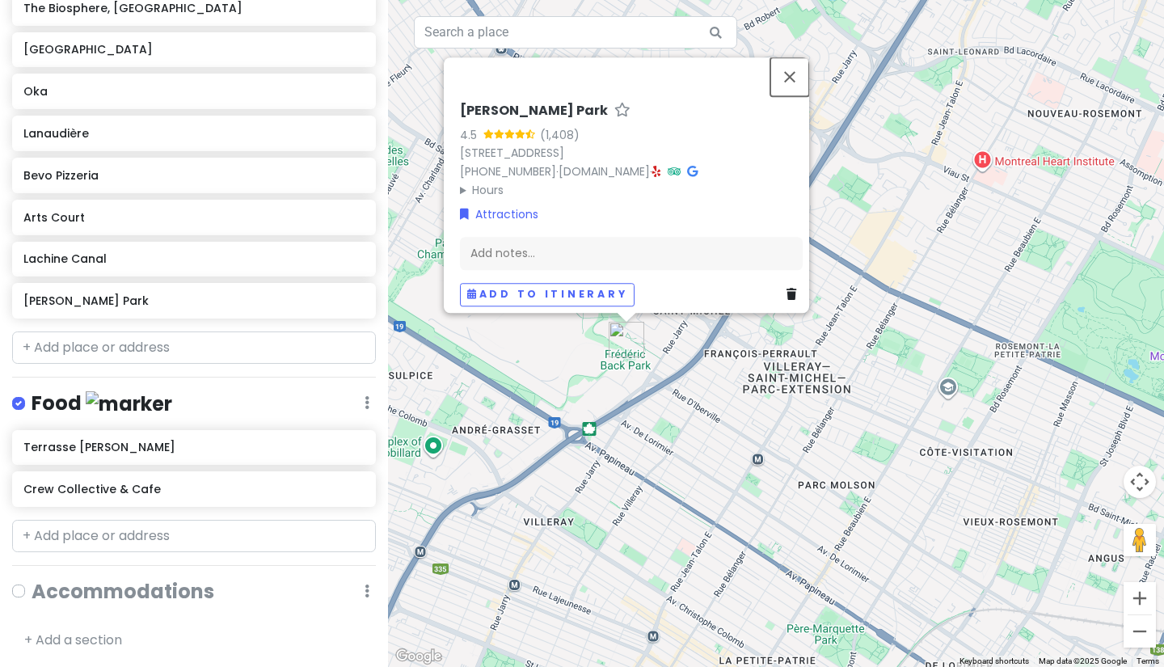
click at [793, 65] on button "Close" at bounding box center [790, 76] width 39 height 39
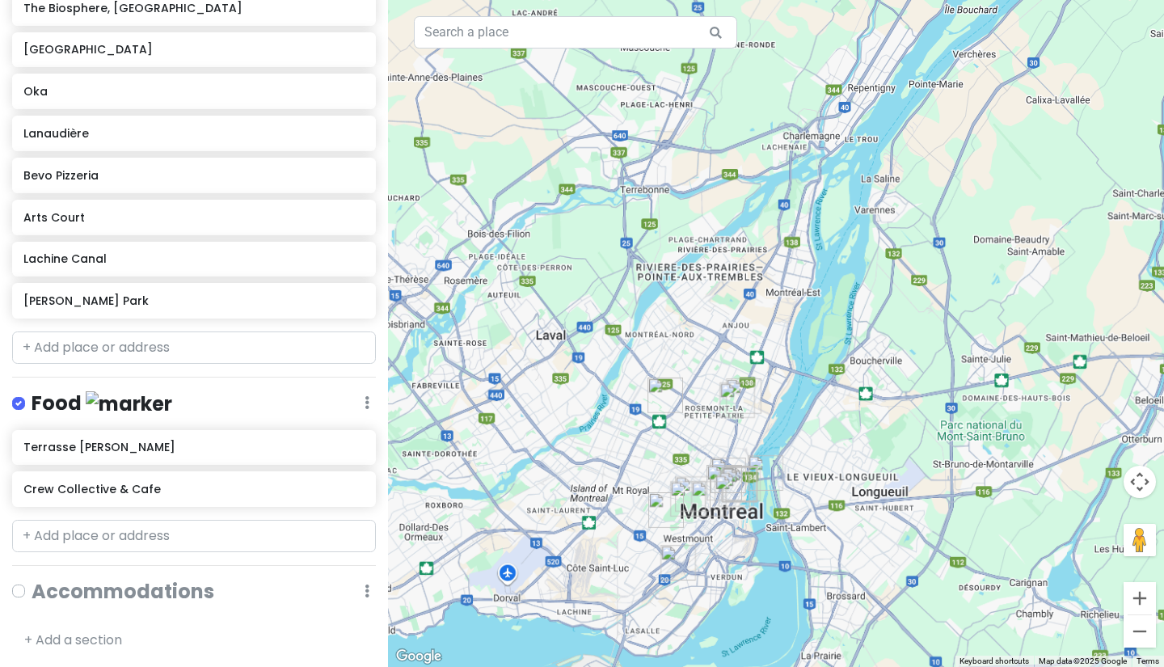
drag, startPoint x: 662, startPoint y: 430, endPoint x: 720, endPoint y: 306, distance: 136.7
click at [720, 306] on div at bounding box center [776, 333] width 776 height 667
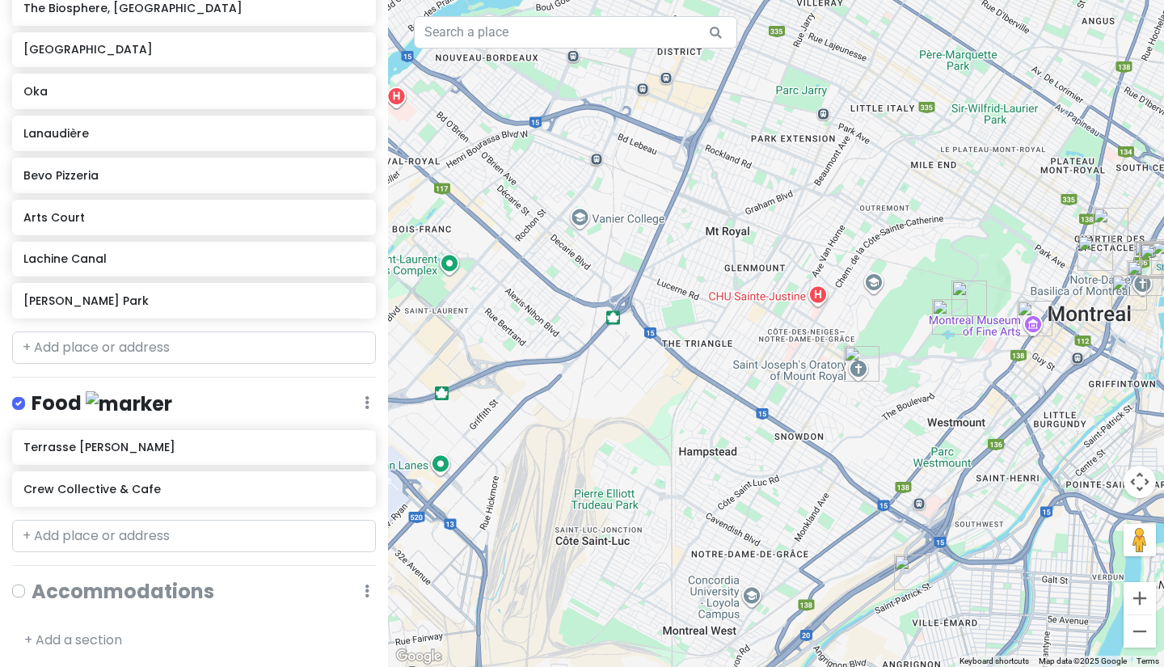
drag, startPoint x: 686, startPoint y: 414, endPoint x: 667, endPoint y: 440, distance: 32.3
click at [667, 439] on div at bounding box center [776, 333] width 776 height 667
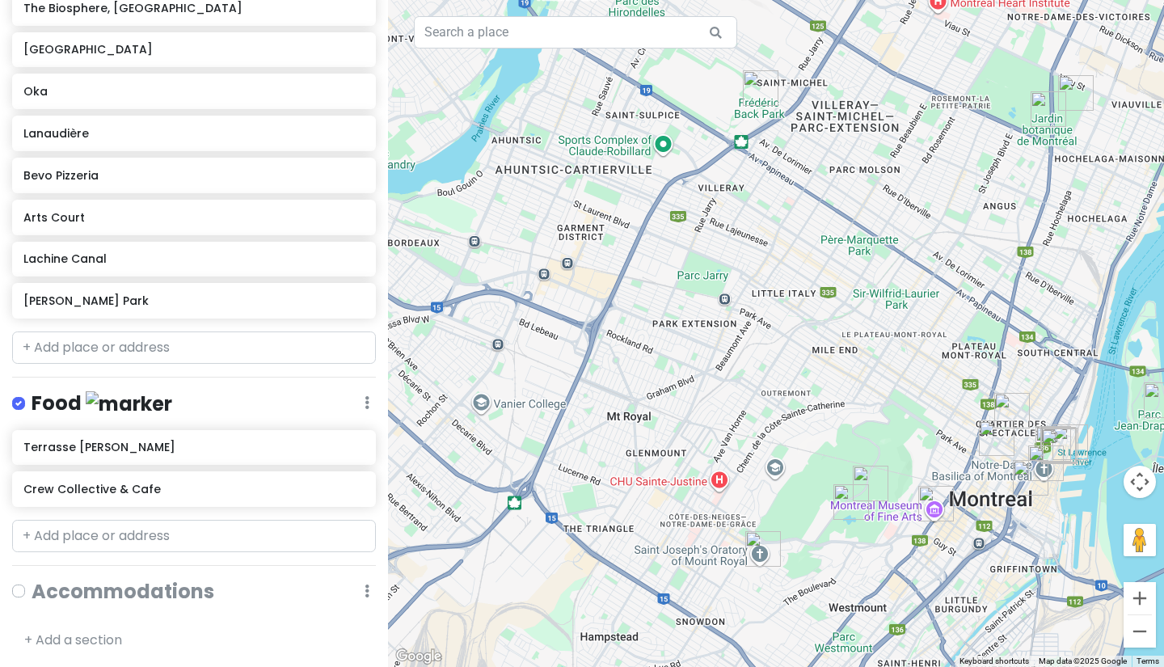
drag, startPoint x: 645, startPoint y: 458, endPoint x: 602, endPoint y: 548, distance: 100.5
click at [602, 548] on div at bounding box center [776, 333] width 776 height 667
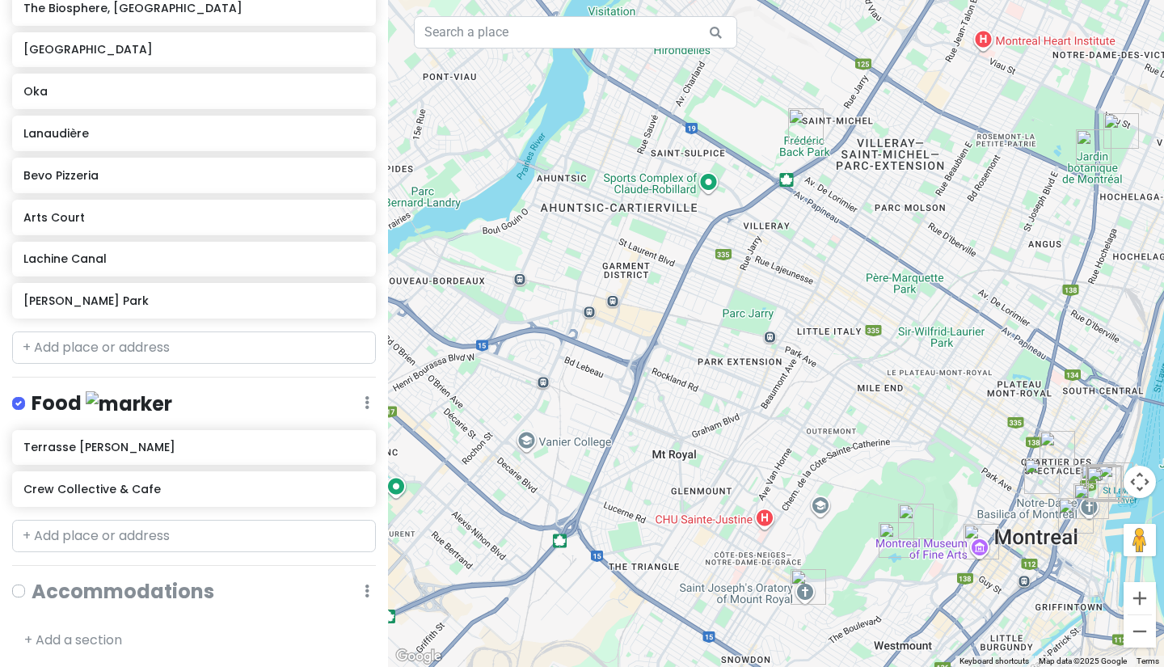
drag, startPoint x: 614, startPoint y: 212, endPoint x: 634, endPoint y: 227, distance: 24.7
click at [634, 227] on div at bounding box center [776, 333] width 776 height 667
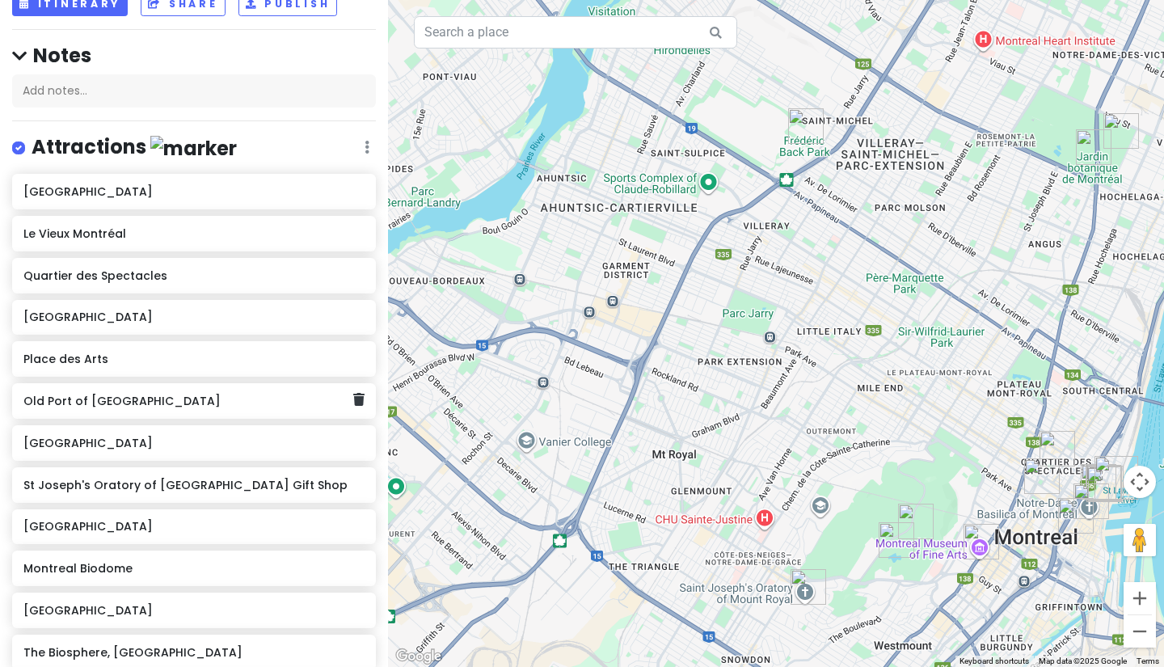
scroll to position [106, 0]
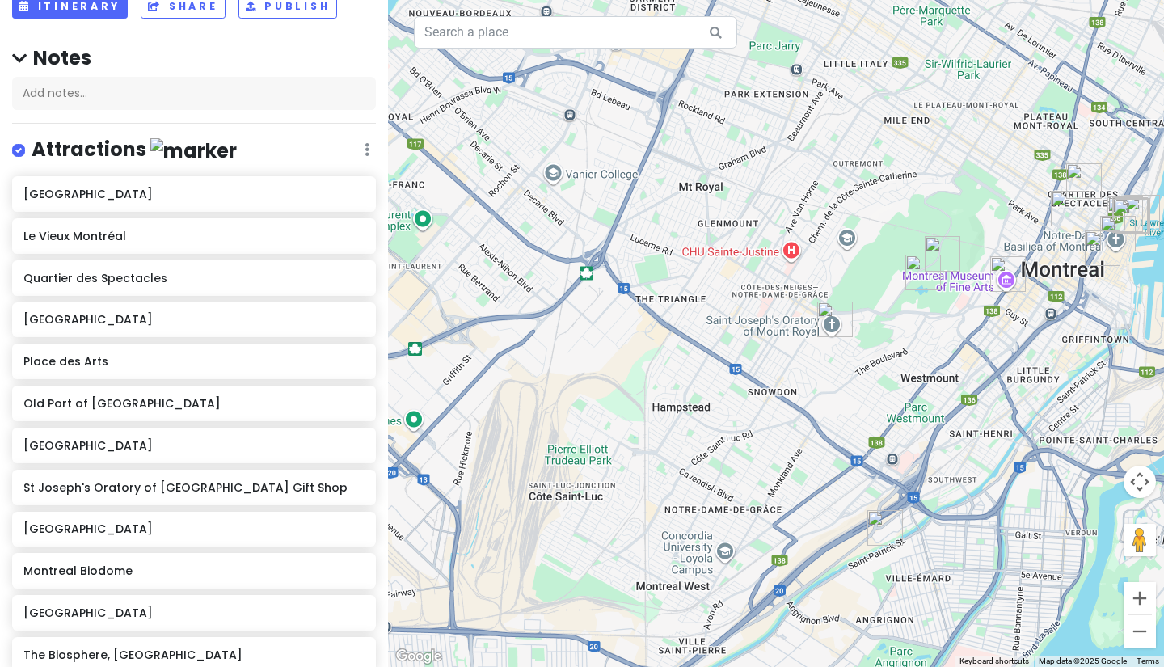
drag, startPoint x: 650, startPoint y: 445, endPoint x: 667, endPoint y: 178, distance: 267.3
click at [667, 178] on div at bounding box center [776, 333] width 776 height 667
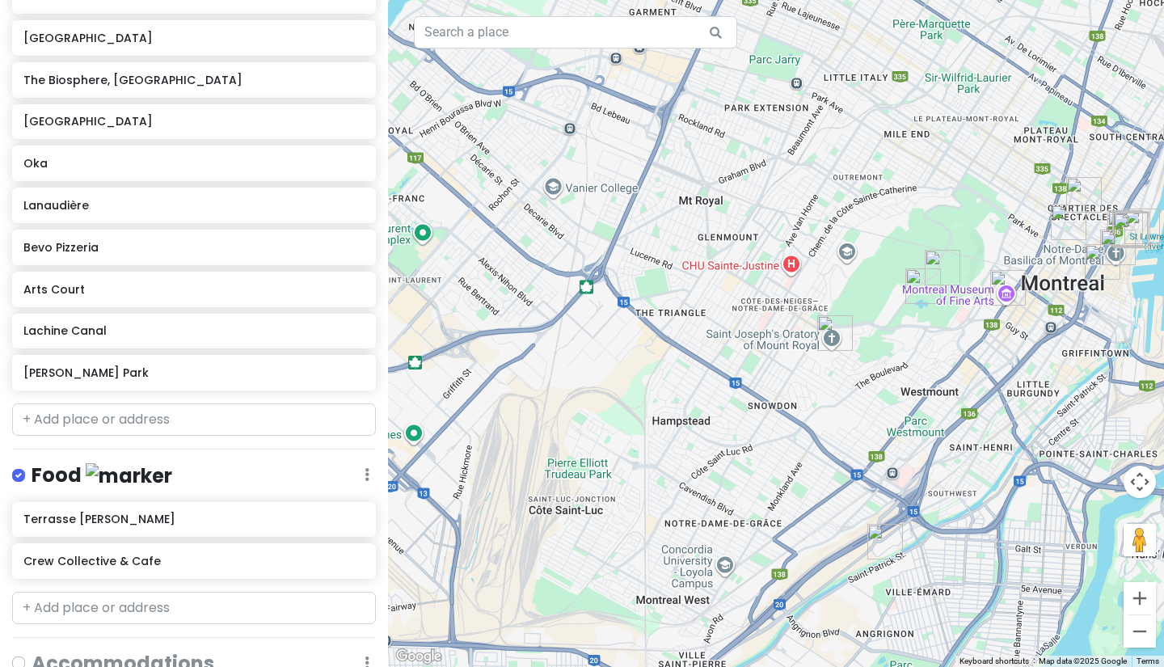
scroll to position [753, 0]
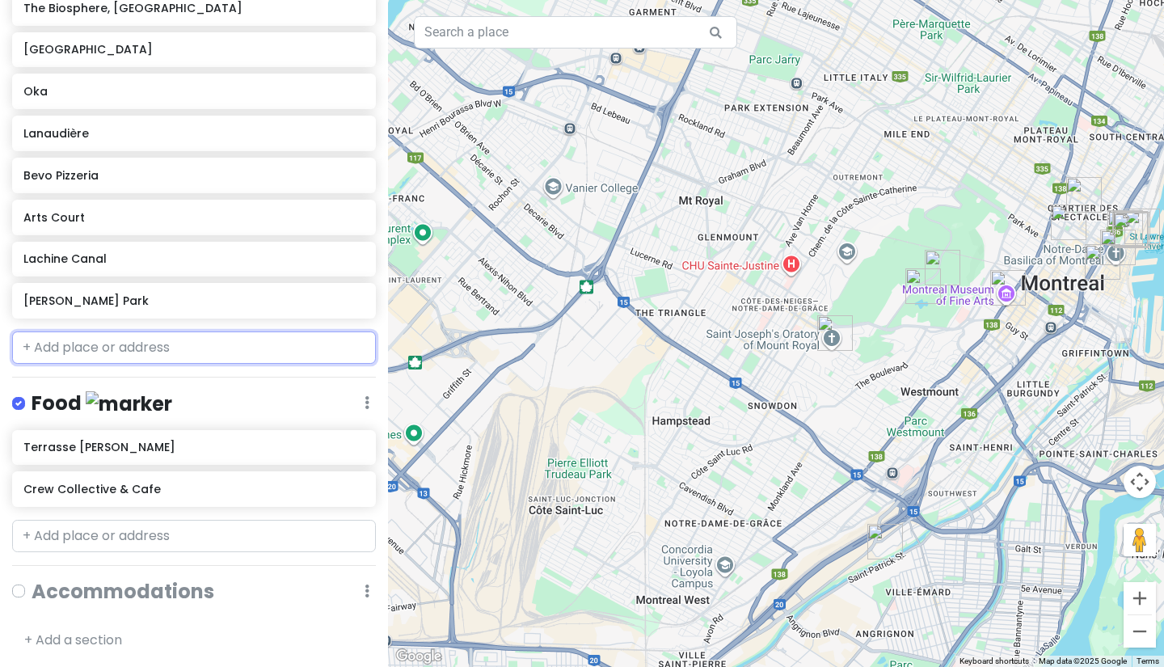
click at [96, 348] on input "text" at bounding box center [194, 347] width 364 height 32
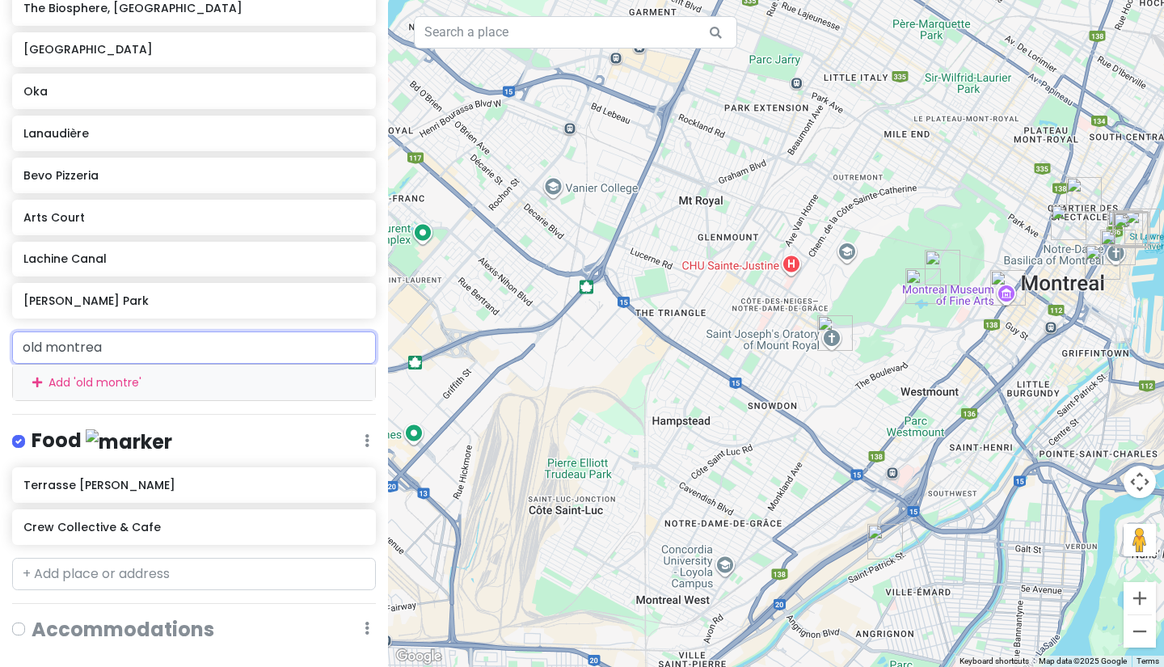
type input "old [GEOGRAPHIC_DATA]"
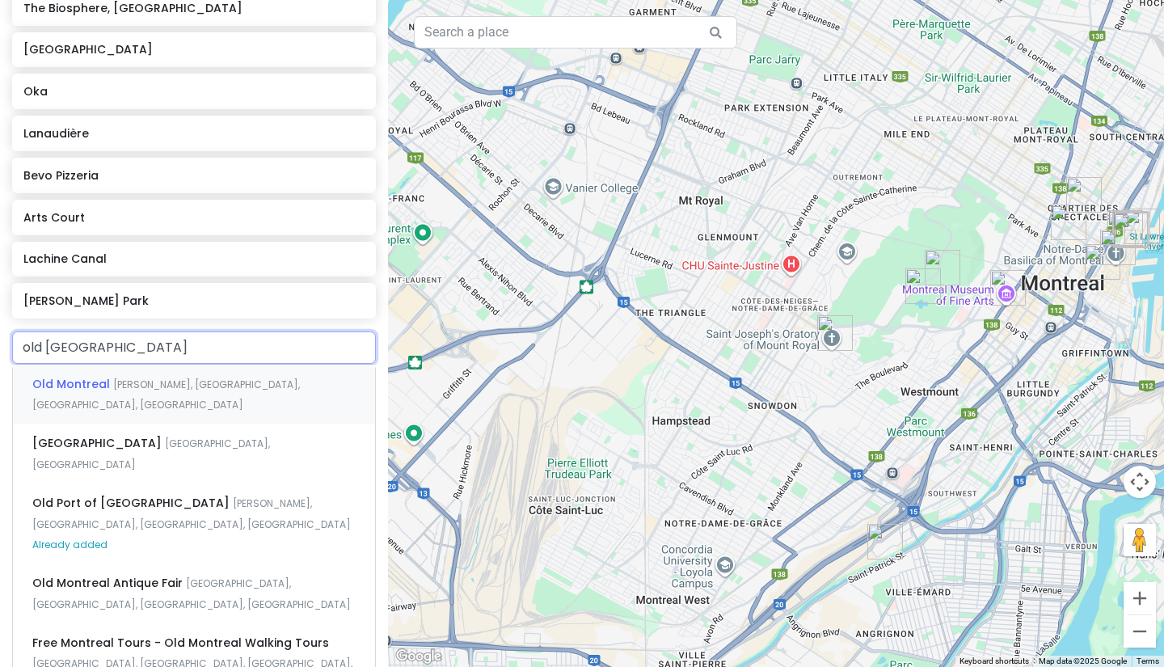
click at [96, 377] on span "Old Montreal" at bounding box center [72, 384] width 81 height 16
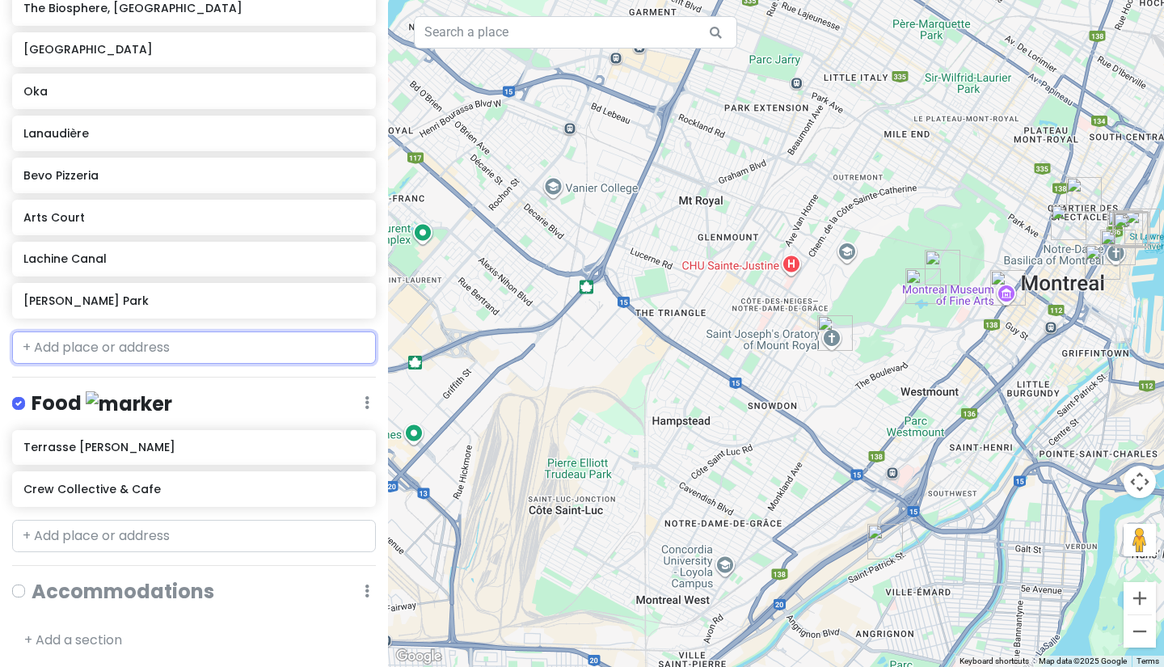
scroll to position [795, 0]
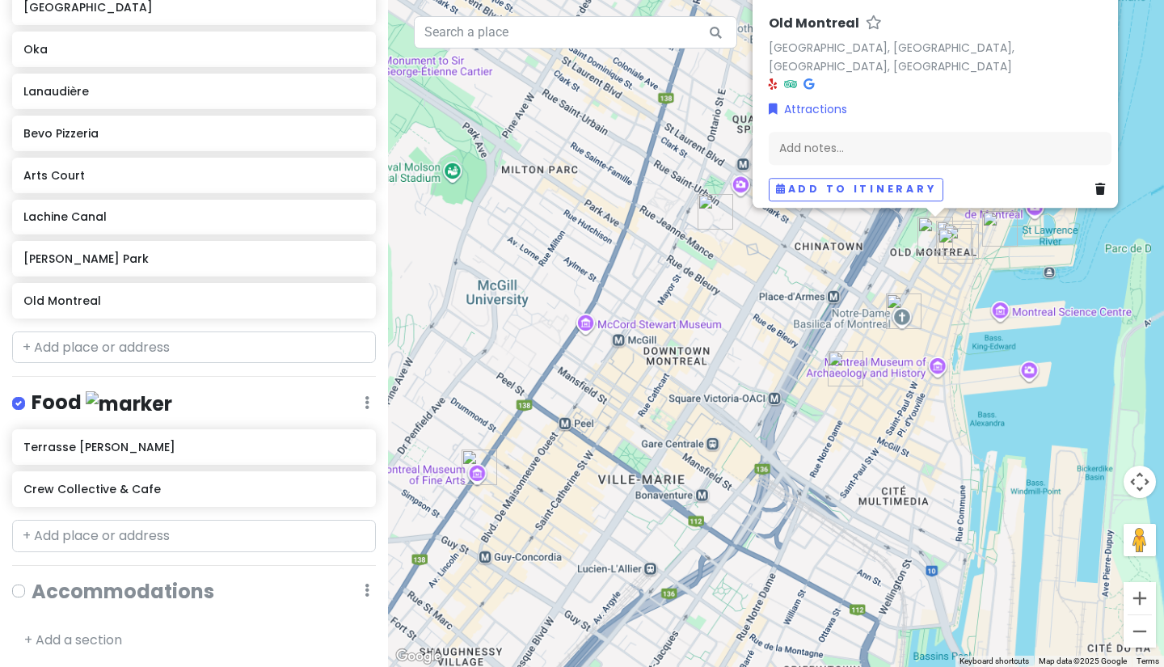
drag, startPoint x: 835, startPoint y: 393, endPoint x: 357, endPoint y: 610, distance: 525.4
click at [359, 610] on div "Montreal Trip Private Change Dates Make a Copy Delete Trip Go Pro ⚡️ Give Feedb…" at bounding box center [582, 333] width 1164 height 667
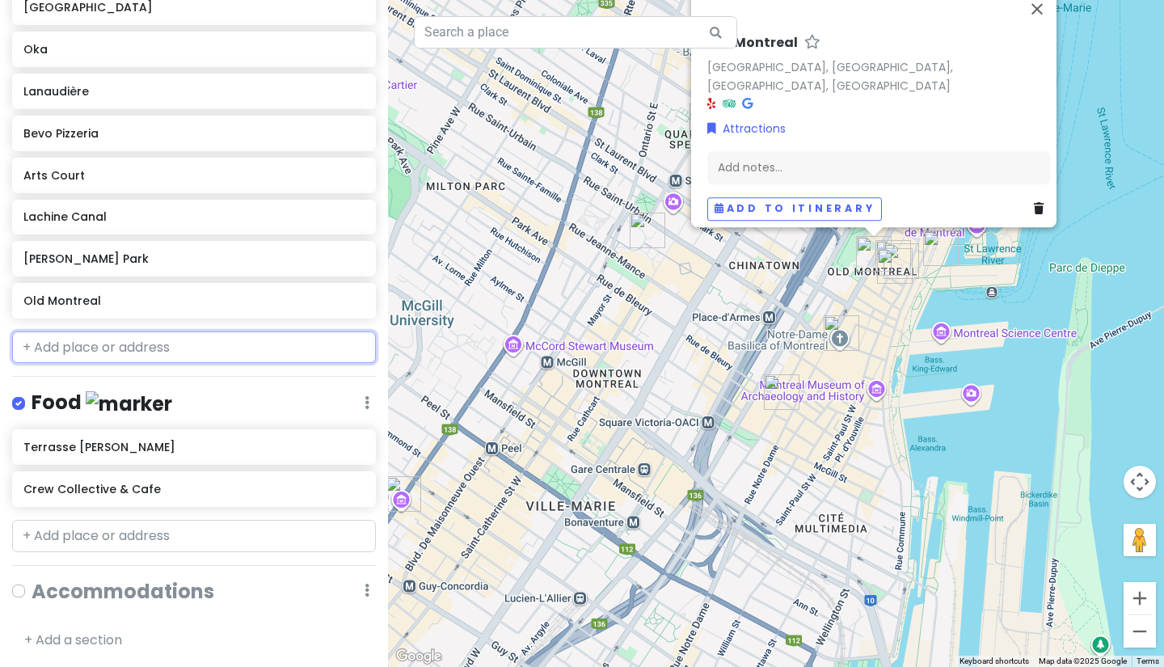
click at [107, 341] on input "text" at bounding box center [194, 347] width 364 height 32
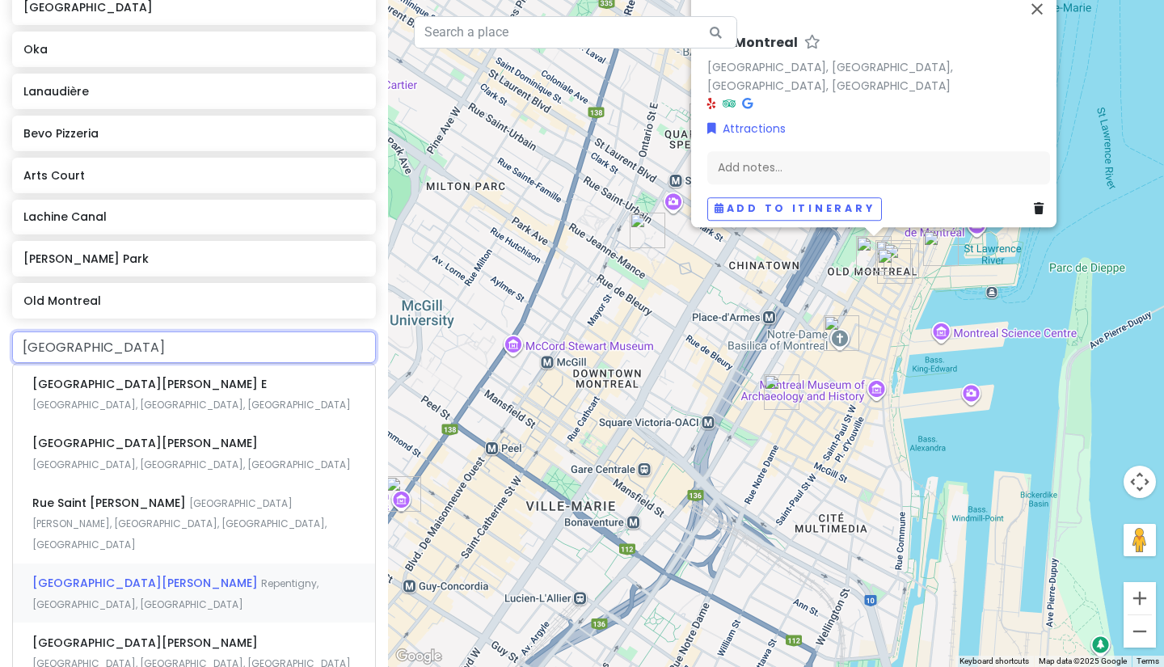
type input "[GEOGRAPHIC_DATA][PERSON_NAME]"
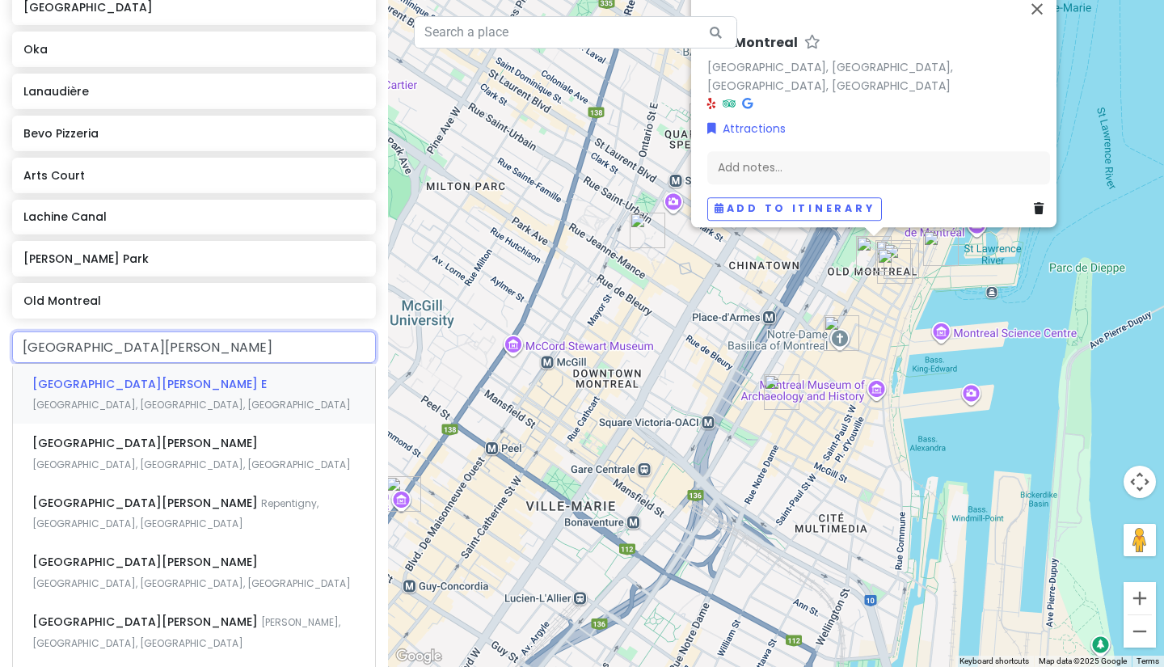
click at [102, 394] on div "[GEOGRAPHIC_DATA][PERSON_NAME], [GEOGRAPHIC_DATA], [GEOGRAPHIC_DATA]" at bounding box center [194, 394] width 362 height 60
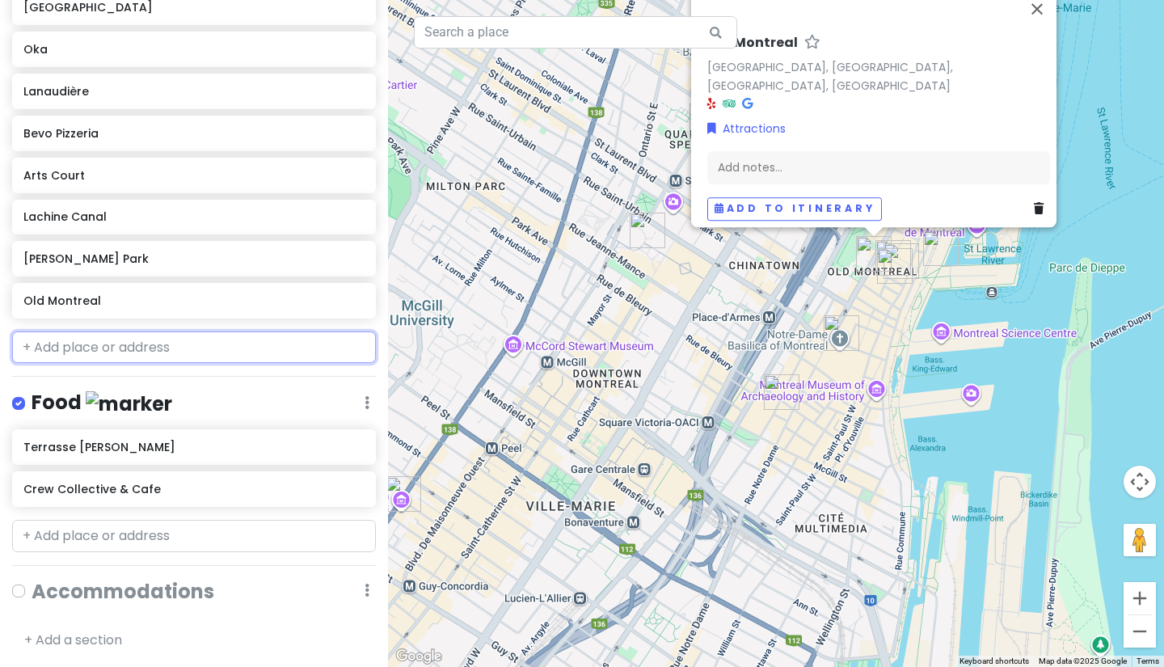
scroll to position [836, 0]
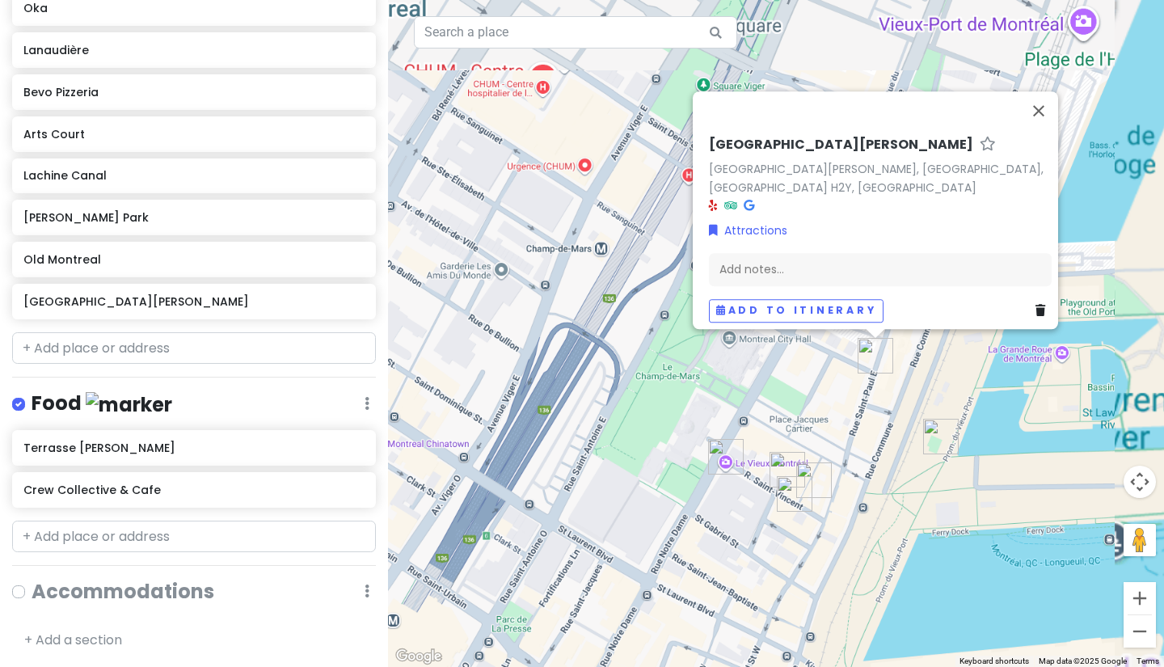
drag, startPoint x: 906, startPoint y: 341, endPoint x: 795, endPoint y: 530, distance: 219.2
click at [800, 522] on div "[GEOGRAPHIC_DATA][PERSON_NAME][PERSON_NAME], [GEOGRAPHIC_DATA], [GEOGRAPHIC_DAT…" at bounding box center [776, 333] width 776 height 667
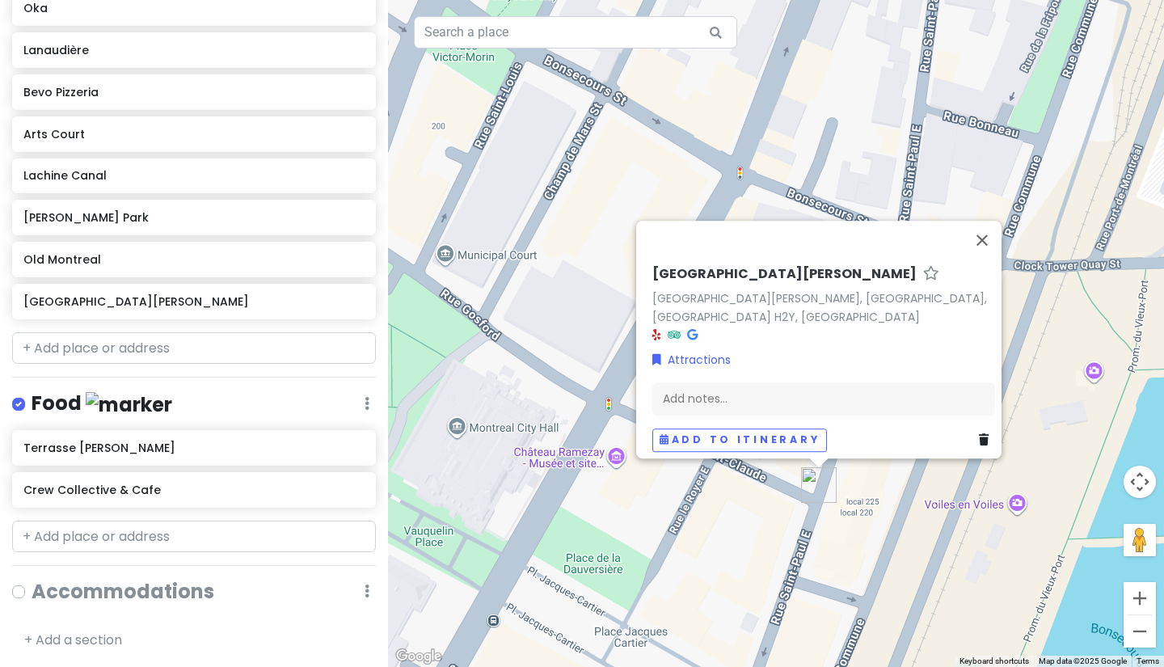
click at [807, 583] on div "[GEOGRAPHIC_DATA][PERSON_NAME][PERSON_NAME], [GEOGRAPHIC_DATA], [GEOGRAPHIC_DAT…" at bounding box center [776, 333] width 776 height 667
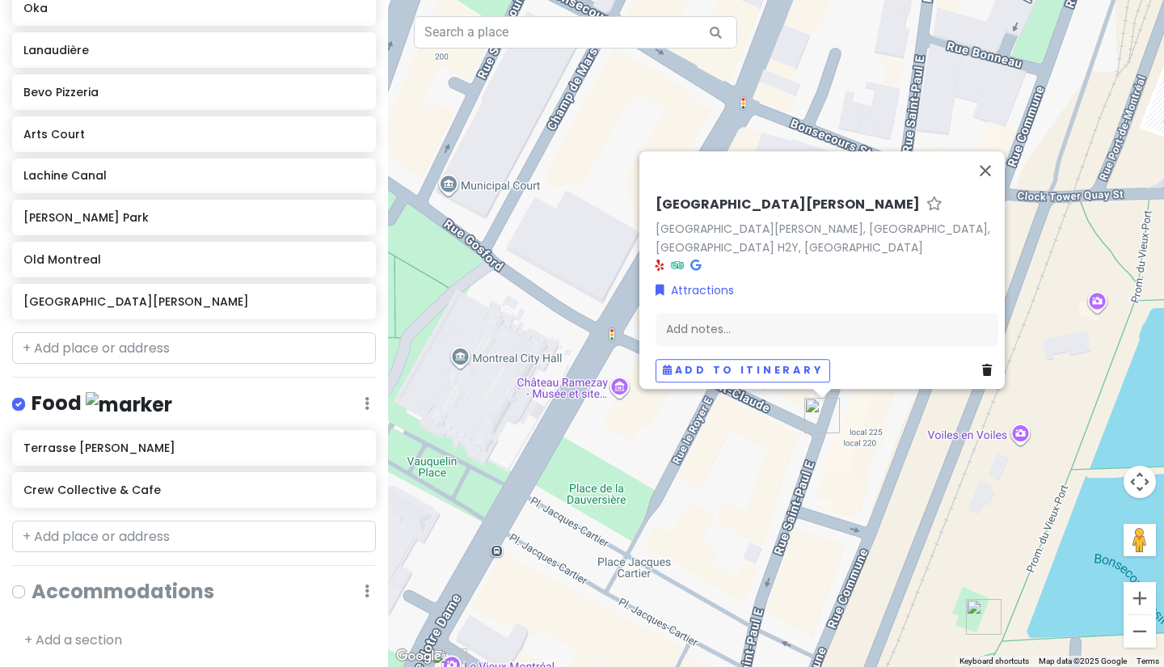
drag, startPoint x: 808, startPoint y: 584, endPoint x: 771, endPoint y: 476, distance: 113.5
click at [771, 476] on div "[GEOGRAPHIC_DATA][PERSON_NAME][PERSON_NAME], [GEOGRAPHIC_DATA], [GEOGRAPHIC_DAT…" at bounding box center [776, 333] width 776 height 667
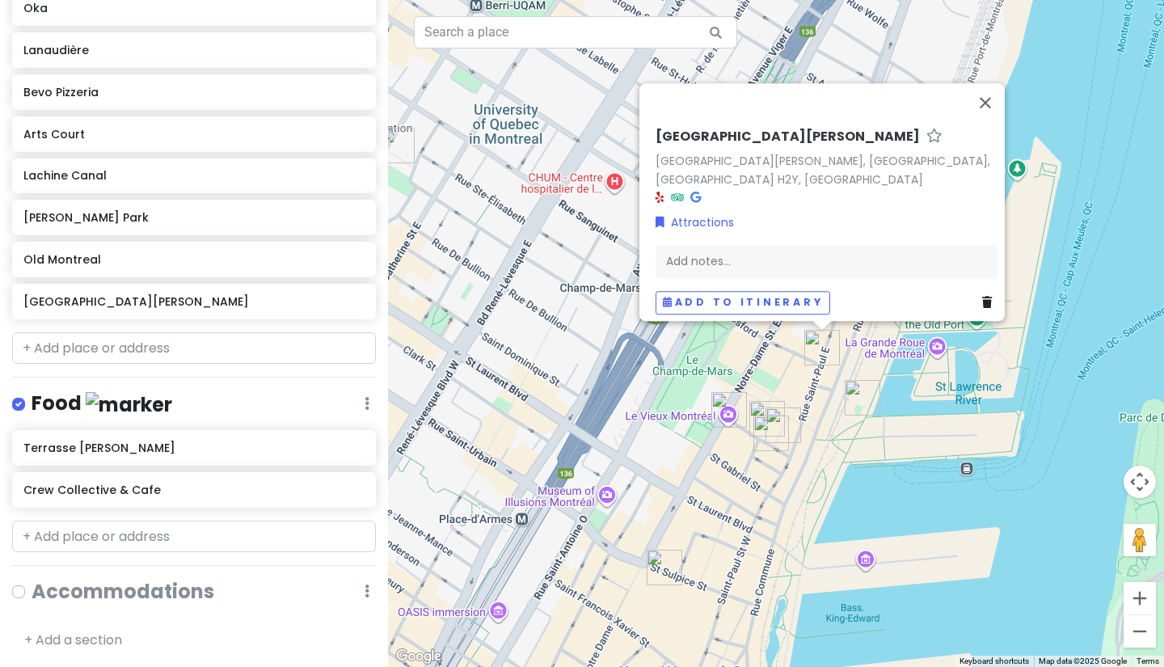
drag, startPoint x: 749, startPoint y: 584, endPoint x: 792, endPoint y: 468, distance: 123.3
click at [792, 468] on div "[GEOGRAPHIC_DATA][PERSON_NAME][PERSON_NAME], [GEOGRAPHIC_DATA], [GEOGRAPHIC_DAT…" at bounding box center [776, 333] width 776 height 667
click at [988, 112] on button "Close" at bounding box center [985, 102] width 39 height 39
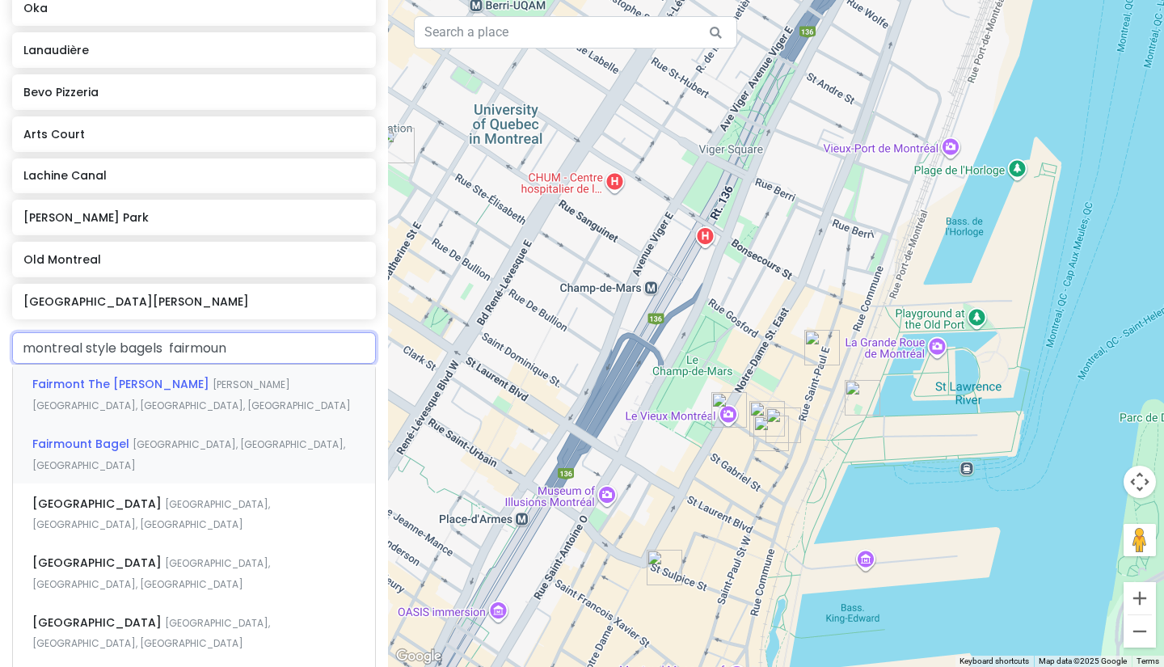
type input "montreal style bagels fairmount"
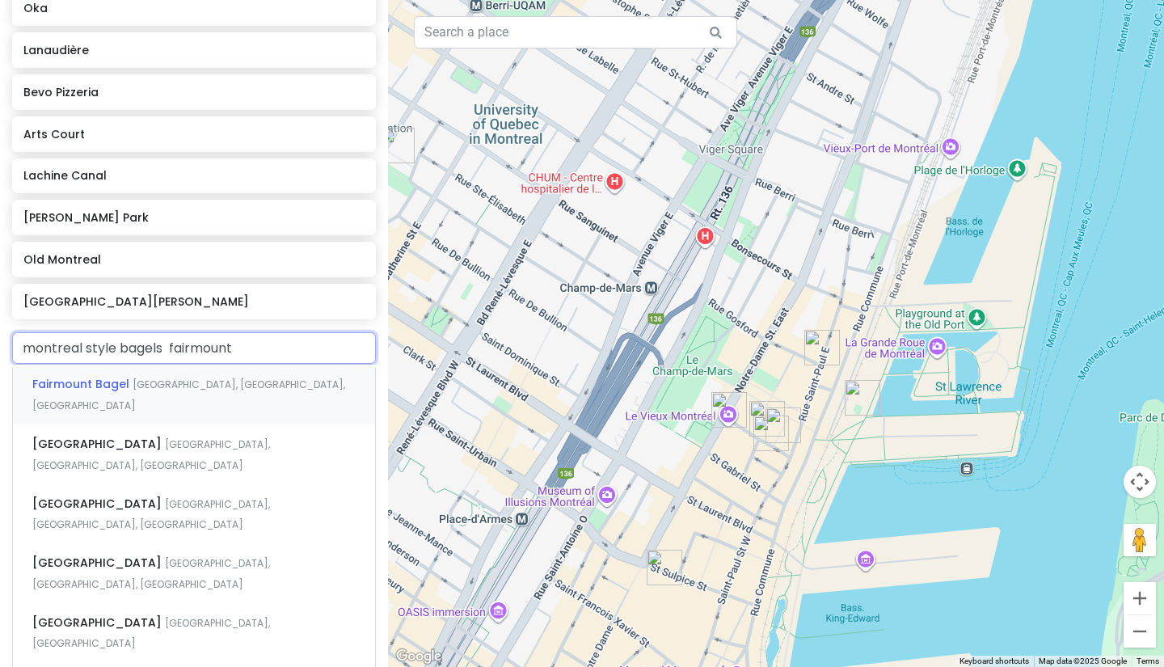
click at [225, 420] on div "[GEOGRAPHIC_DATA], [GEOGRAPHIC_DATA], [GEOGRAPHIC_DATA], [GEOGRAPHIC_DATA]" at bounding box center [194, 395] width 362 height 60
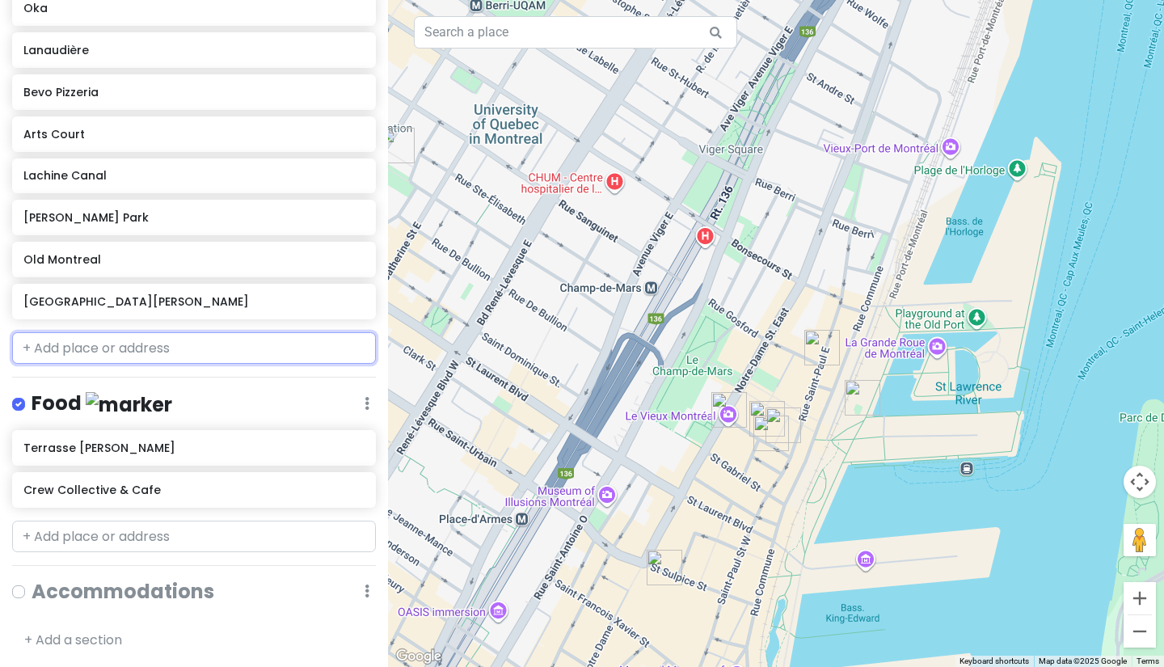
scroll to position [878, 0]
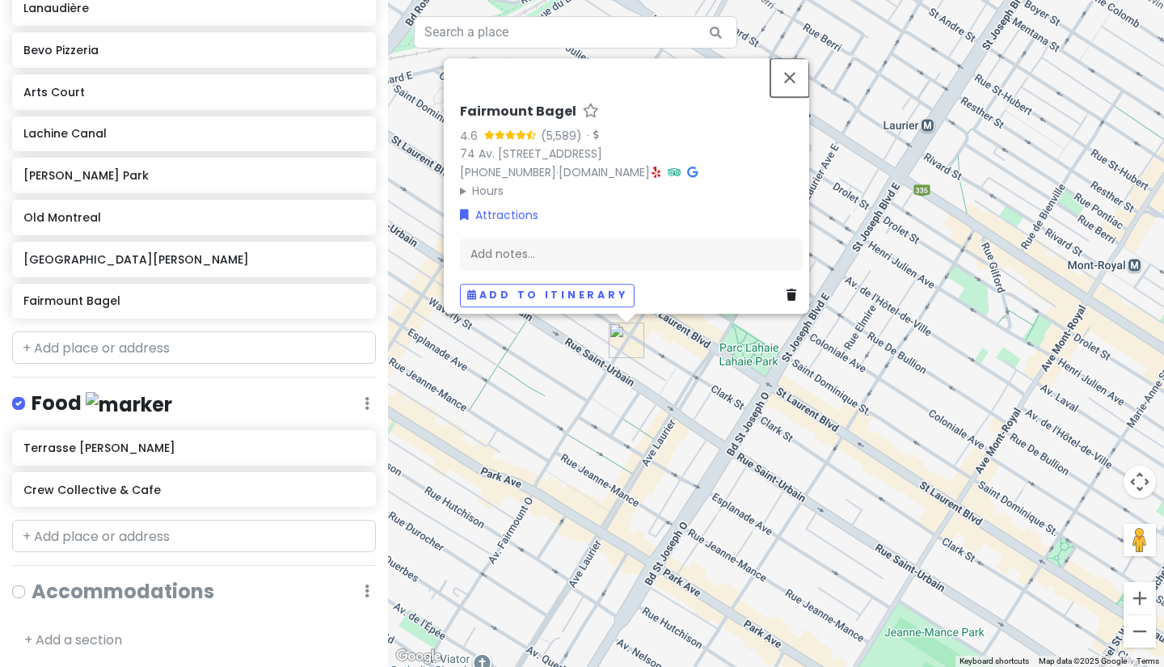
click at [804, 74] on button "Close" at bounding box center [790, 77] width 39 height 39
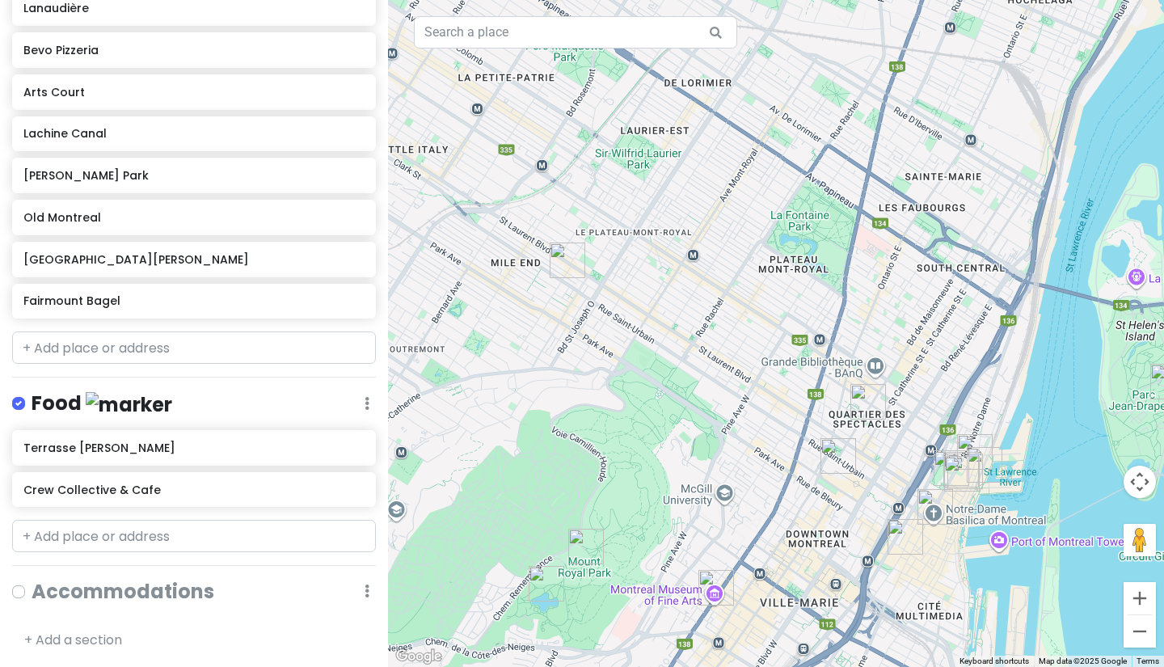
drag, startPoint x: 587, startPoint y: 405, endPoint x: 579, endPoint y: 336, distance: 69.2
click at [579, 336] on div at bounding box center [776, 333] width 776 height 667
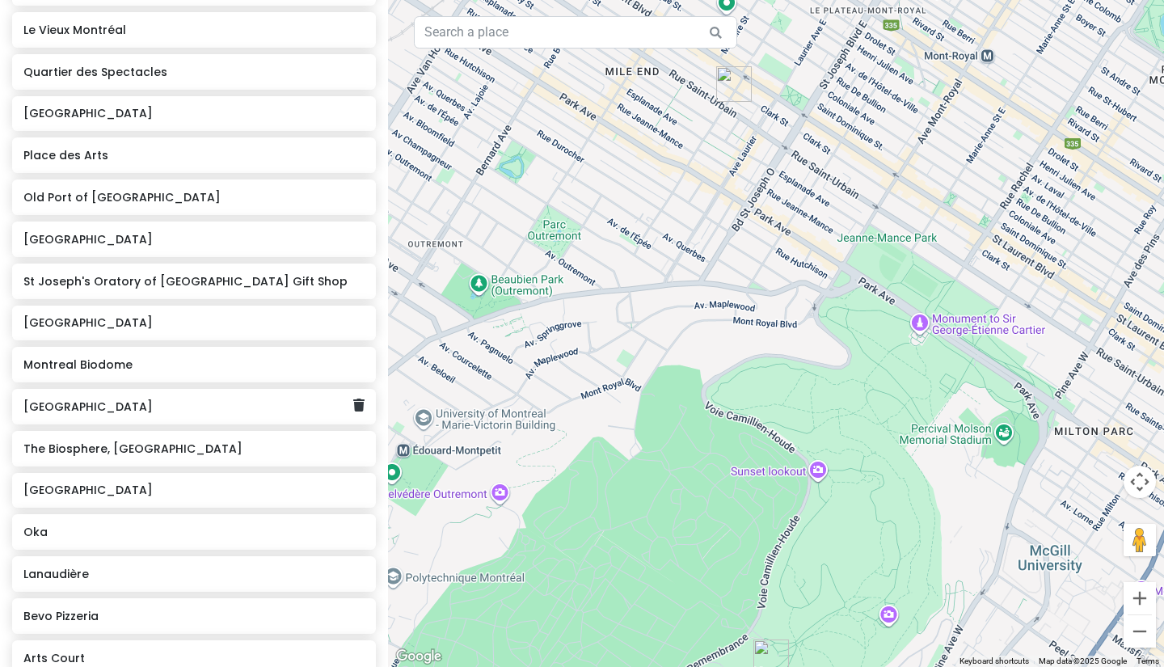
scroll to position [231, 0]
